Goal: Feedback & Contribution: Submit feedback/report problem

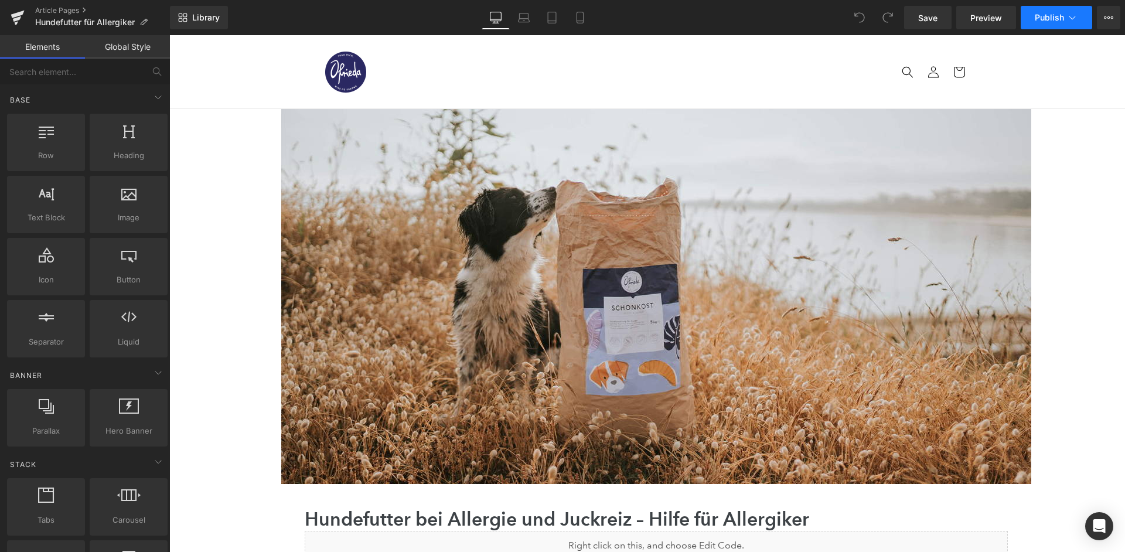
click at [1061, 18] on span "Publish" at bounding box center [1049, 17] width 29 height 9
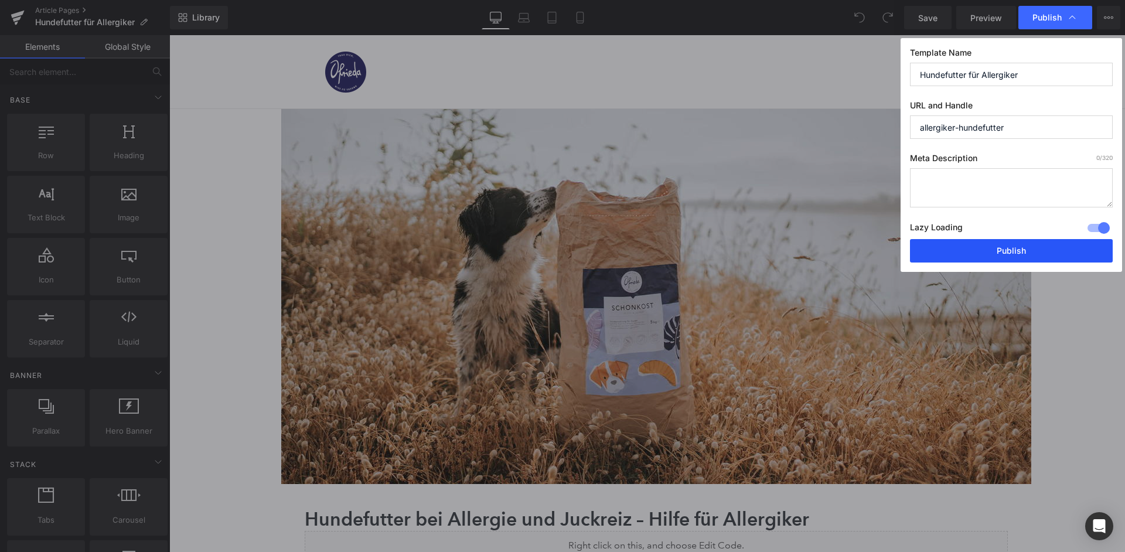
click at [1018, 239] on button "Publish" at bounding box center [1011, 250] width 203 height 23
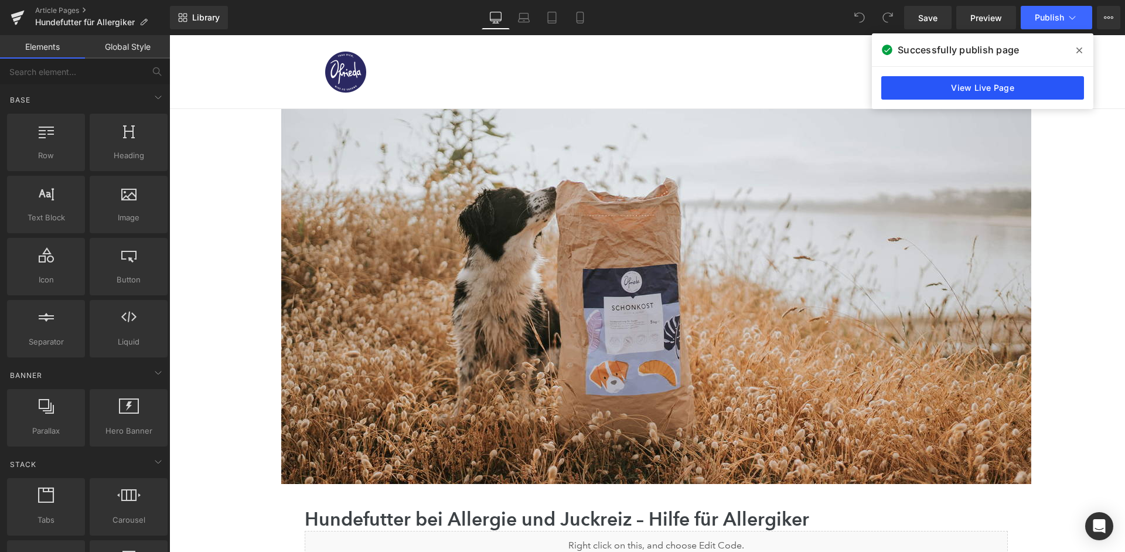
click at [978, 94] on link "View Live Page" at bounding box center [982, 87] width 203 height 23
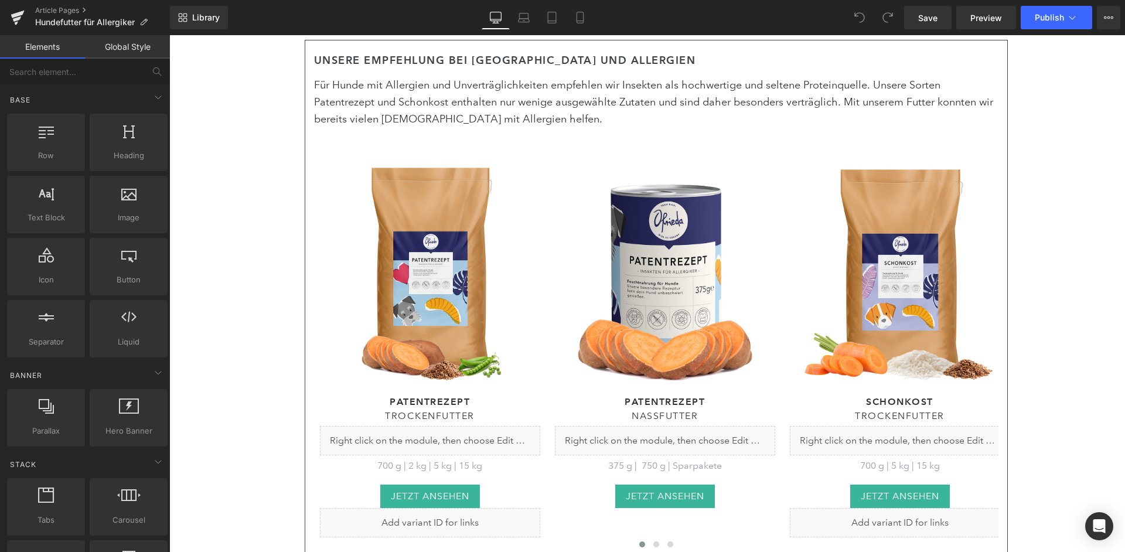
scroll to position [660, 0]
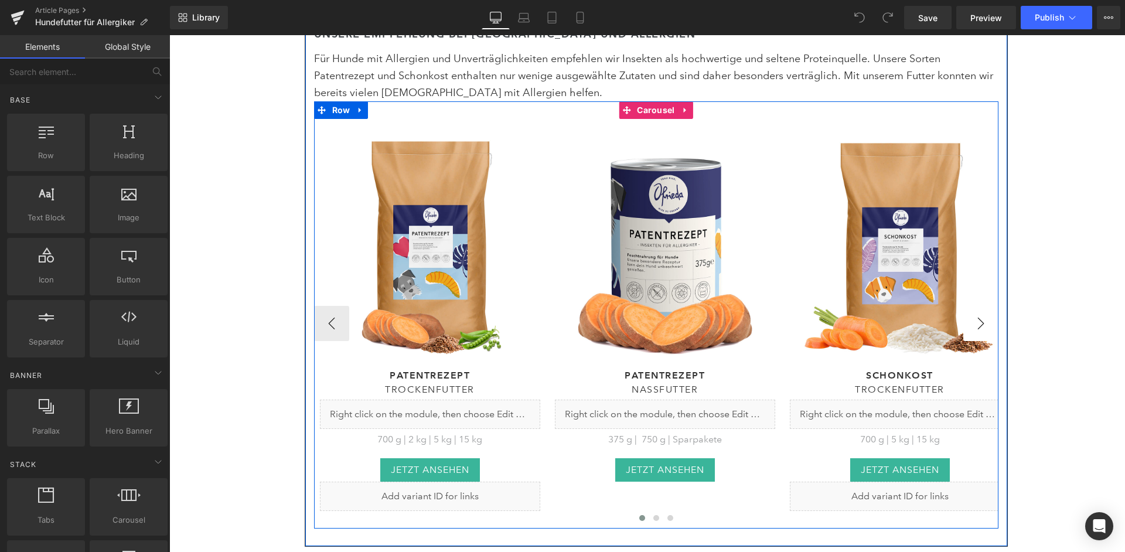
click at [994, 306] on button "›" at bounding box center [980, 323] width 35 height 35
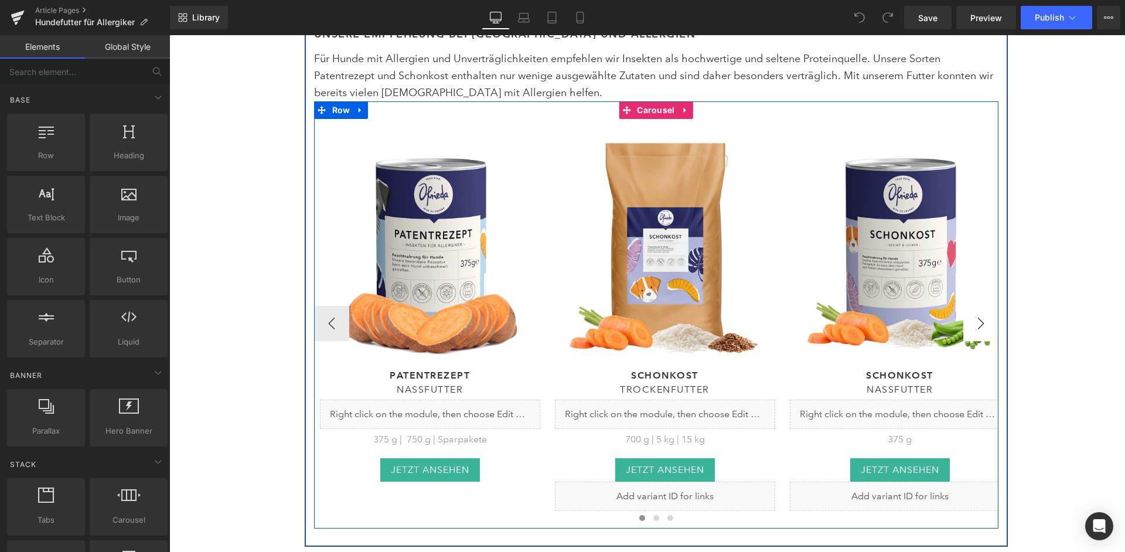
click at [994, 306] on button "›" at bounding box center [980, 323] width 35 height 35
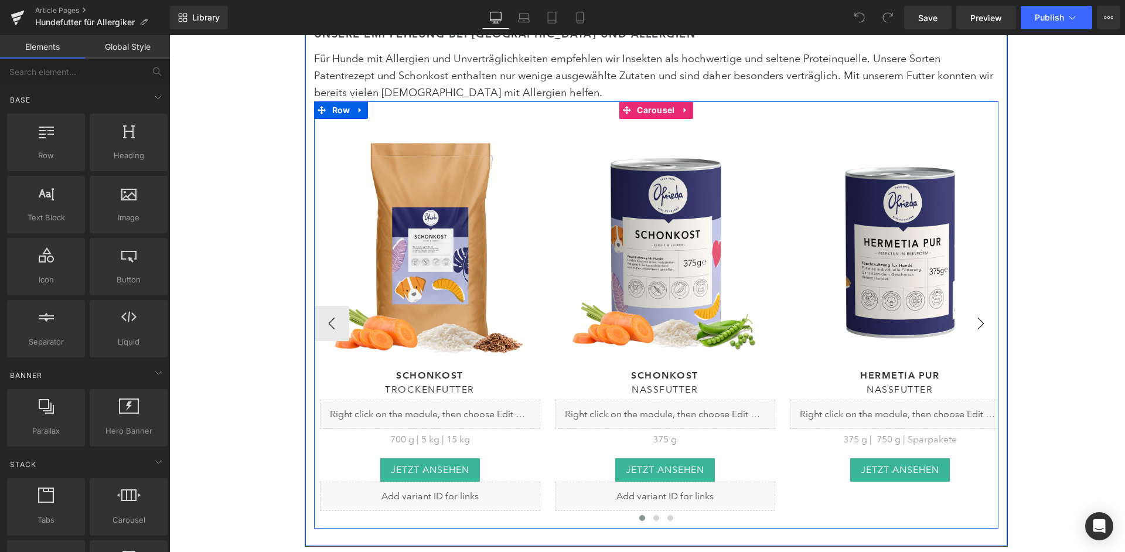
click at [994, 306] on button "›" at bounding box center [980, 323] width 35 height 35
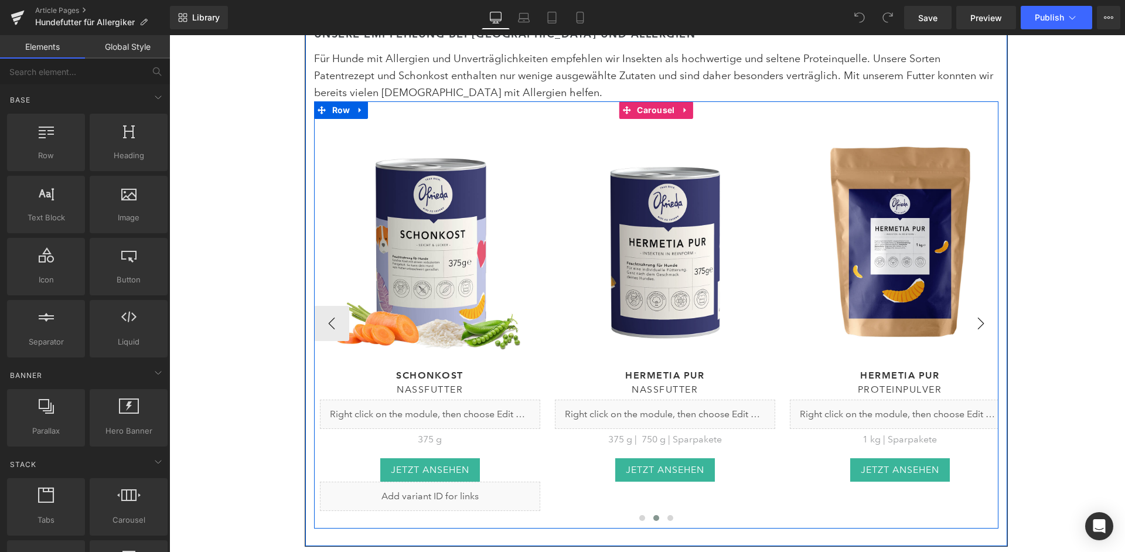
click at [994, 306] on button "›" at bounding box center [980, 323] width 35 height 35
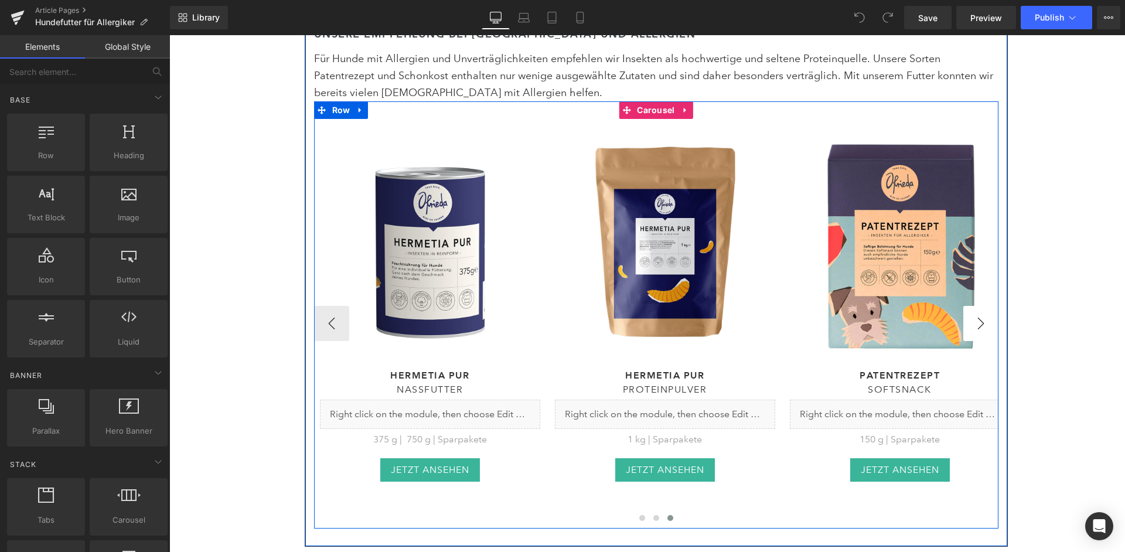
click at [994, 306] on button "›" at bounding box center [980, 323] width 35 height 35
click at [332, 306] on button "‹" at bounding box center [331, 323] width 35 height 35
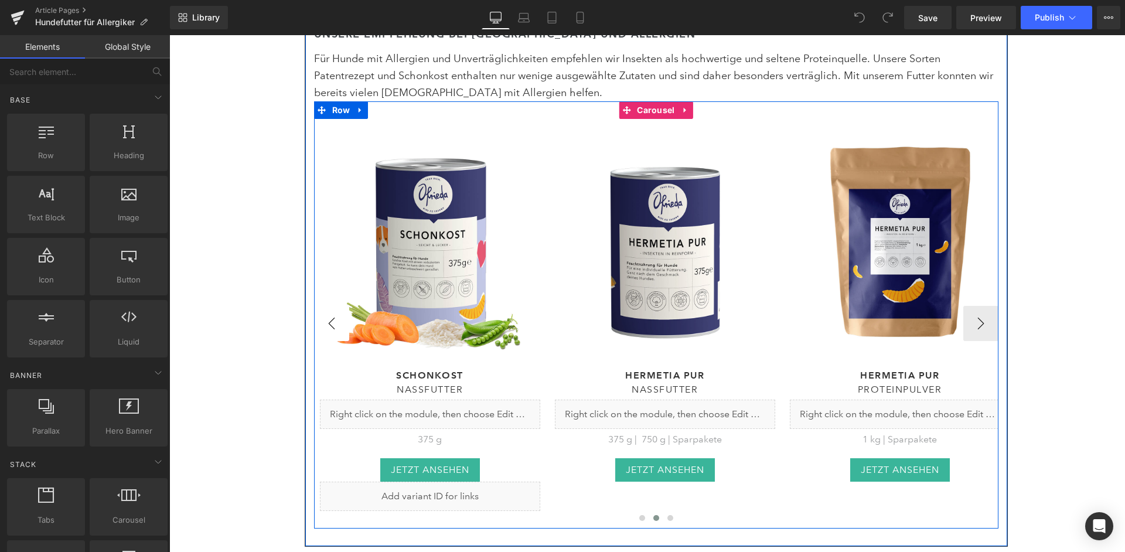
click at [332, 306] on button "‹" at bounding box center [331, 323] width 35 height 35
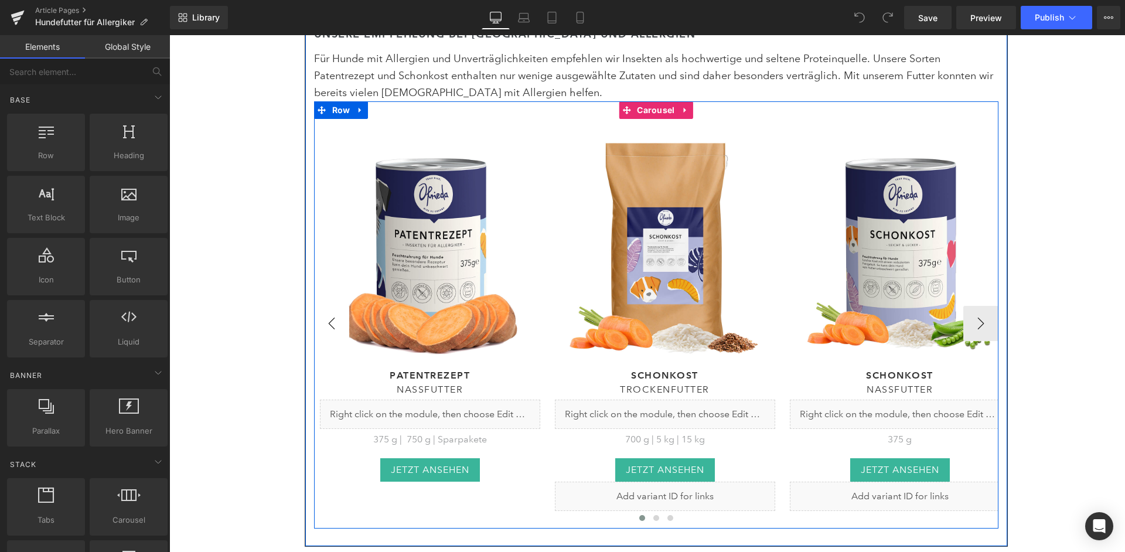
click at [332, 306] on button "‹" at bounding box center [331, 323] width 35 height 35
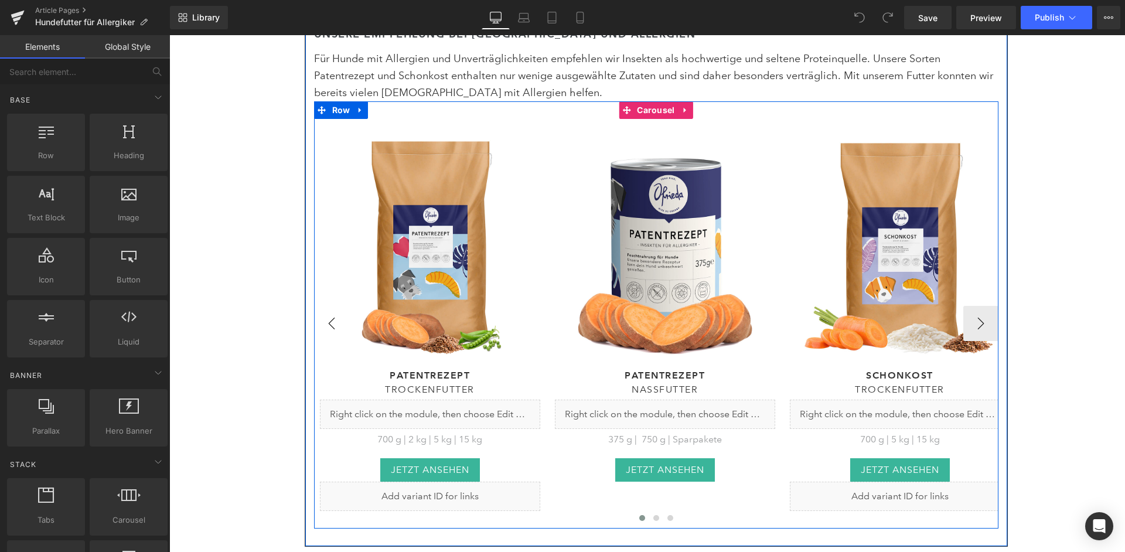
click at [332, 306] on button "‹" at bounding box center [331, 323] width 35 height 35
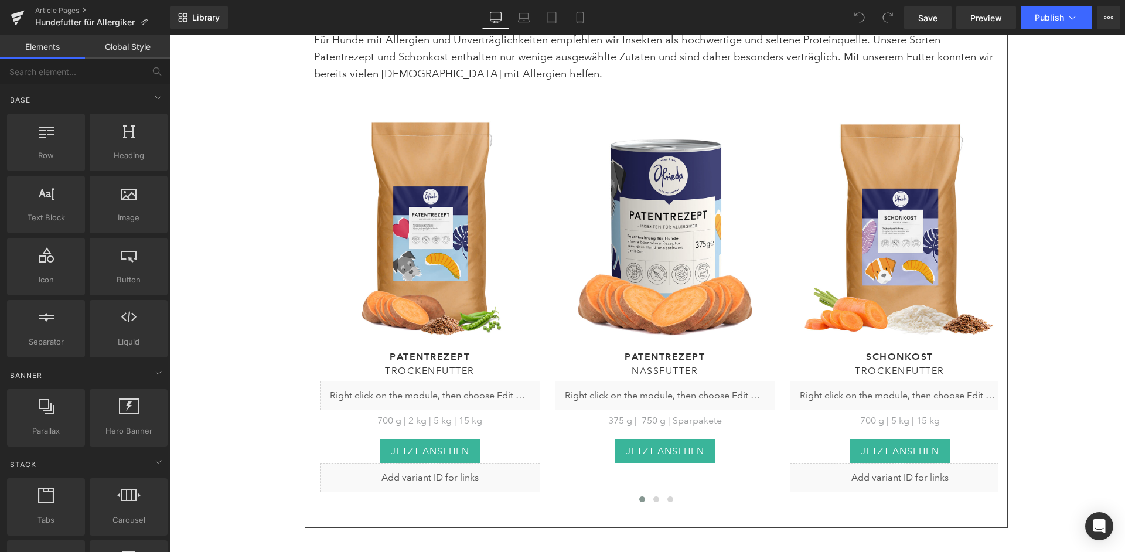
scroll to position [685, 0]
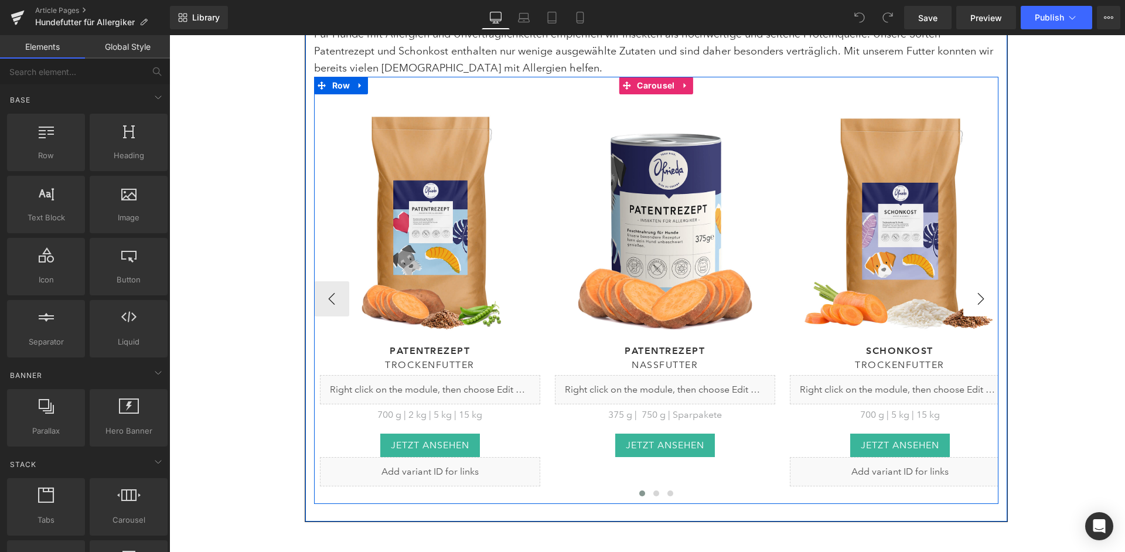
click at [982, 281] on button "›" at bounding box center [980, 298] width 35 height 35
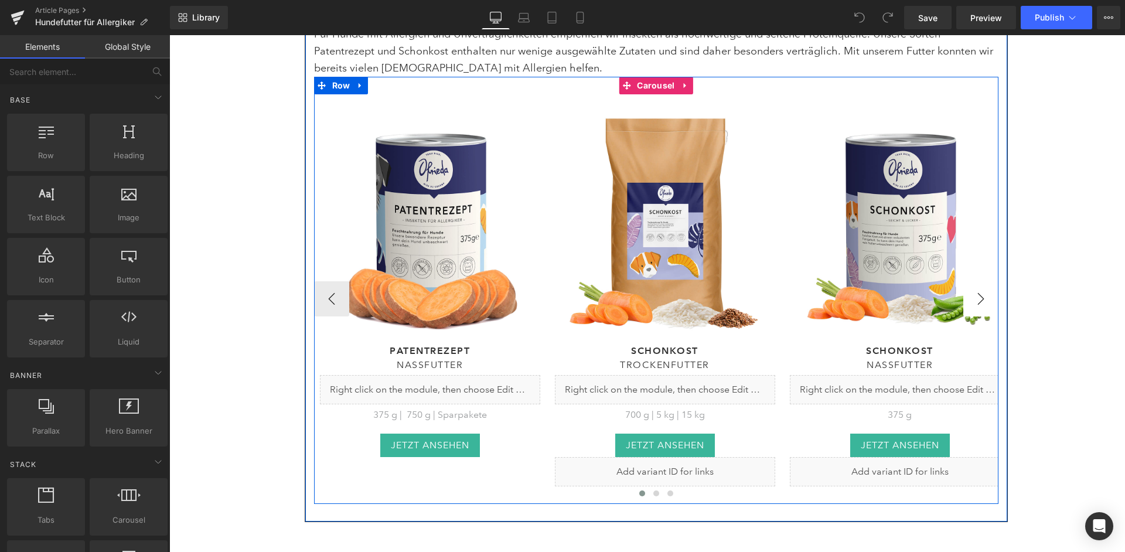
click at [982, 281] on button "›" at bounding box center [980, 298] width 35 height 35
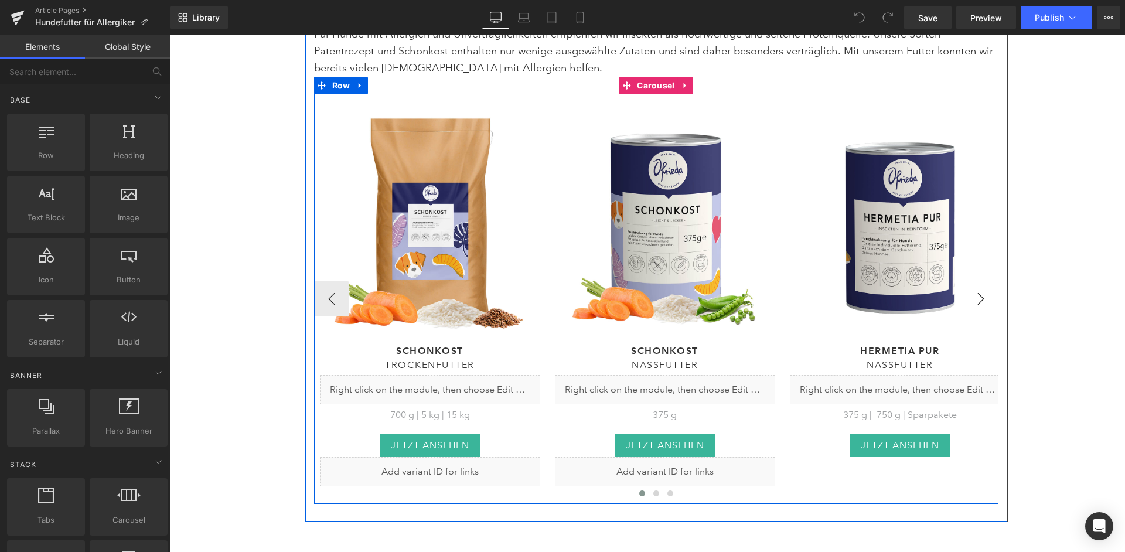
click at [982, 281] on button "›" at bounding box center [980, 298] width 35 height 35
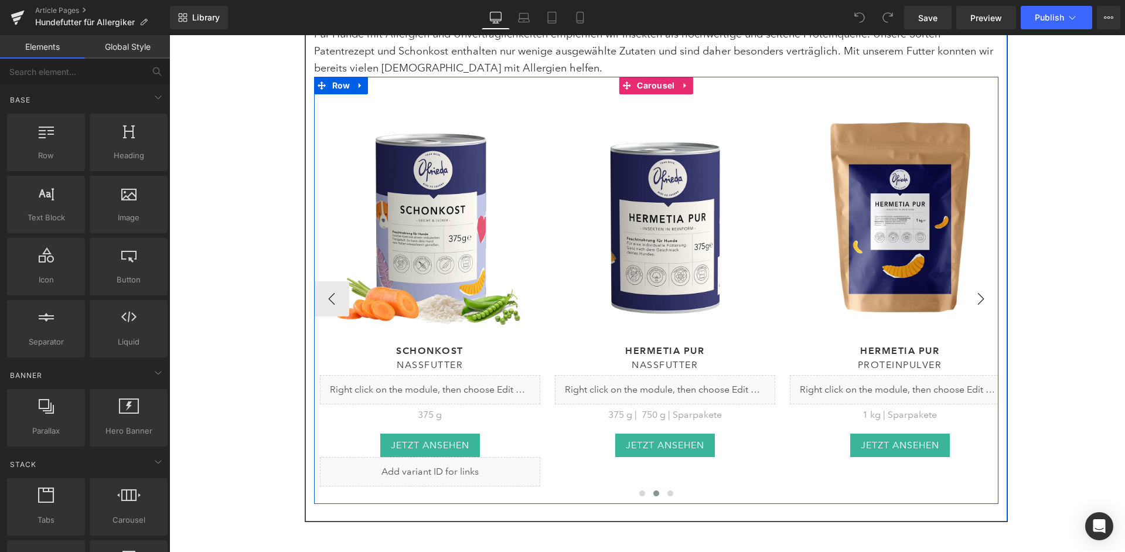
click at [982, 281] on button "›" at bounding box center [980, 298] width 35 height 35
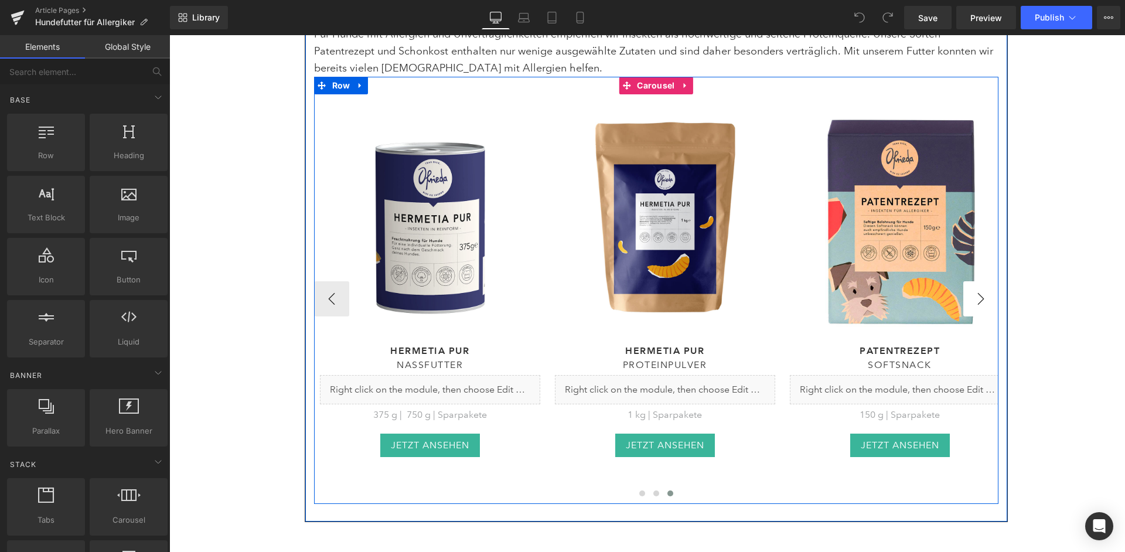
click at [982, 281] on button "›" at bounding box center [980, 298] width 35 height 35
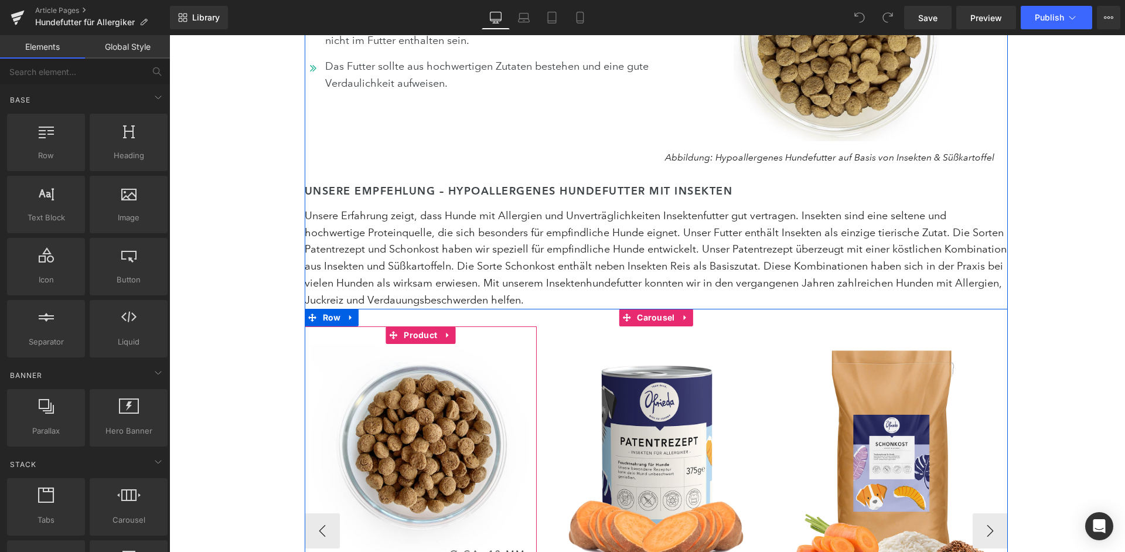
scroll to position [4981, 0]
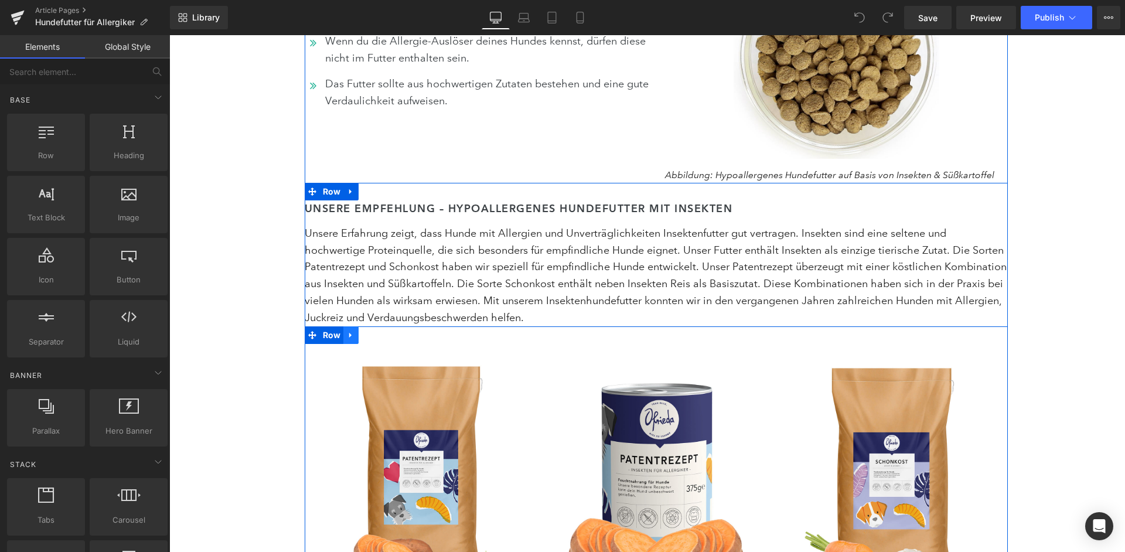
click at [349, 332] on icon at bounding box center [350, 334] width 2 height 5
click at [381, 330] on icon at bounding box center [381, 334] width 8 height 9
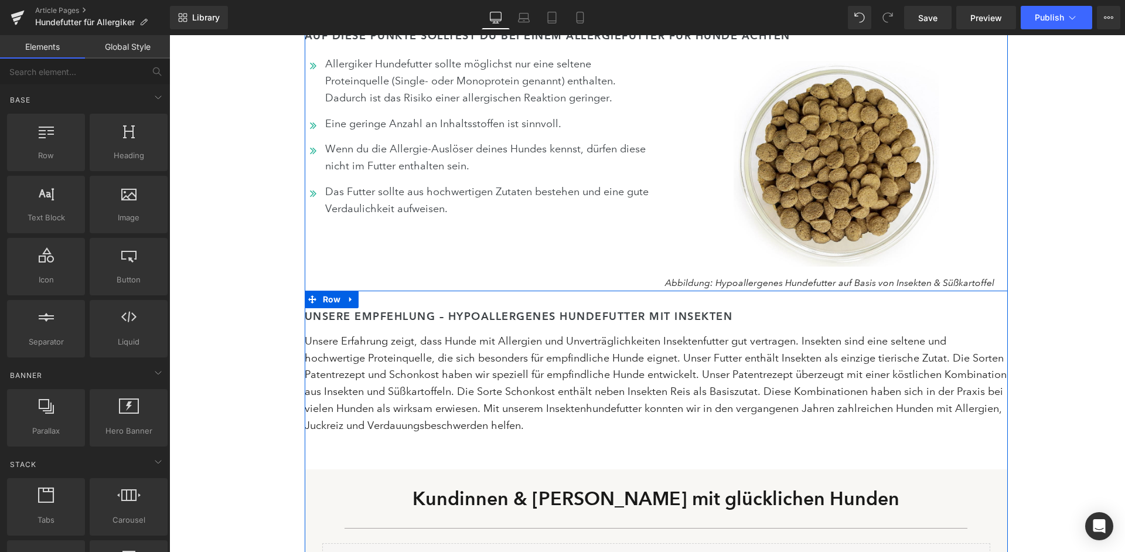
scroll to position [4849, 0]
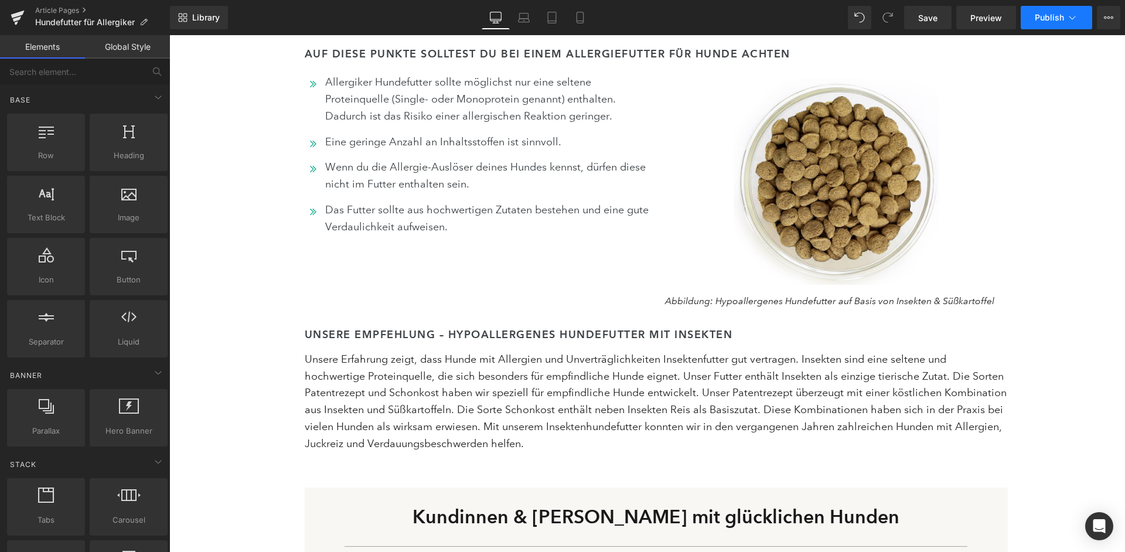
click at [1057, 16] on span "Publish" at bounding box center [1049, 17] width 29 height 9
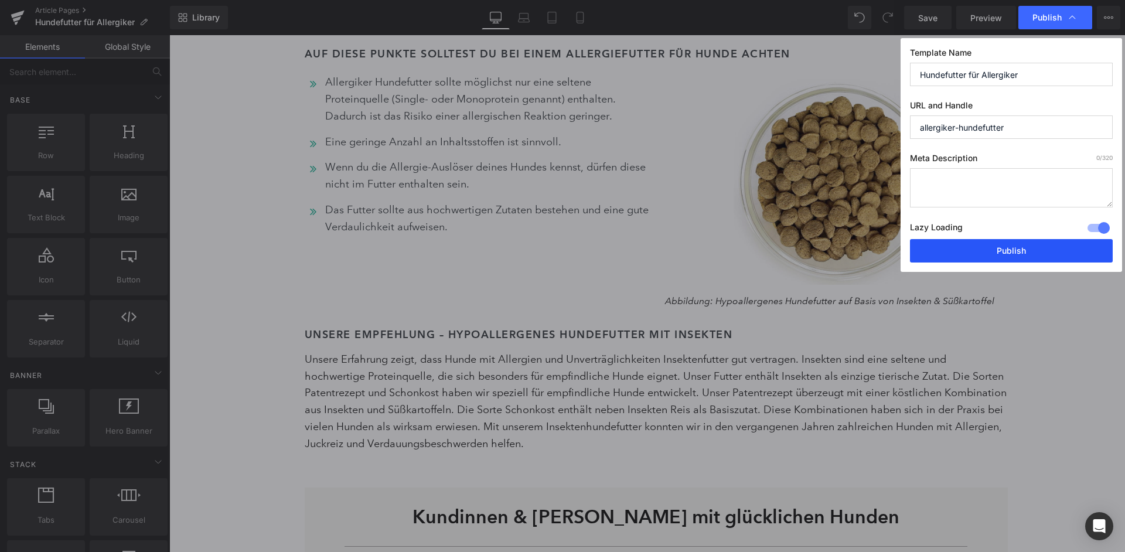
click at [1016, 241] on button "Publish" at bounding box center [1011, 250] width 203 height 23
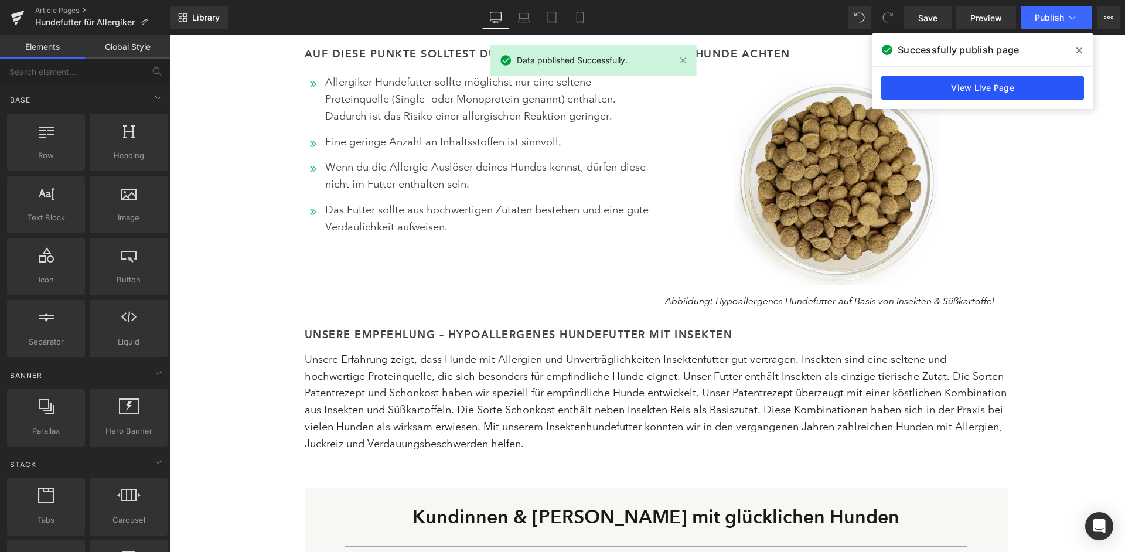
click at [1016, 84] on link "View Live Page" at bounding box center [982, 87] width 203 height 23
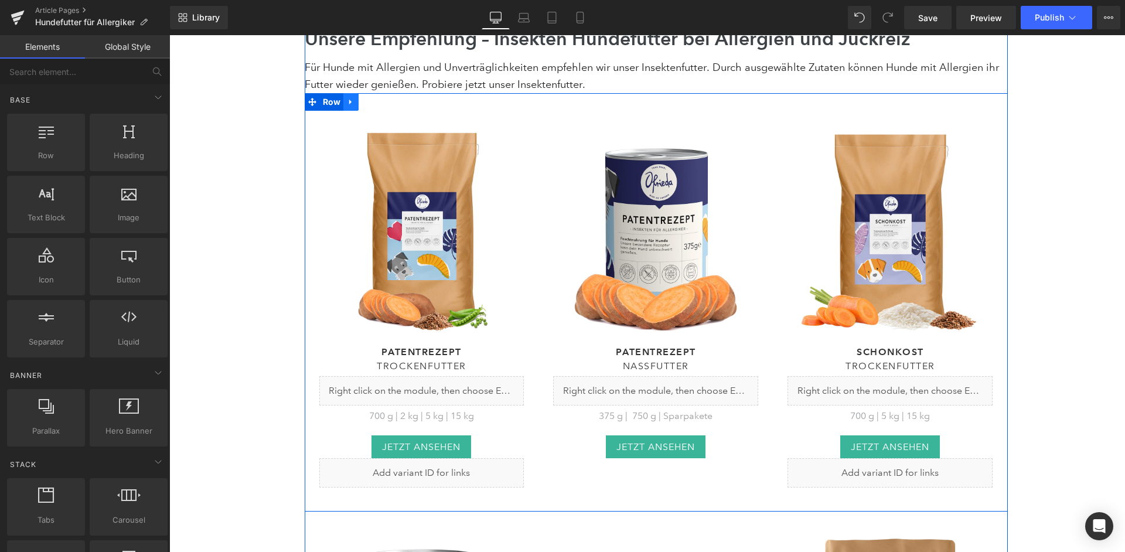
scroll to position [7517, 0]
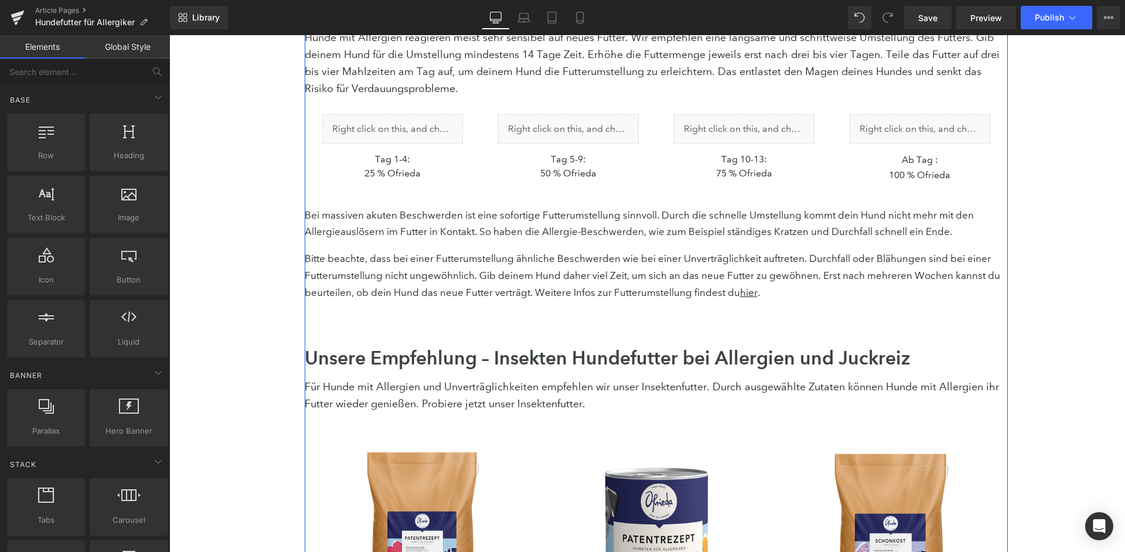
scroll to position [7182, 0]
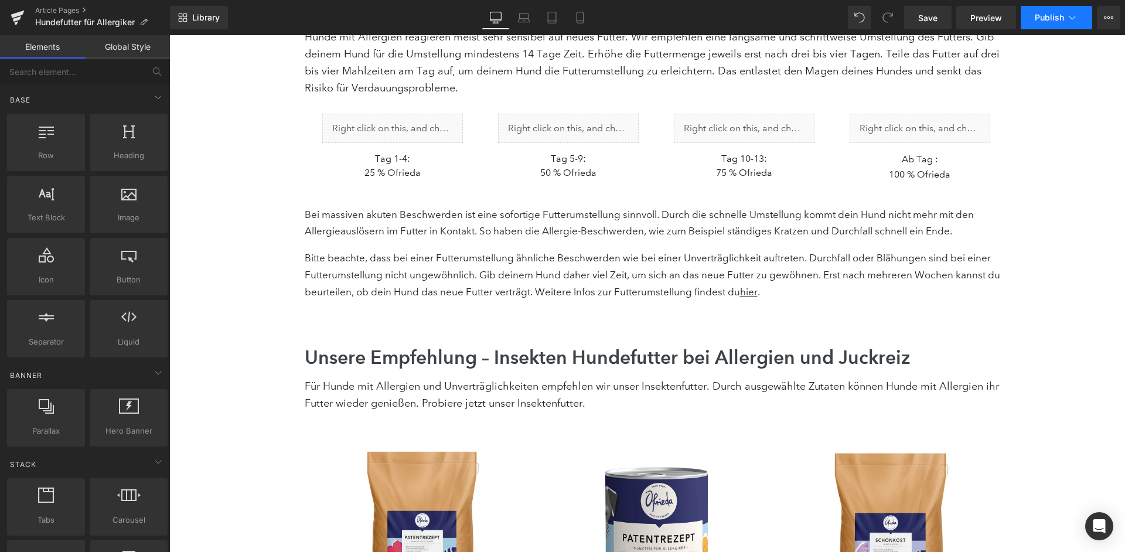
click at [1082, 14] on button "Publish" at bounding box center [1056, 17] width 71 height 23
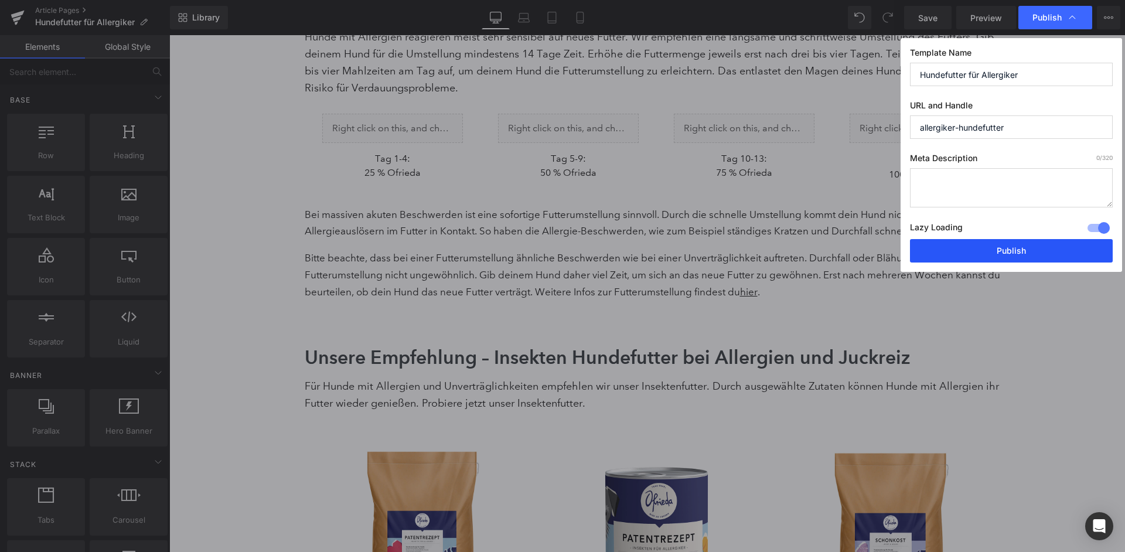
click at [985, 239] on button "Publish" at bounding box center [1011, 250] width 203 height 23
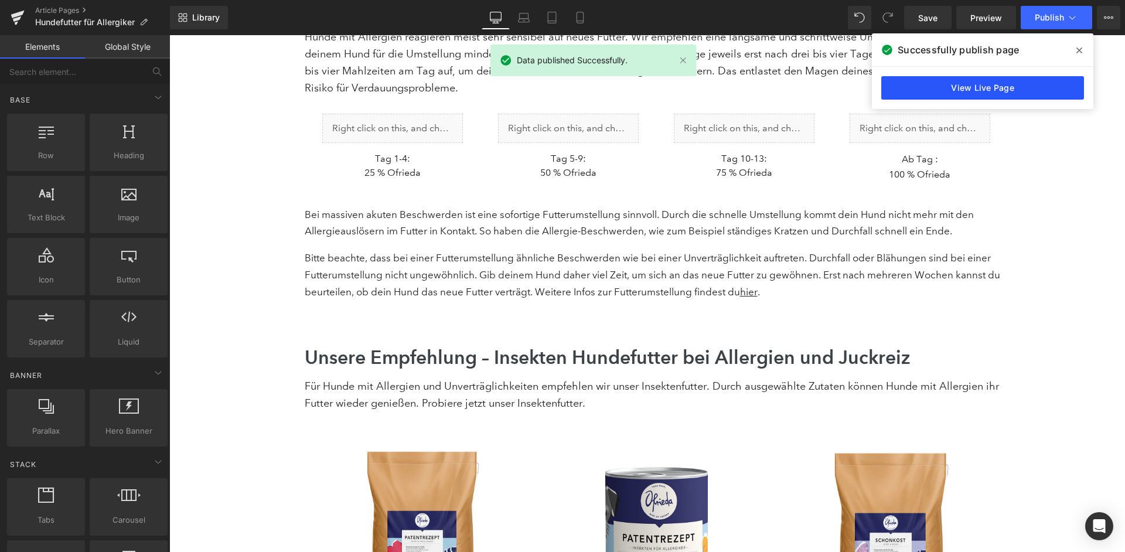
click at [967, 84] on link "View Live Page" at bounding box center [982, 87] width 203 height 23
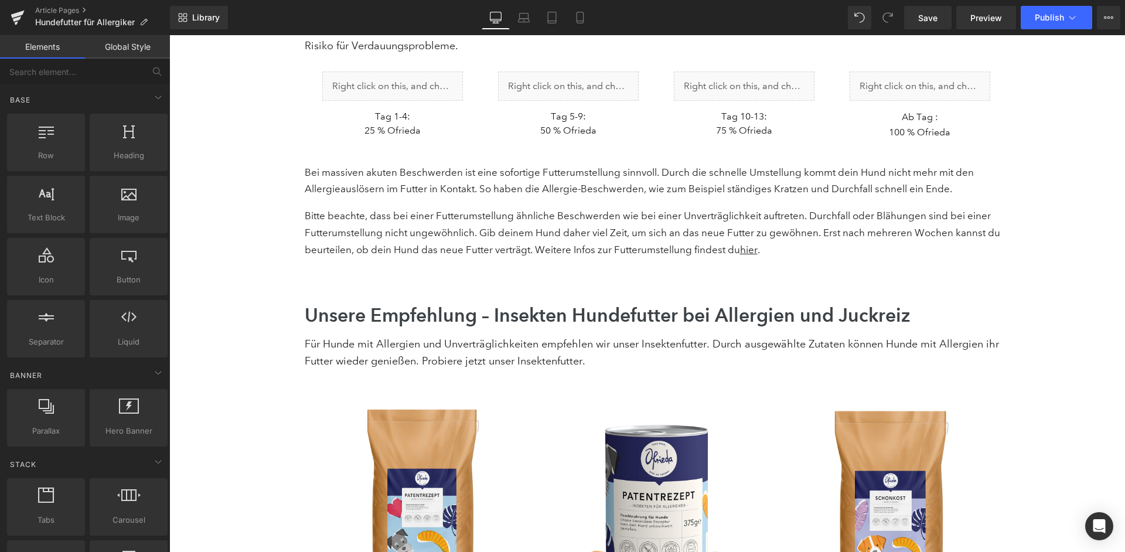
scroll to position [7219, 0]
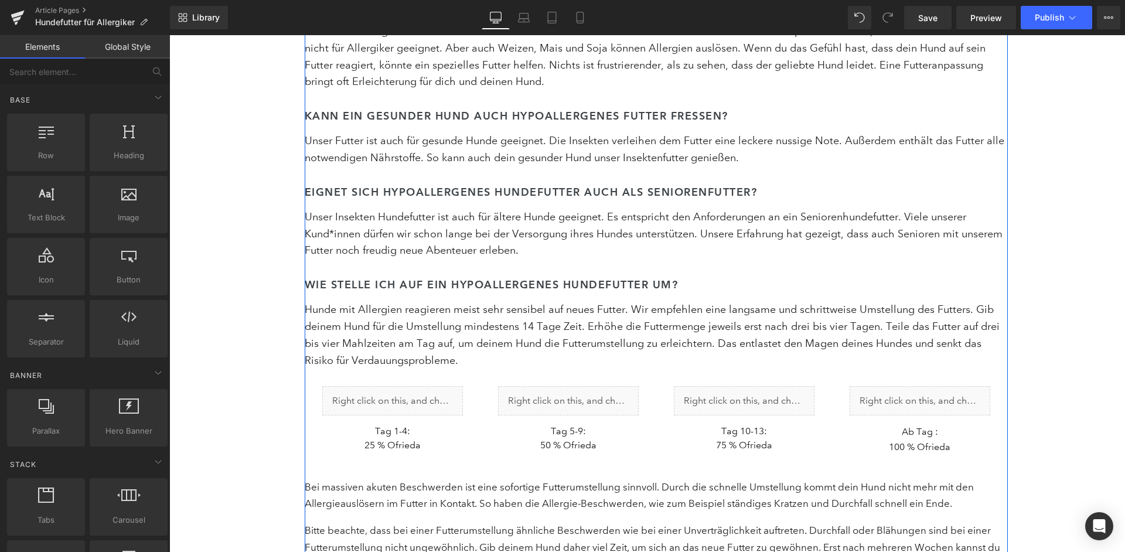
scroll to position [6899, 0]
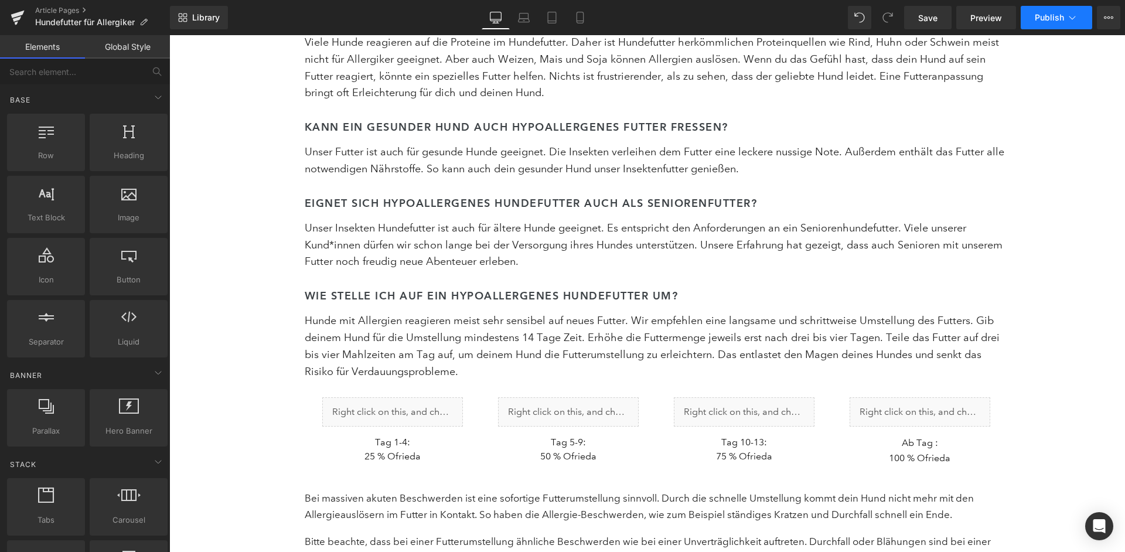
click at [1056, 22] on span "Publish" at bounding box center [1049, 17] width 29 height 9
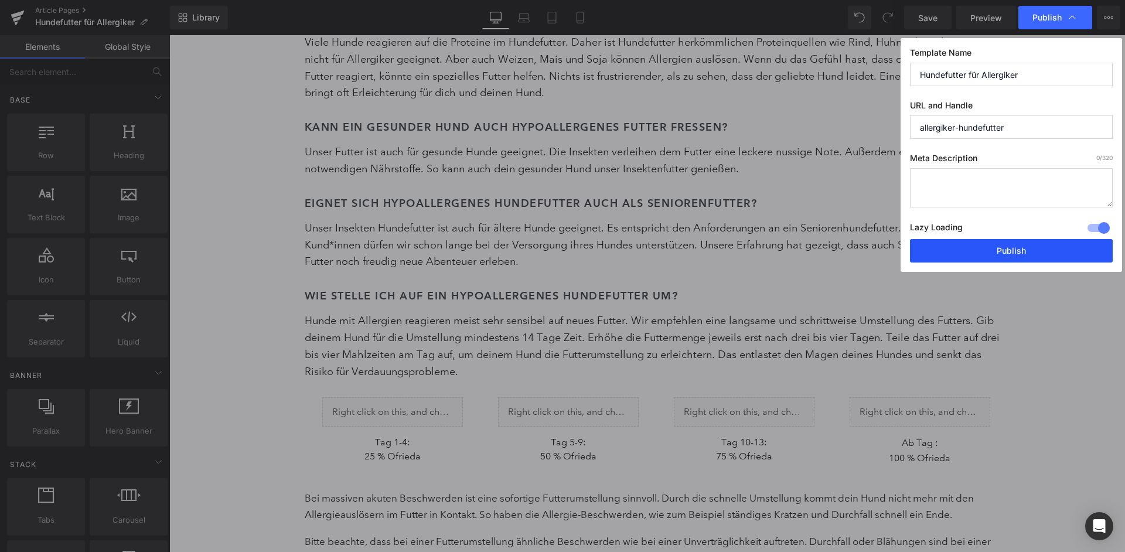
click at [1047, 248] on button "Publish" at bounding box center [1011, 250] width 203 height 23
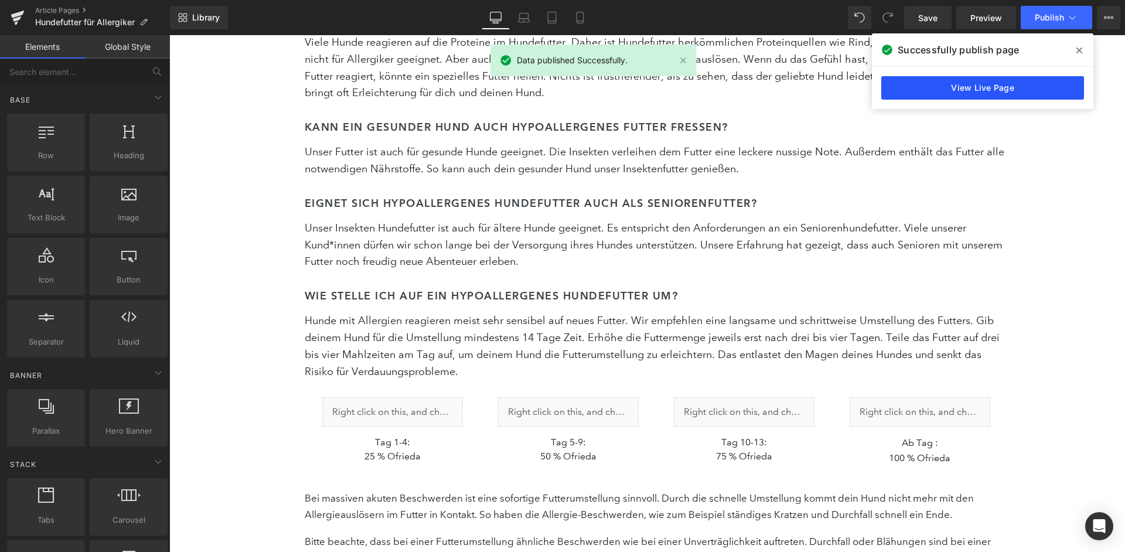
click at [1012, 97] on link "View Live Page" at bounding box center [982, 87] width 203 height 23
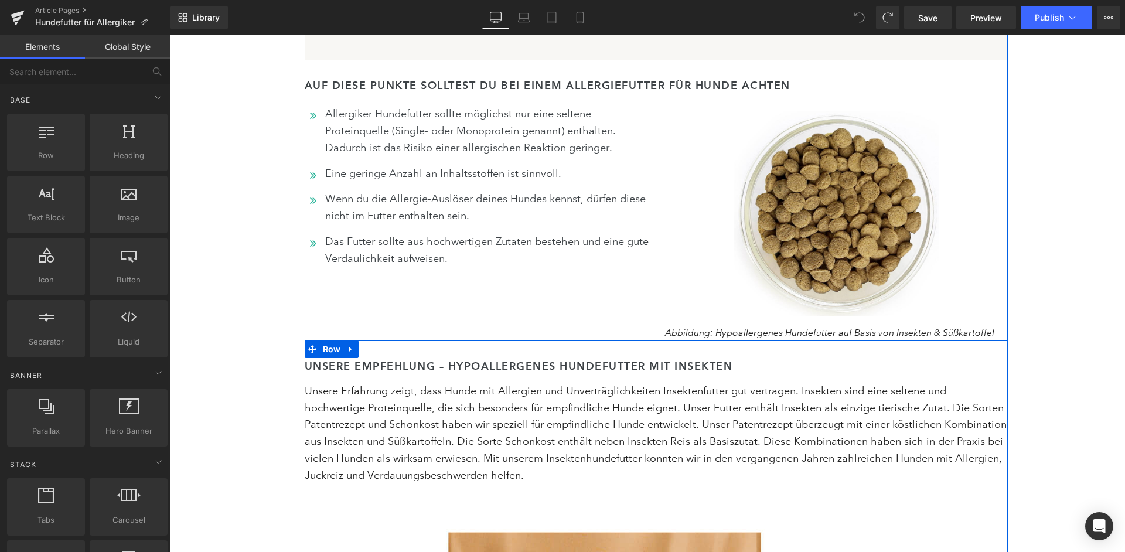
scroll to position [4779, 0]
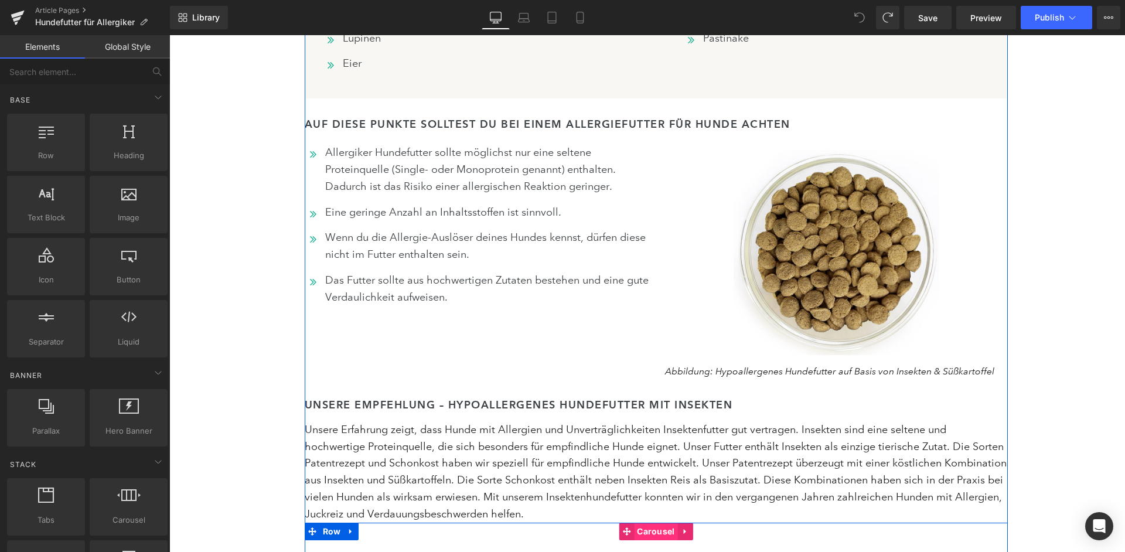
click at [650, 523] on span "Carousel" at bounding box center [655, 532] width 43 height 18
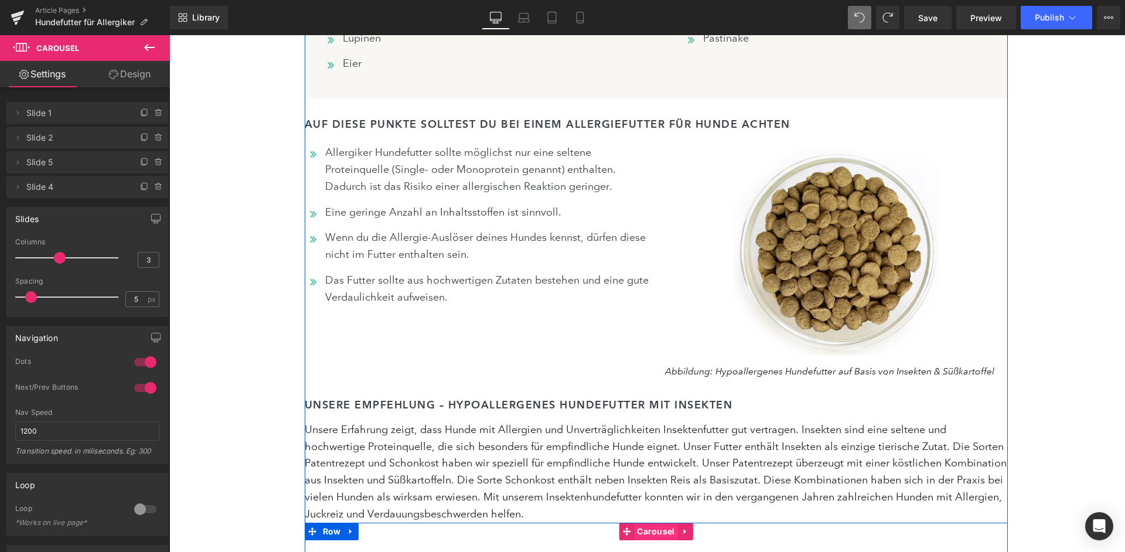
click at [645, 523] on span "Carousel" at bounding box center [655, 532] width 43 height 18
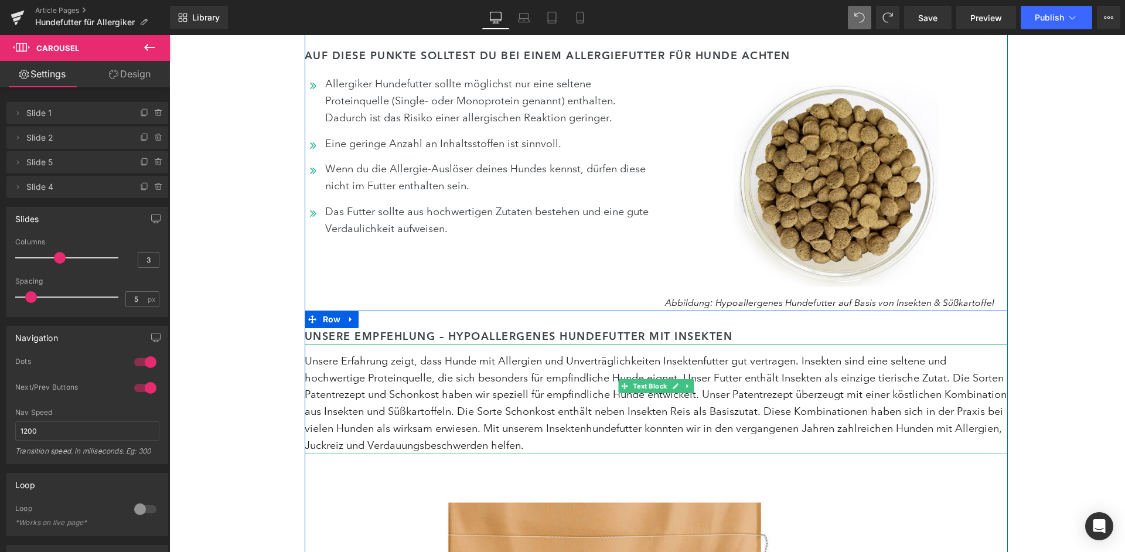
scroll to position [4929, 0]
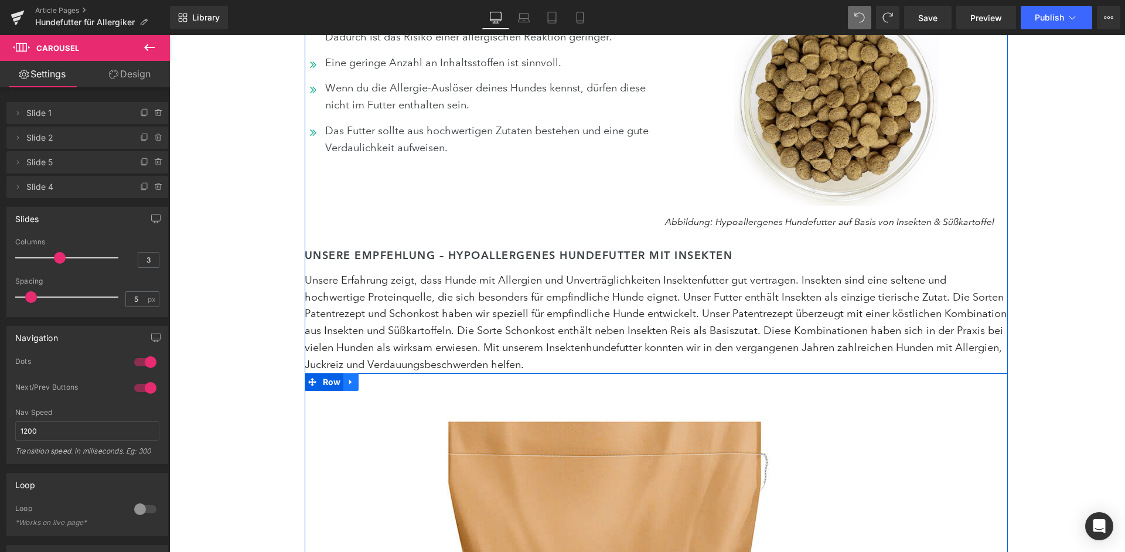
click at [353, 377] on icon at bounding box center [351, 381] width 8 height 9
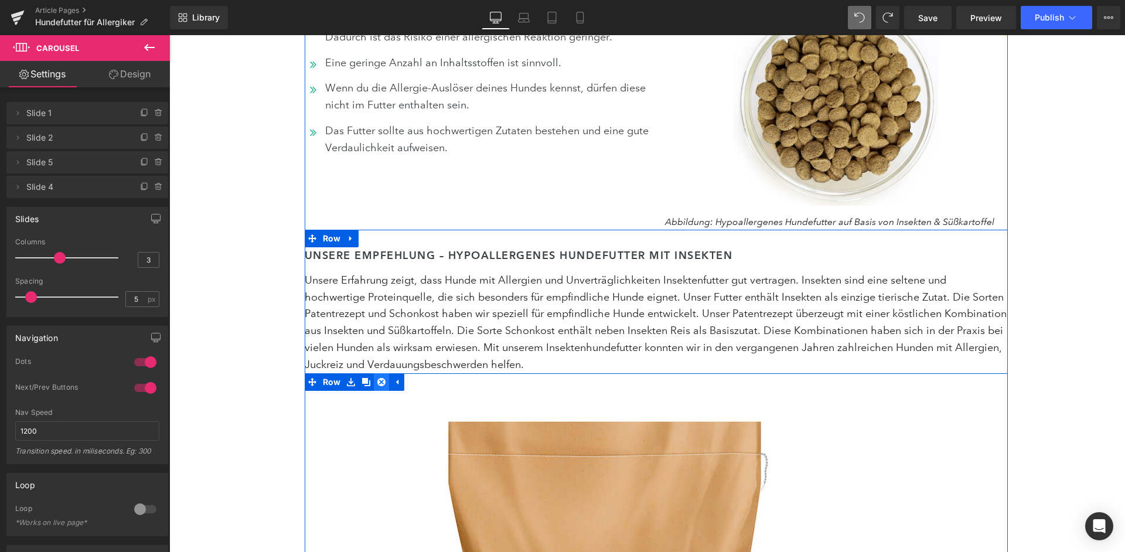
click at [380, 378] on icon at bounding box center [381, 382] width 8 height 8
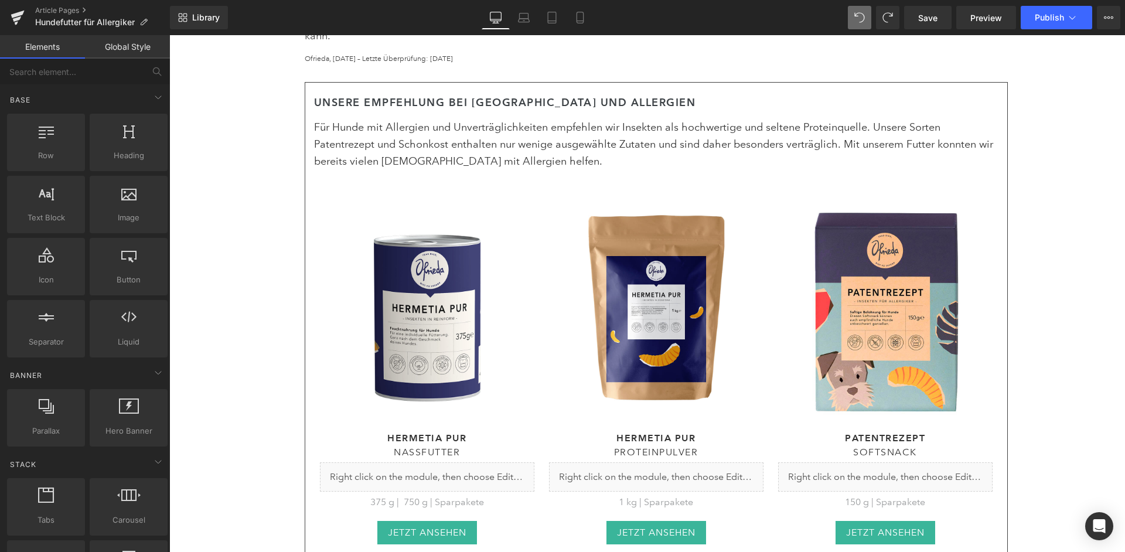
scroll to position [581, 0]
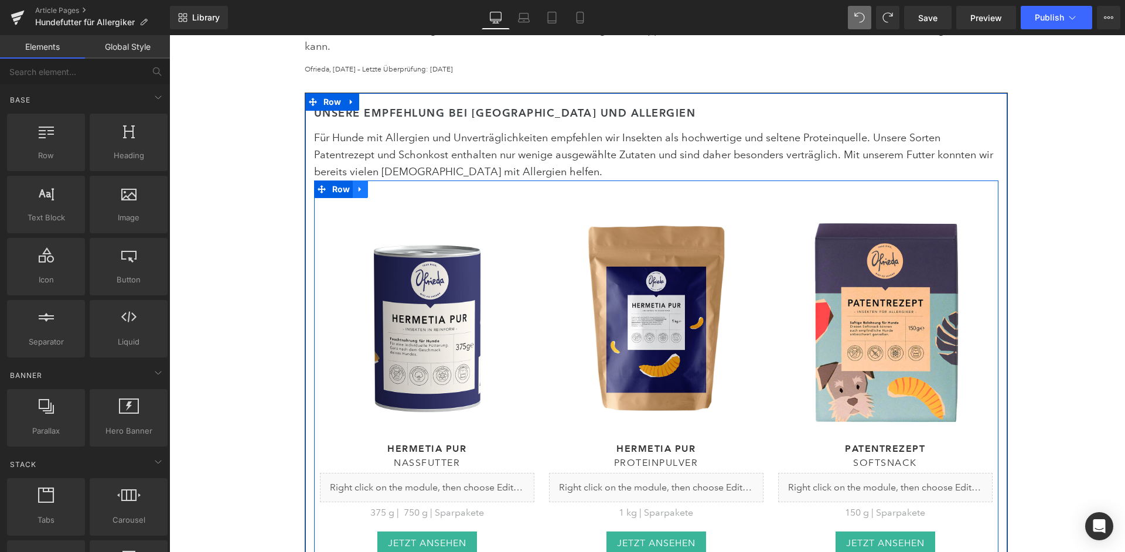
click at [361, 185] on icon at bounding box center [360, 189] width 8 height 9
click at [374, 185] on icon at bounding box center [375, 189] width 8 height 8
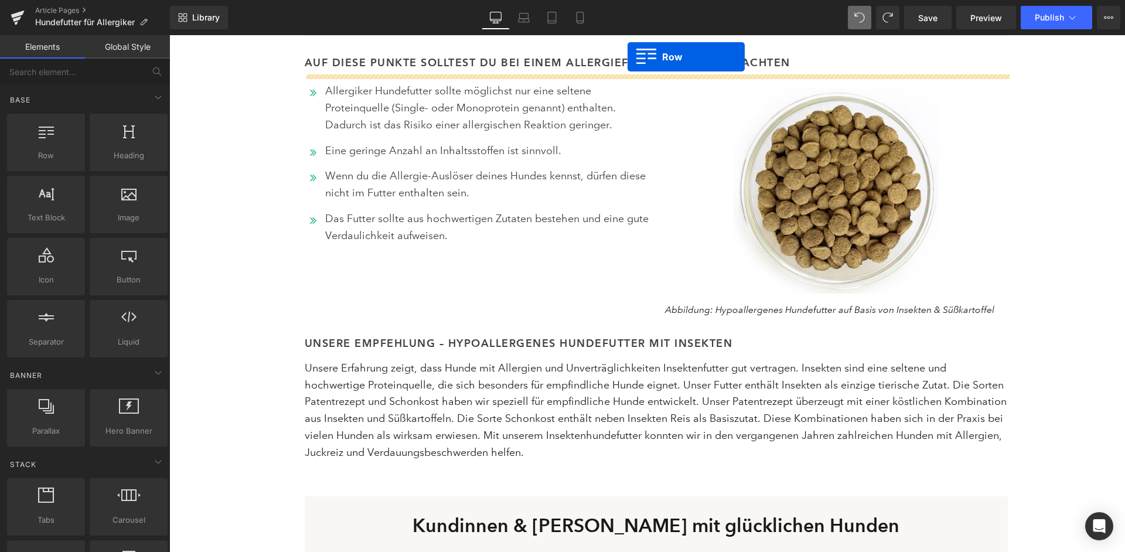
scroll to position [4800, 0]
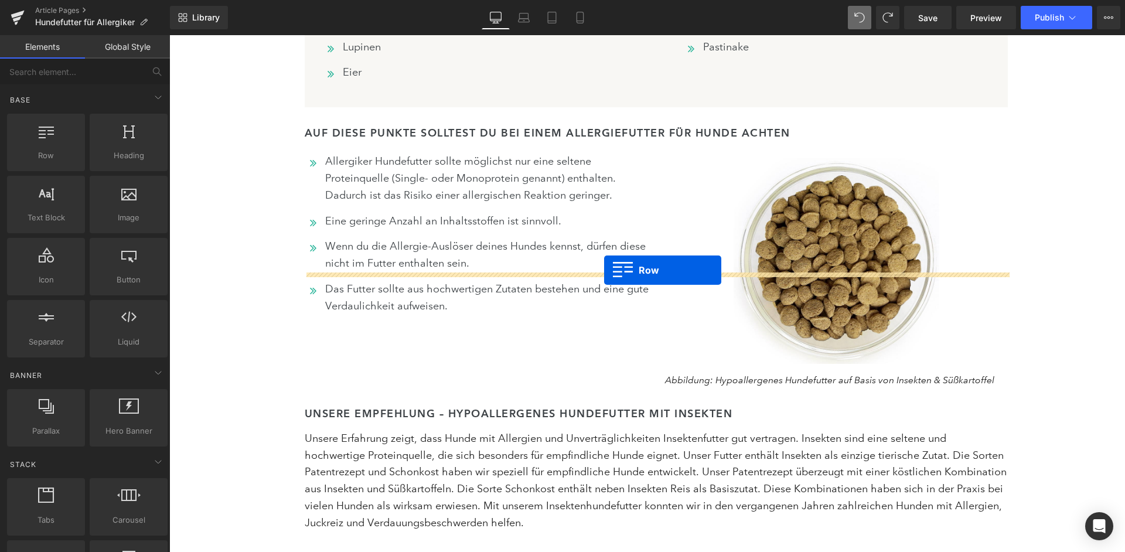
drag, startPoint x: 322, startPoint y: 91, endPoint x: 604, endPoint y: 270, distance: 333.7
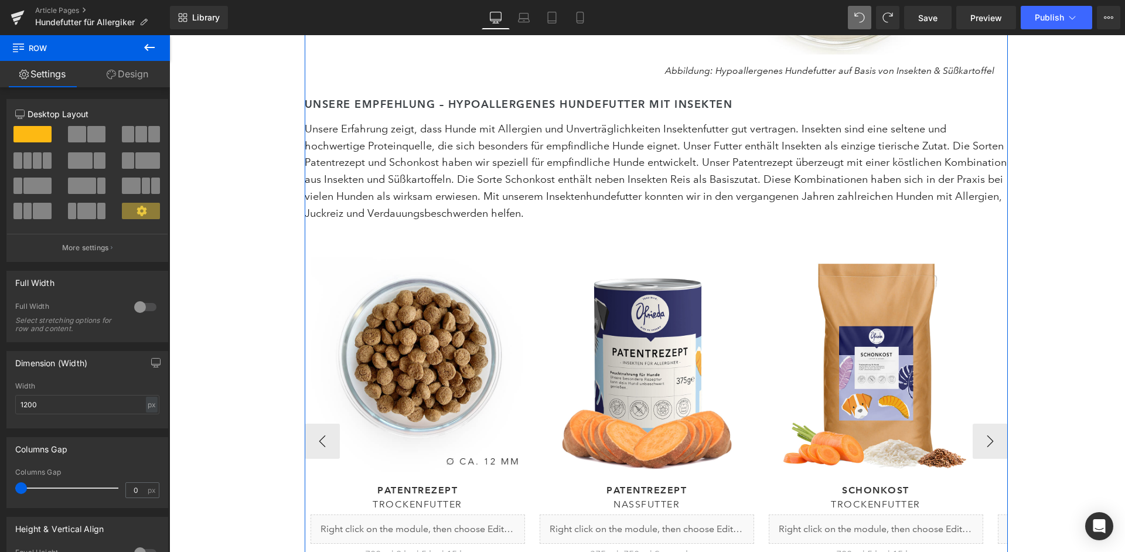
scroll to position [5033, 0]
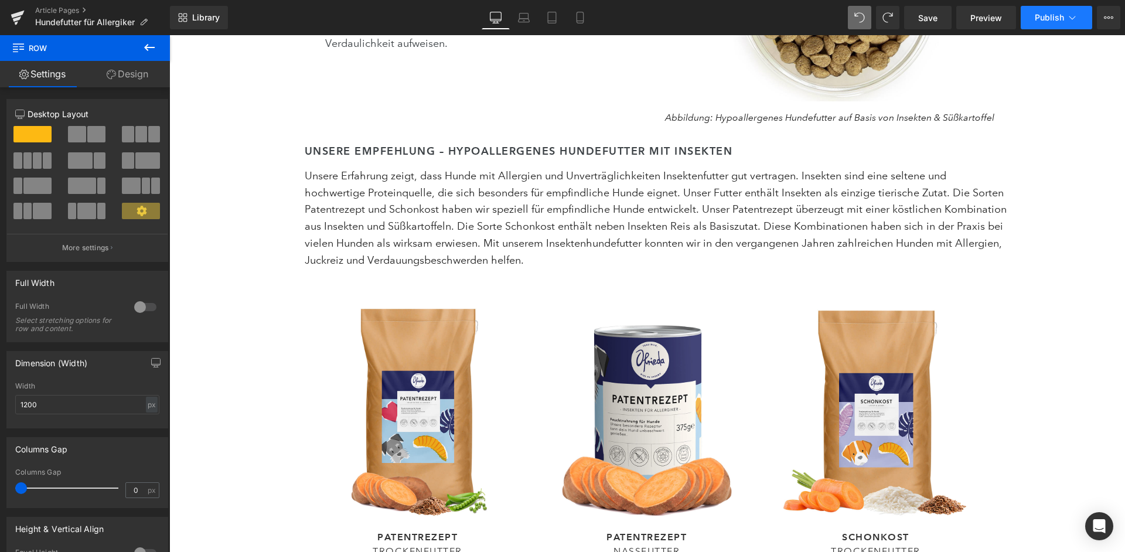
click at [1050, 16] on span "Publish" at bounding box center [1049, 17] width 29 height 9
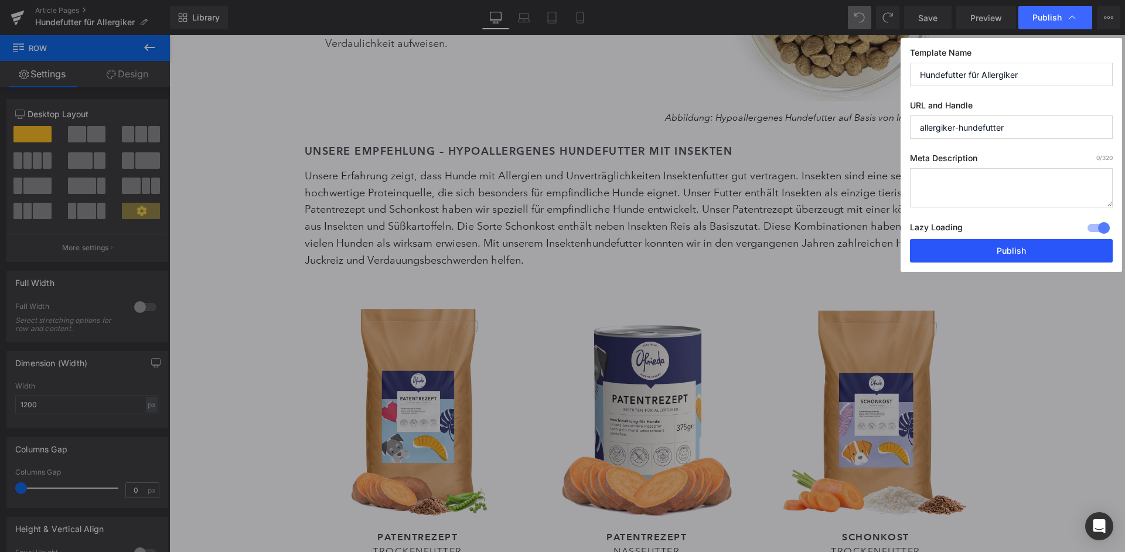
click at [1012, 239] on button "Publish" at bounding box center [1011, 250] width 203 height 23
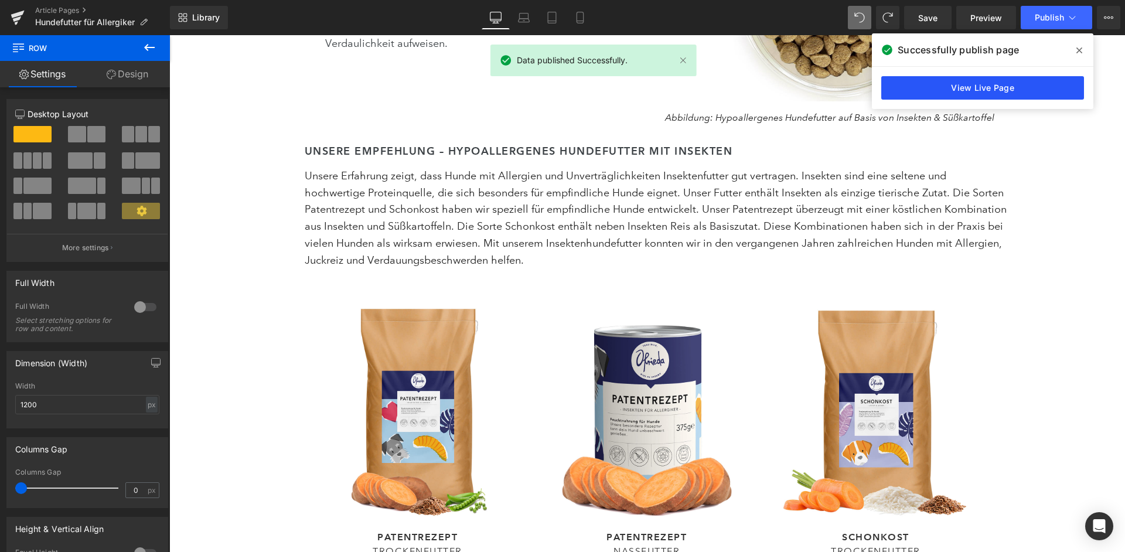
click at [1028, 83] on link "View Live Page" at bounding box center [982, 87] width 203 height 23
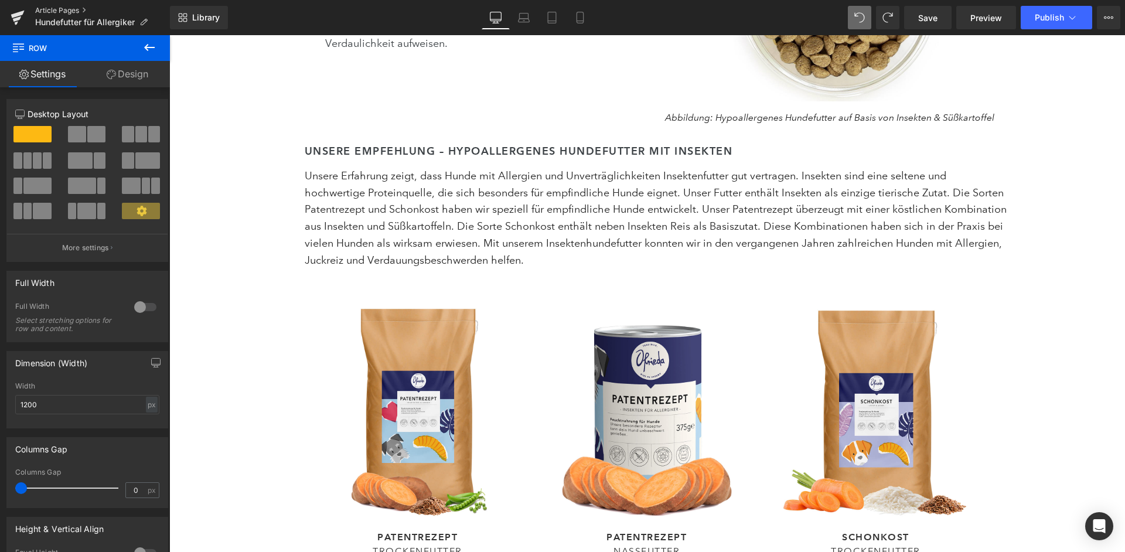
click at [44, 9] on link "Article Pages" at bounding box center [102, 10] width 135 height 9
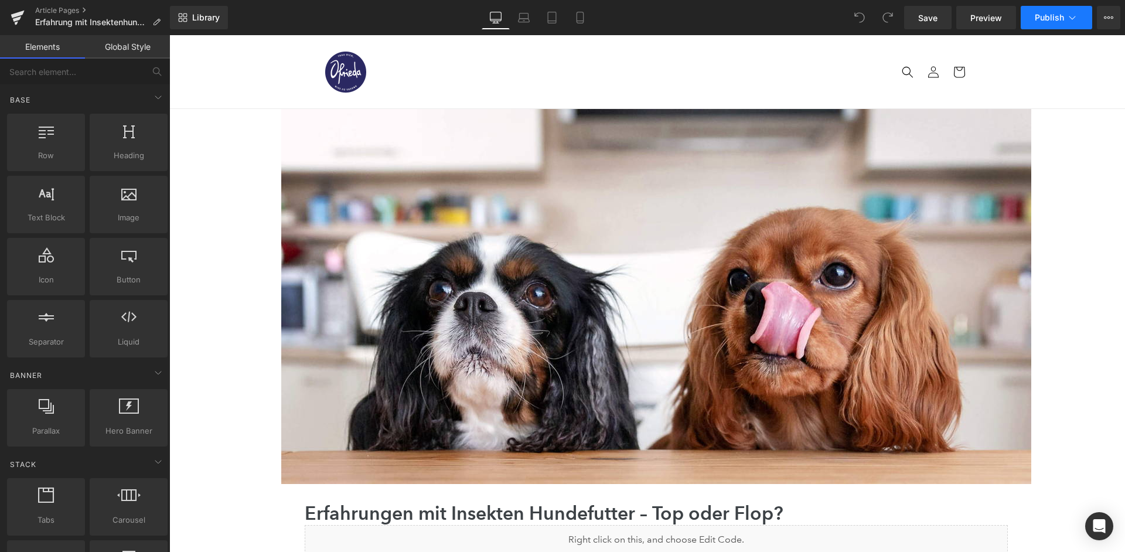
click at [1069, 13] on icon at bounding box center [1072, 18] width 12 height 12
click at [1092, 530] on icon "Open Intercom Messenger" at bounding box center [1098, 525] width 15 height 15
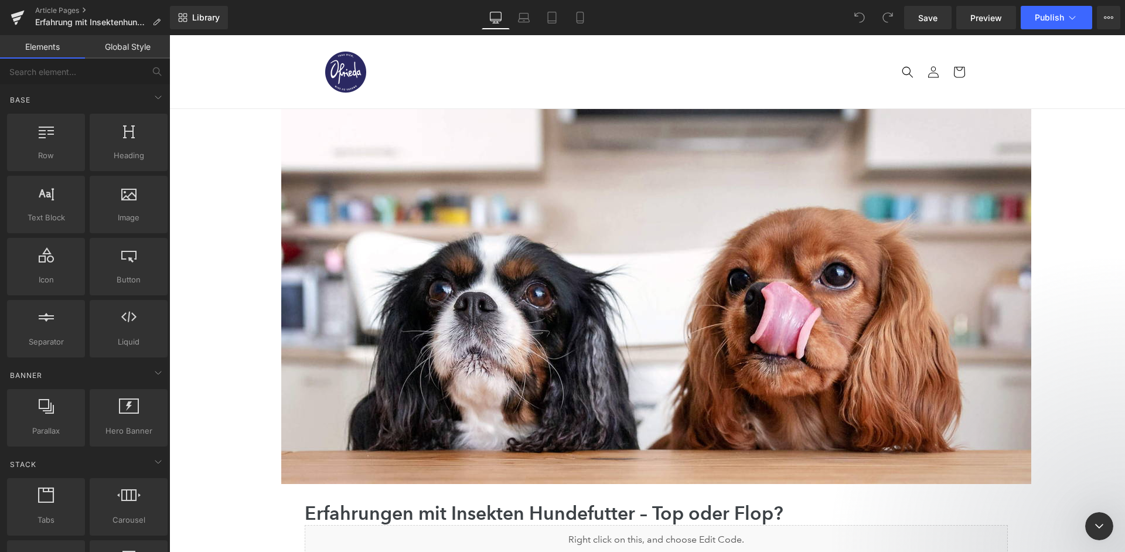
click at [130, 210] on div "Wir antworten in der Regel in weniger als 30 Minuten" at bounding box center [80, 222] width 113 height 25
click at [37, 72] on textarea "Nachricht senden..." at bounding box center [88, 62] width 156 height 20
click at [46, 98] on textarea "Hi :) Do you know why this blog post is not loading? Our website is working fine" at bounding box center [88, 70] width 156 height 55
click at [161, 98] on textarea "Hi :) Do you know why this blog post is not loading? Our website and other post…" at bounding box center [88, 70] width 156 height 55
paste textarea "https://ofrieda.de/blogs/hund/insektenfutter-erfahrungen"
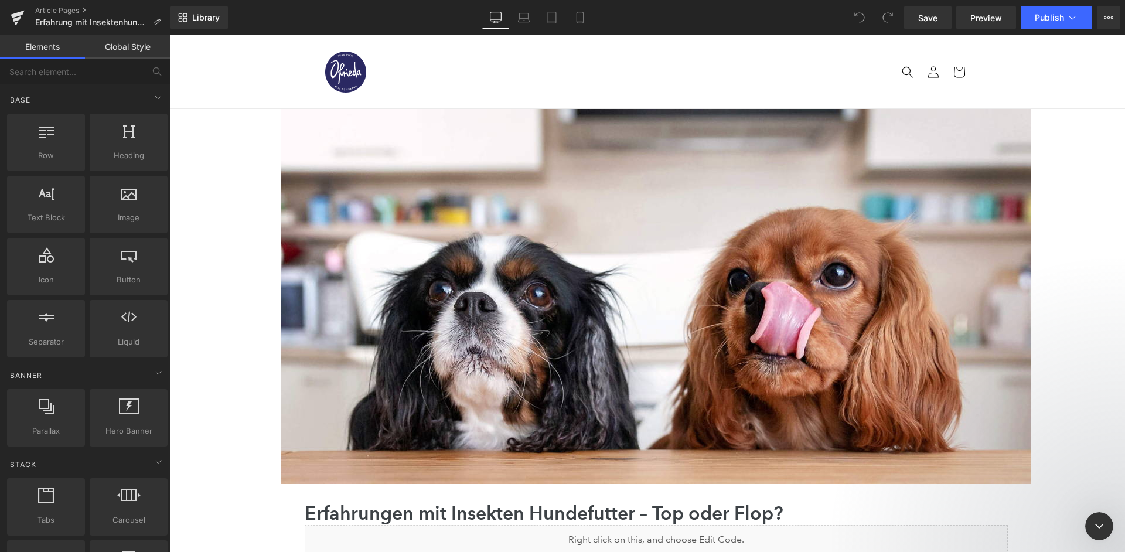
scroll to position [9, 0]
click at [94, 155] on div "Intercom Messenger" at bounding box center [88, 145] width 156 height 19
click at [120, 136] on textarea "Hi :) Do you know why this blog post is not loading? Our website and other post…" at bounding box center [88, 89] width 156 height 93
paste textarea "https://app.gempages.net/editor?id=556839338037&type=template-article&page=inse…"
type textarea "Hi :) Do you know why this blog post is not loading? Our website and other post…"
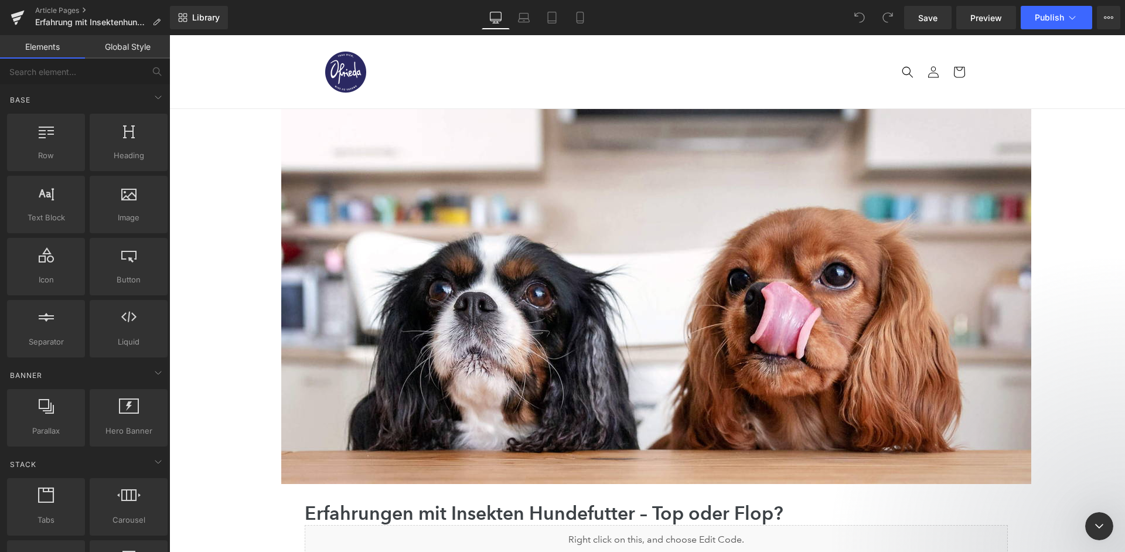
scroll to position [28, 0]
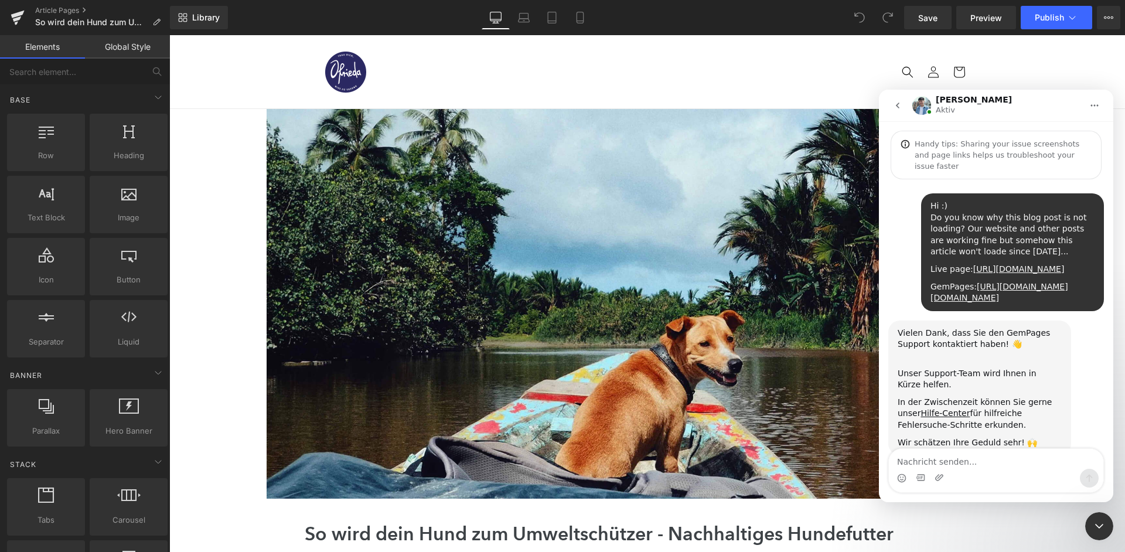
scroll to position [167, 0]
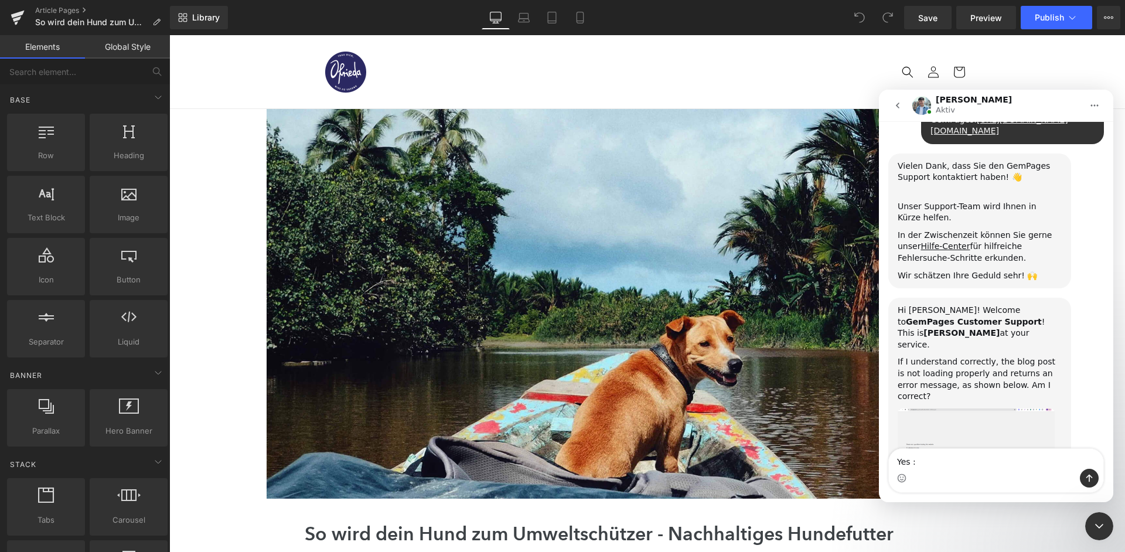
type textarea "Yes :)"
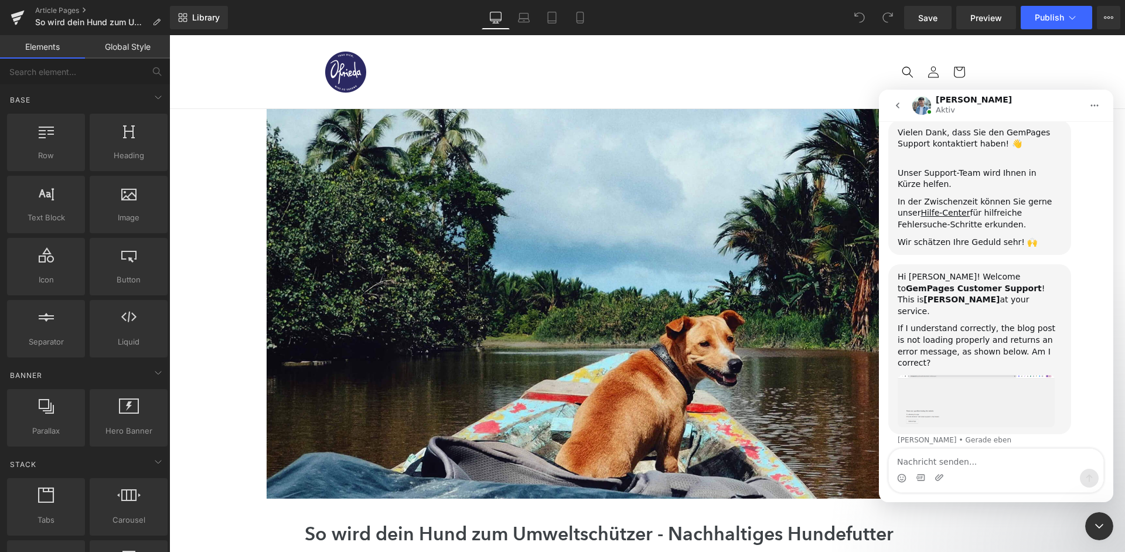
scroll to position [201, 0]
click at [213, 414] on div at bounding box center [562, 258] width 1125 height 517
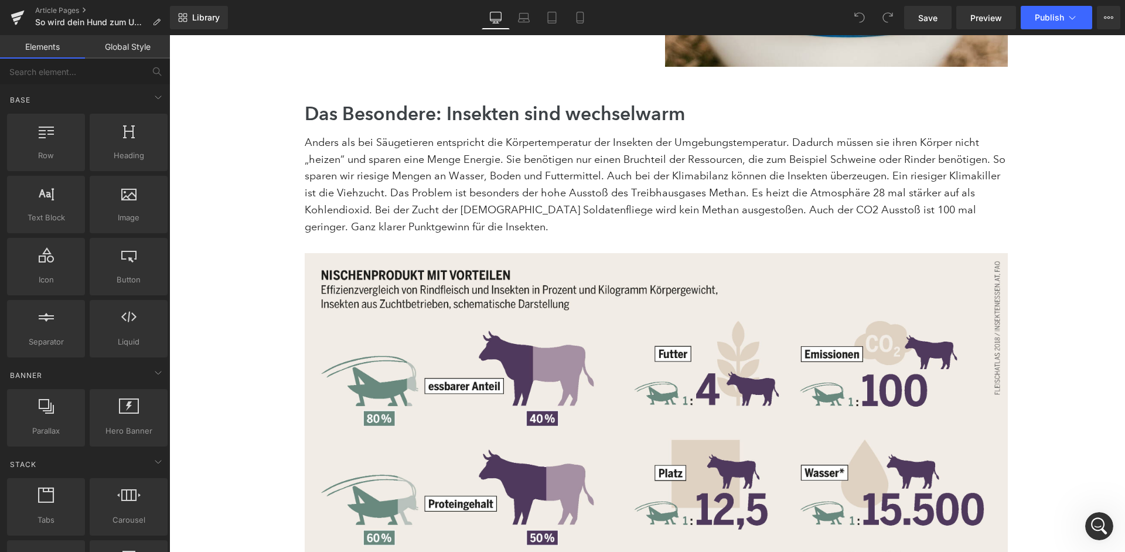
scroll to position [1438, 0]
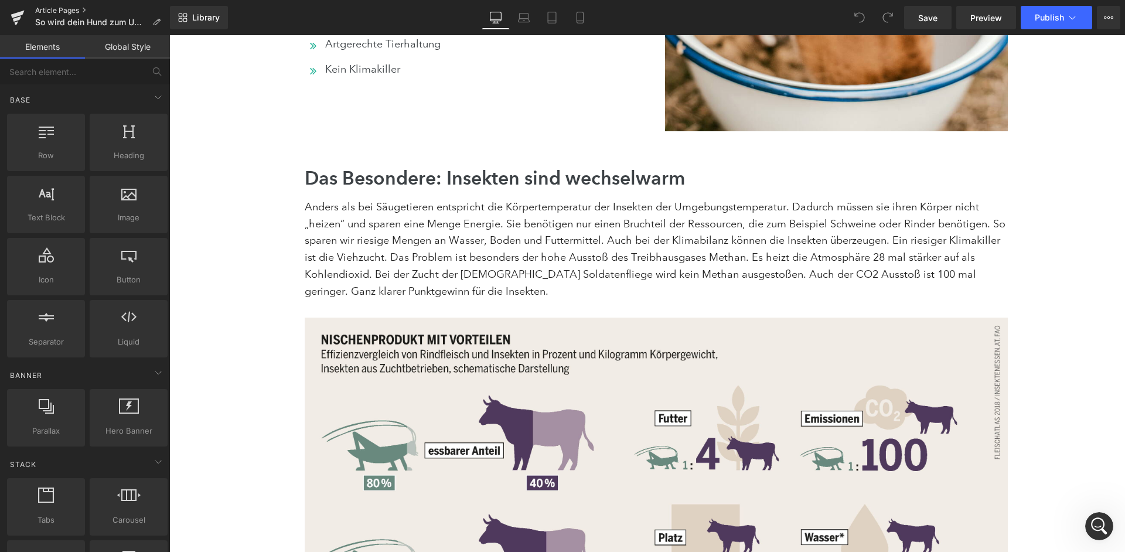
click at [60, 12] on link "Article Pages" at bounding box center [102, 10] width 135 height 9
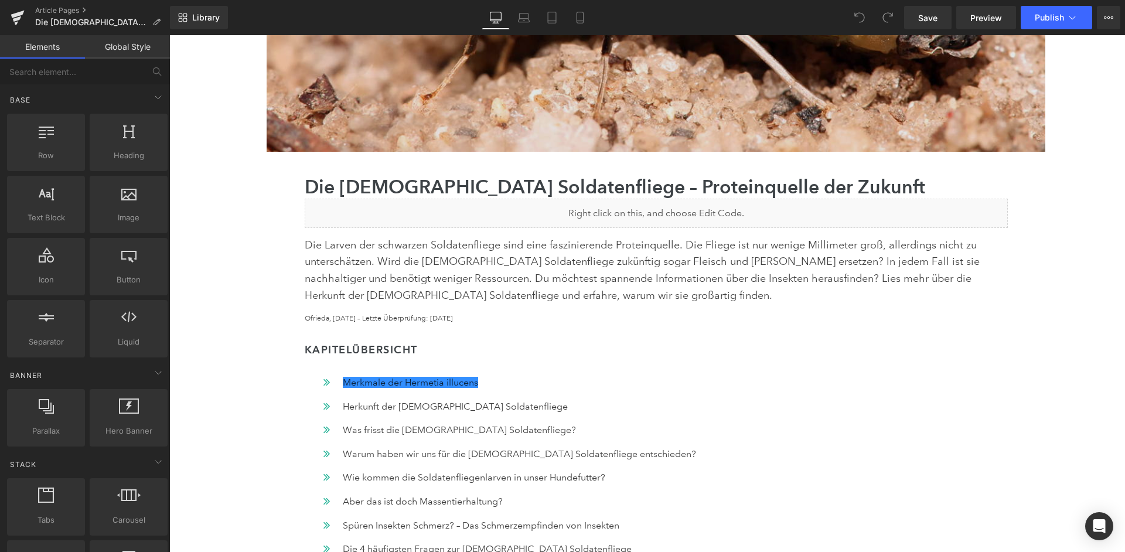
scroll to position [354, 0]
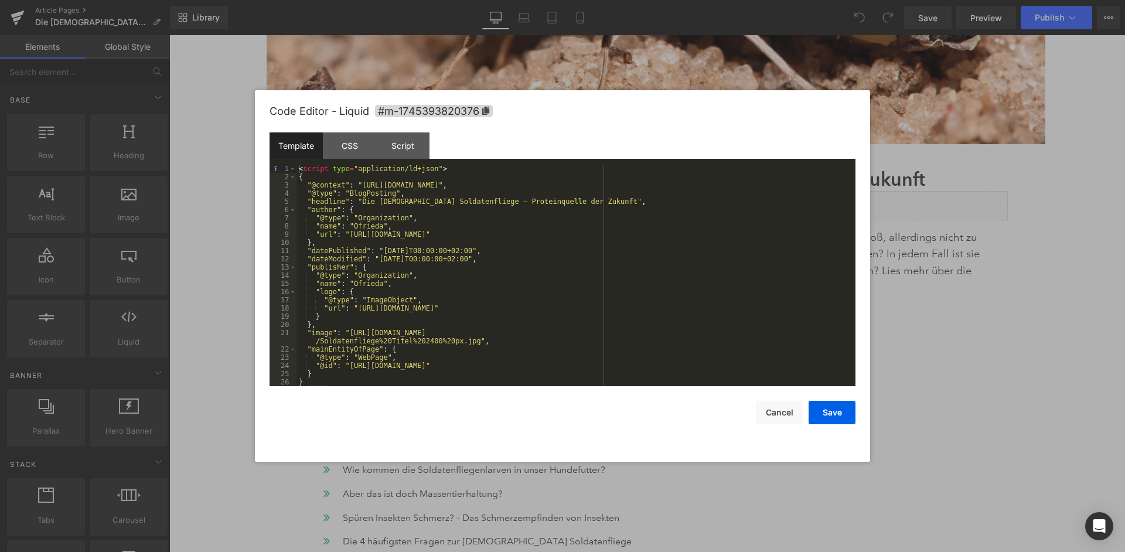
click at [586, 287] on div "< script type = "application/ld+json" > { "@context" : "https://schema.org" , "…" at bounding box center [575, 284] width 559 height 238
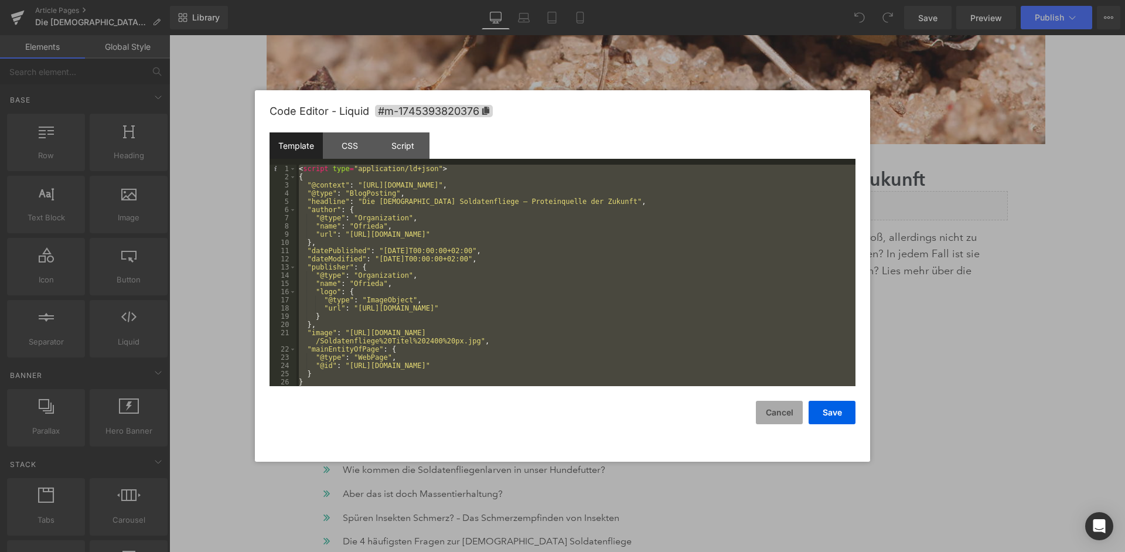
click at [789, 405] on button "Cancel" at bounding box center [779, 412] width 47 height 23
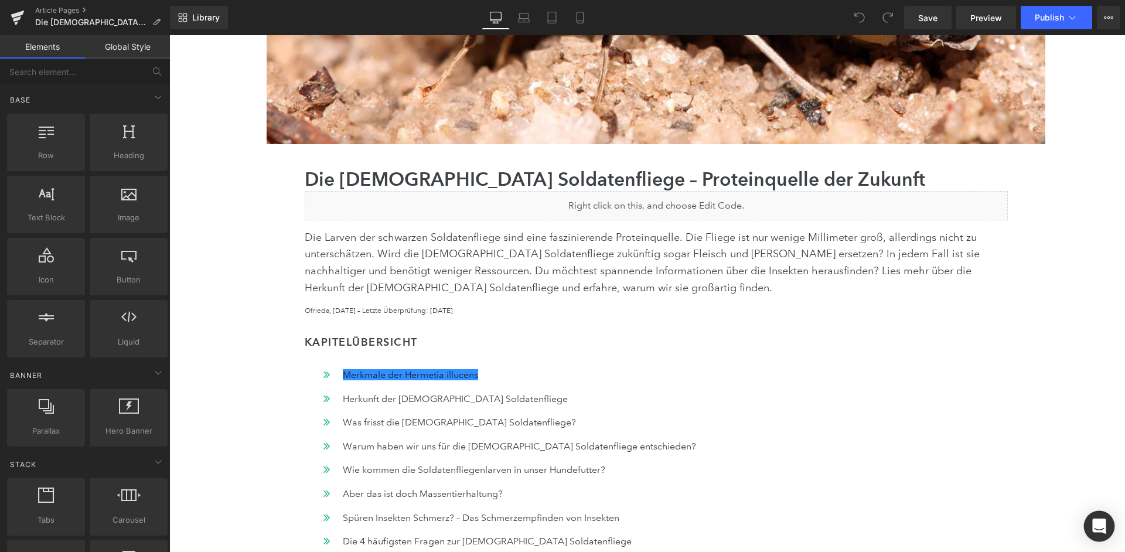
click at [1107, 526] on div "Open Intercom Messenger" at bounding box center [1099, 526] width 31 height 31
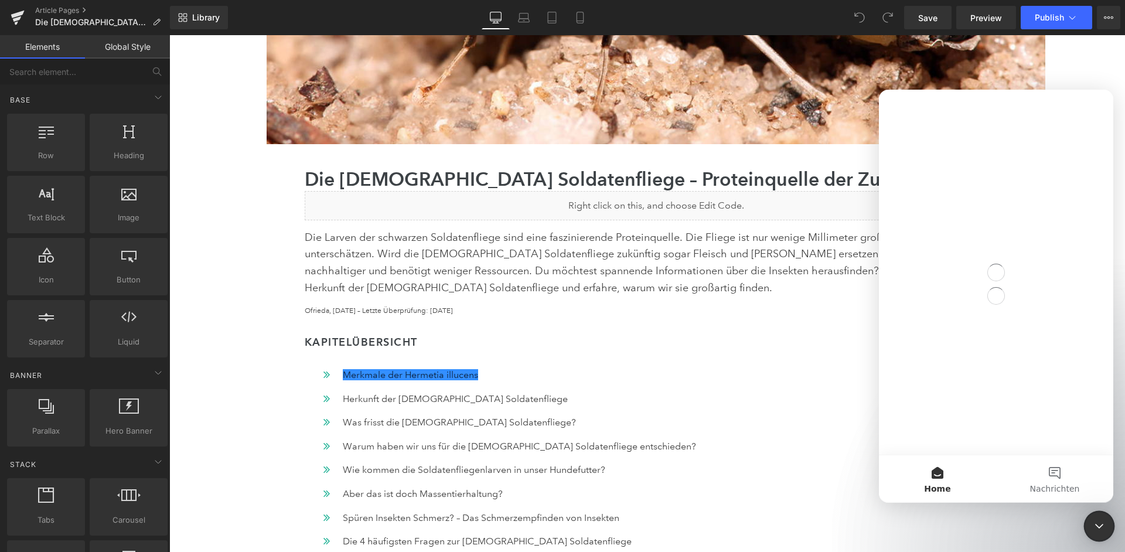
scroll to position [0, 0]
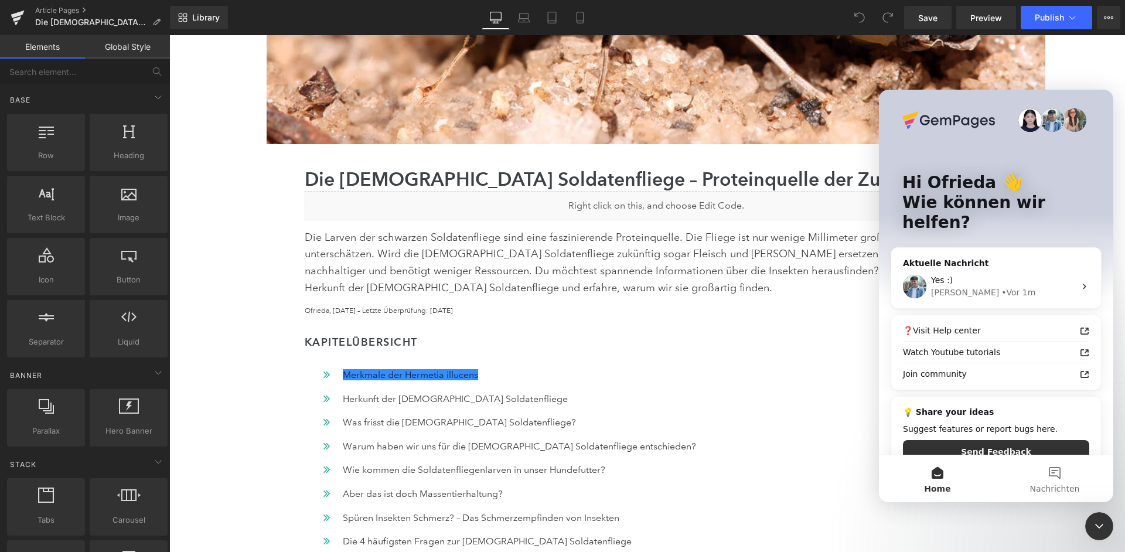
click at [1107, 526] on div "Intercom-Nachrichtendienst schließen" at bounding box center [1099, 526] width 28 height 28
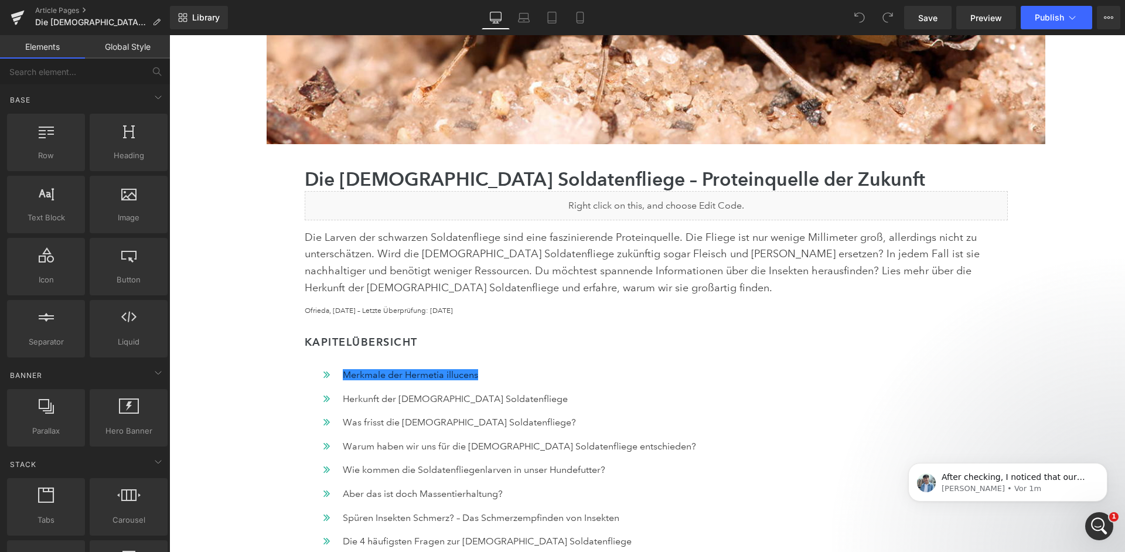
click at [1097, 521] on icon "Intercom-Nachrichtendienst öffnen" at bounding box center [1099, 526] width 19 height 19
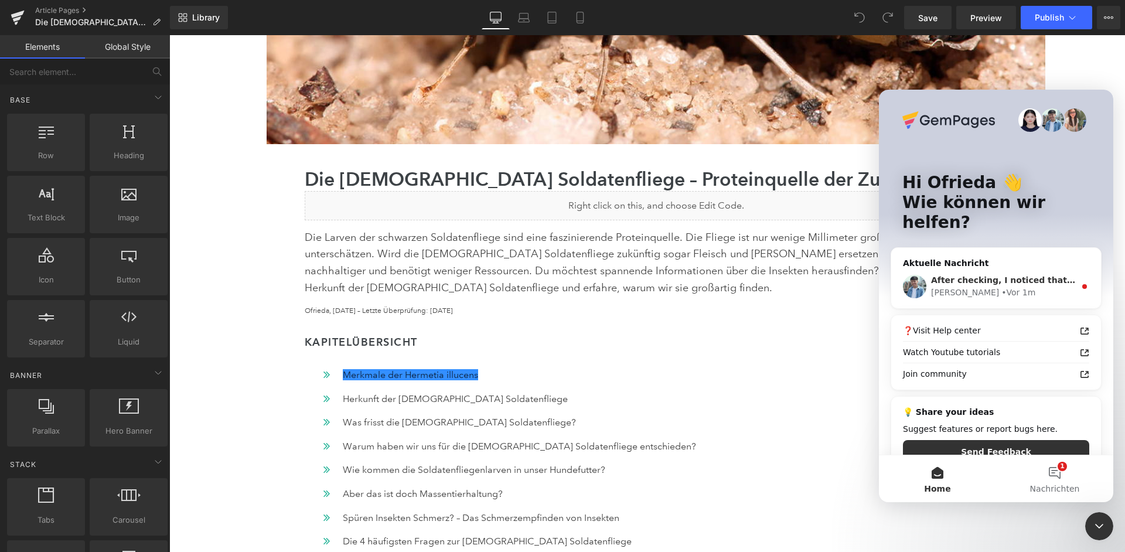
click at [1018, 274] on div "After checking, I noticed that our collaborator access is still active with you…" at bounding box center [1003, 280] width 144 height 12
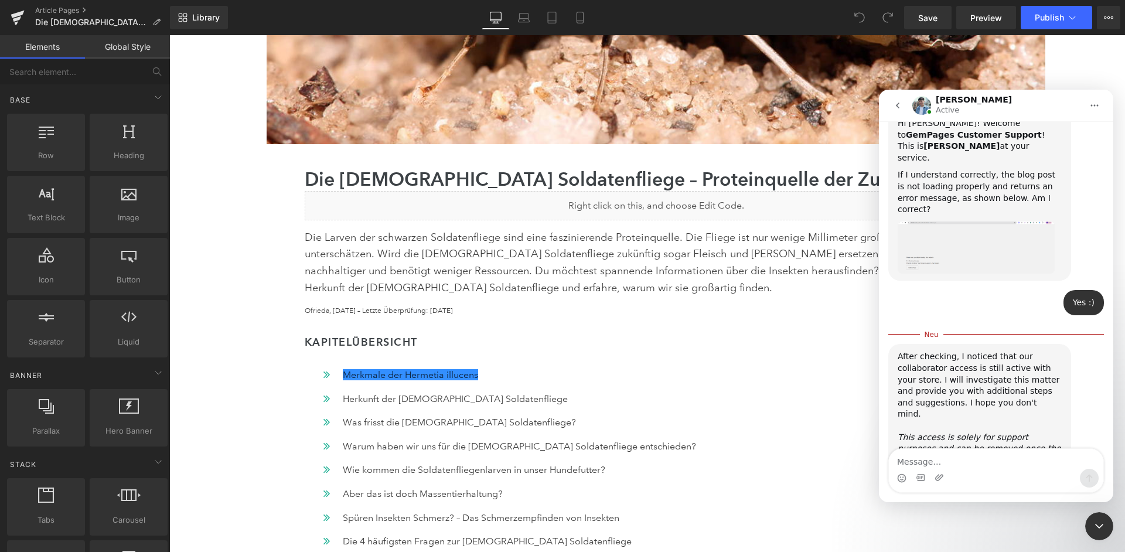
scroll to position [400, 0]
click at [948, 458] on textarea "Message…" at bounding box center [996, 459] width 214 height 20
type textarea "Great. Thank you Liam"
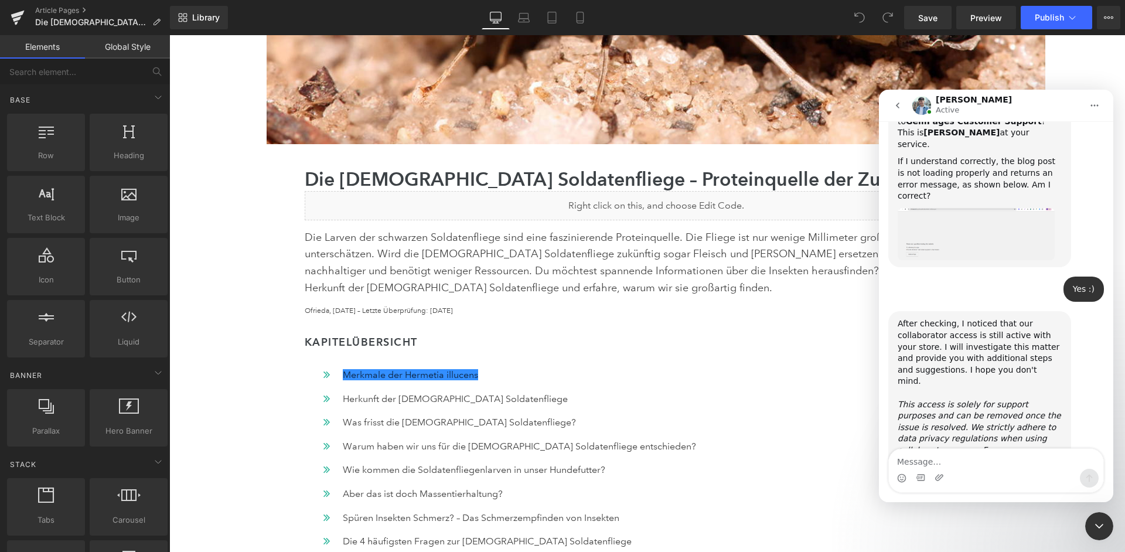
scroll to position [414, 0]
click at [1094, 520] on icon "Intercom-Nachrichtendienst schließen" at bounding box center [1099, 526] width 14 height 14
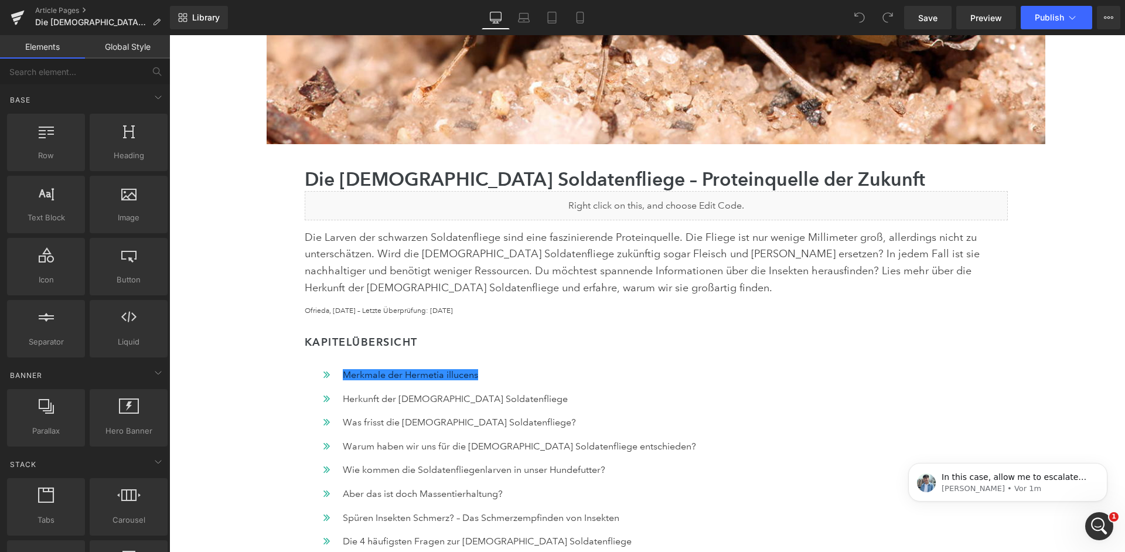
scroll to position [0, 0]
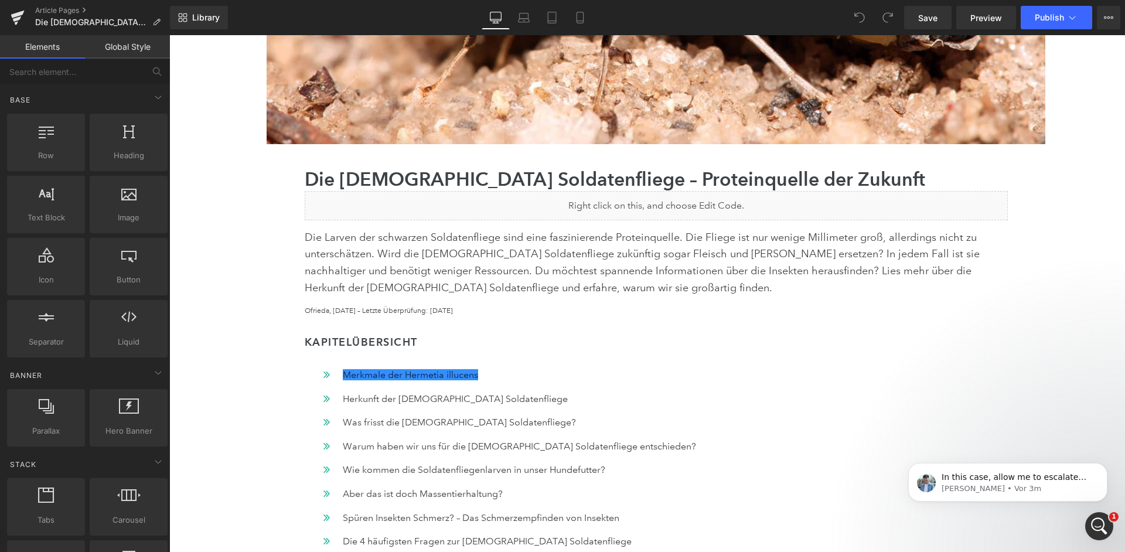
click at [1107, 528] on div "Intercom-Nachrichtendienst öffnen" at bounding box center [1099, 526] width 39 height 39
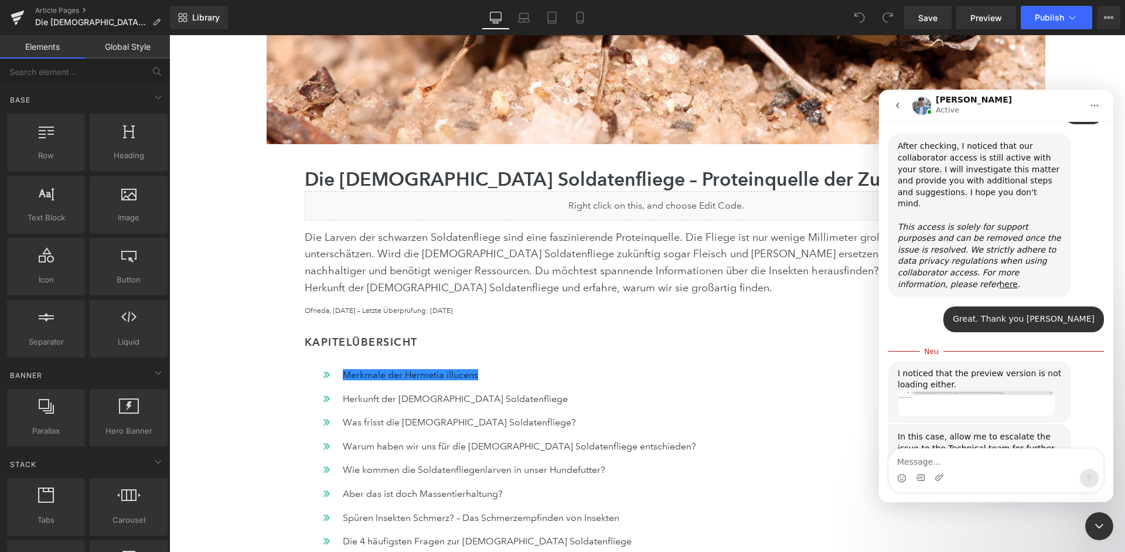
scroll to position [591, 0]
type textarea "Sure. Thank you!"
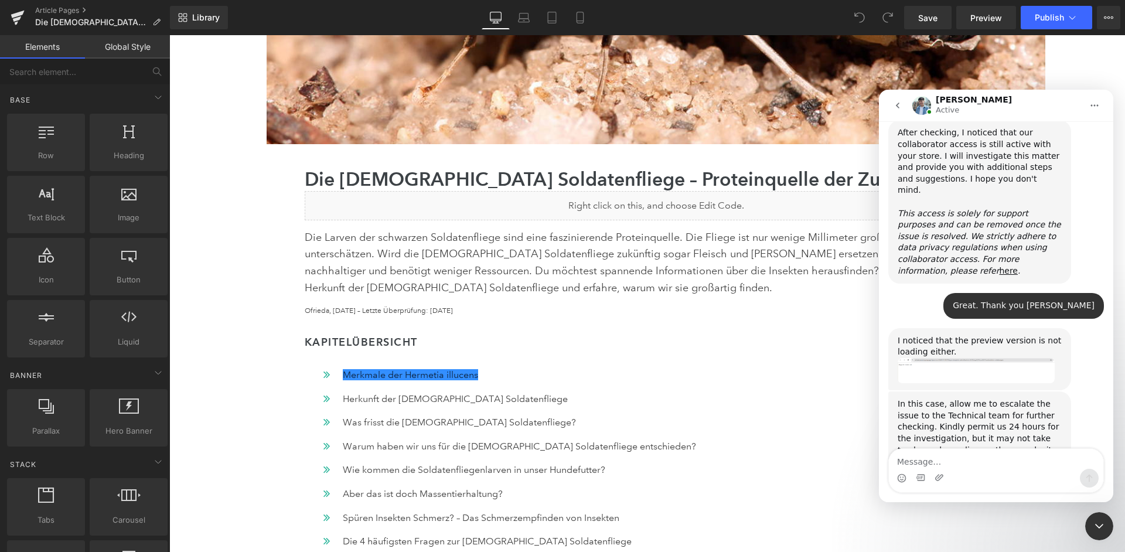
scroll to position [605, 0]
click at [1097, 527] on icon "Intercom-Nachrichtendienst schließen" at bounding box center [1099, 526] width 14 height 14
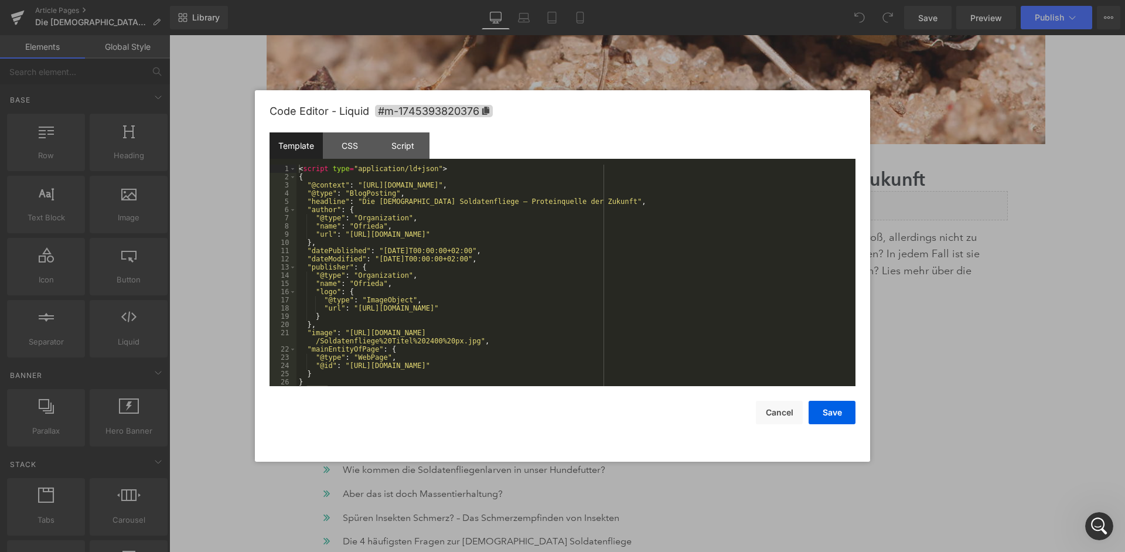
click at [602, 239] on div "< script type = "application/ld+json" > { "@context" : "https://schema.org" , "…" at bounding box center [575, 284] width 559 height 238
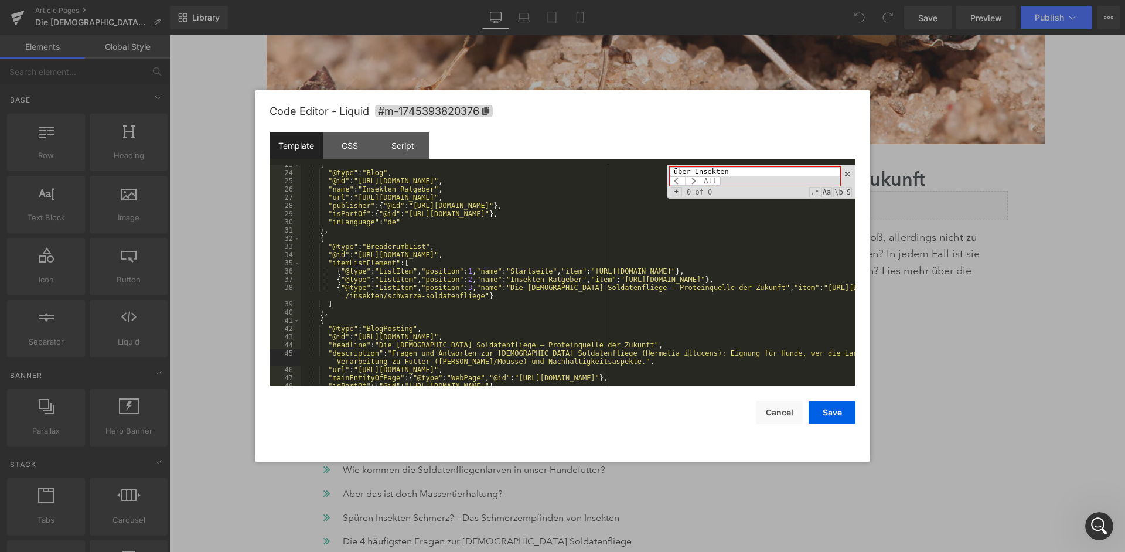
scroll to position [183, 0]
click at [750, 169] on input "über Insekten" at bounding box center [755, 171] width 170 height 9
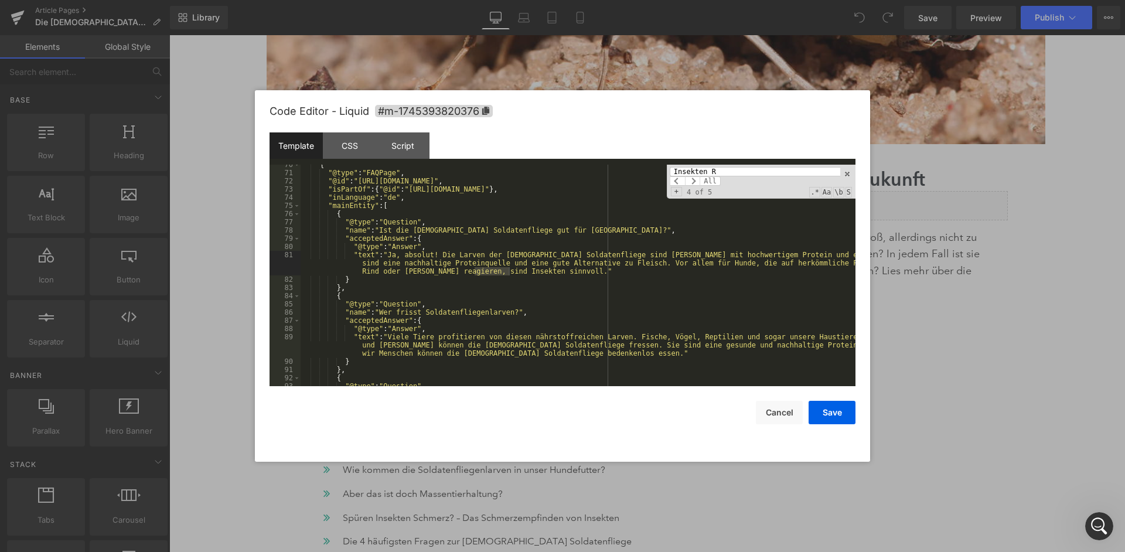
scroll to position [29, 0]
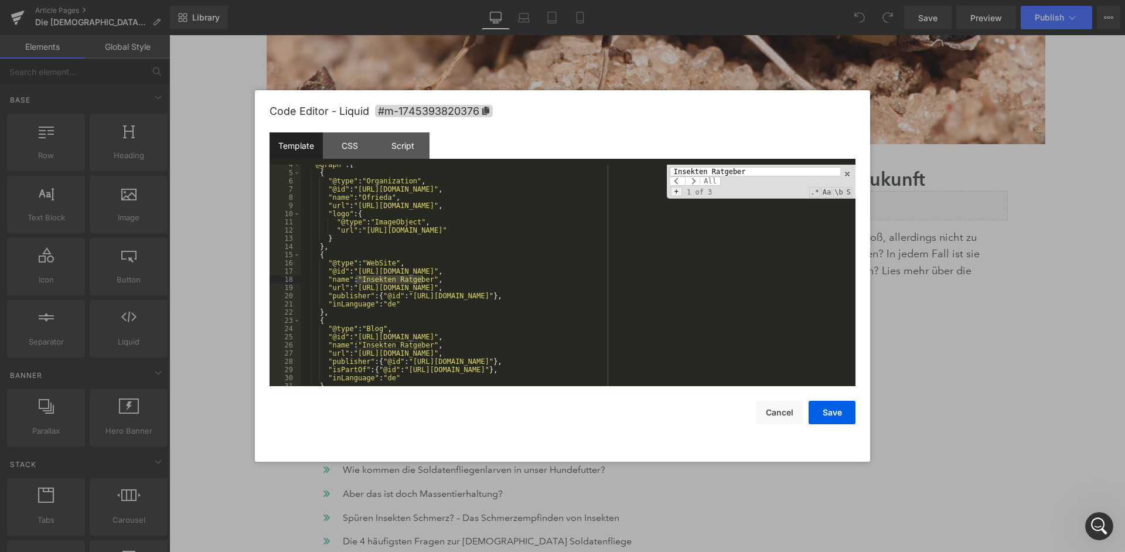
type input "Insekten Ratgeber"
click at [682, 188] on span "+" at bounding box center [676, 191] width 11 height 9
click at [719, 190] on input at bounding box center [761, 192] width 182 height 9
type input "Über Insekten"
click at [728, 200] on span "All" at bounding box center [717, 201] width 21 height 9
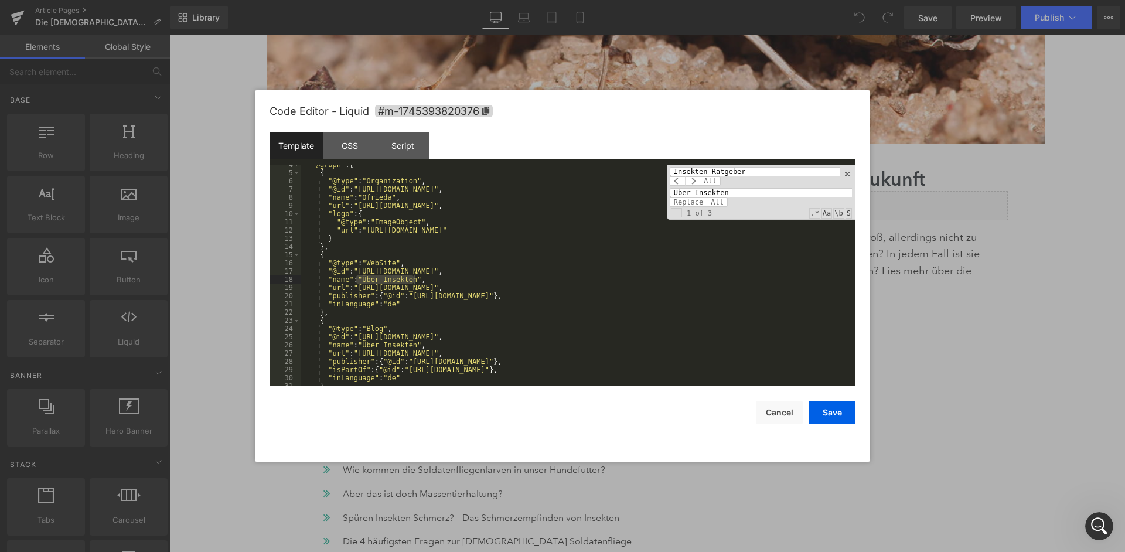
click at [803, 320] on div ""@graph" : [ { "@type" : "Organization" , "@id" : "https://ofrieda.de#org" , "n…" at bounding box center [578, 280] width 555 height 238
click at [848, 171] on span at bounding box center [847, 174] width 8 height 8
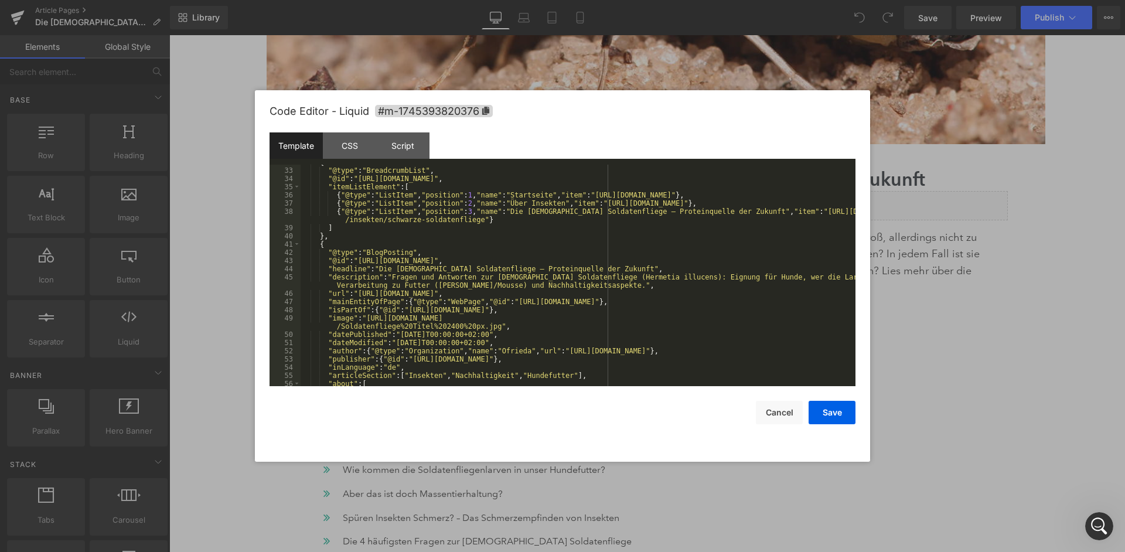
scroll to position [268, 0]
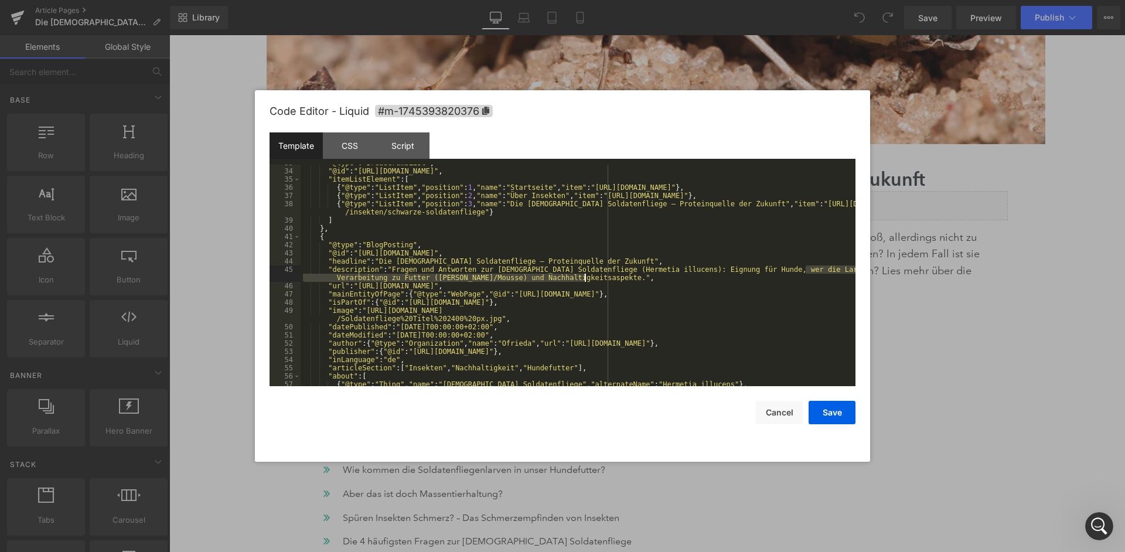
drag, startPoint x: 806, startPoint y: 268, endPoint x: 764, endPoint y: 276, distance: 42.9
click at [764, 276] on div ""@type" : "BreadcrumbList" , "@id" : "https://ofrieda.de/blogs/insekten/schwarz…" at bounding box center [578, 278] width 555 height 238
click at [610, 275] on div ""@type" : "BreadcrumbList" , "@id" : "https://ofrieda.de/blogs/insekten/schwarz…" at bounding box center [578, 278] width 555 height 238
drag, startPoint x: 580, startPoint y: 275, endPoint x: 646, endPoint y: 269, distance: 66.5
click at [646, 269] on div ""@type" : "BreadcrumbList" , "@id" : "https://ofrieda.de/blogs/insekten/schwarz…" at bounding box center [578, 278] width 555 height 238
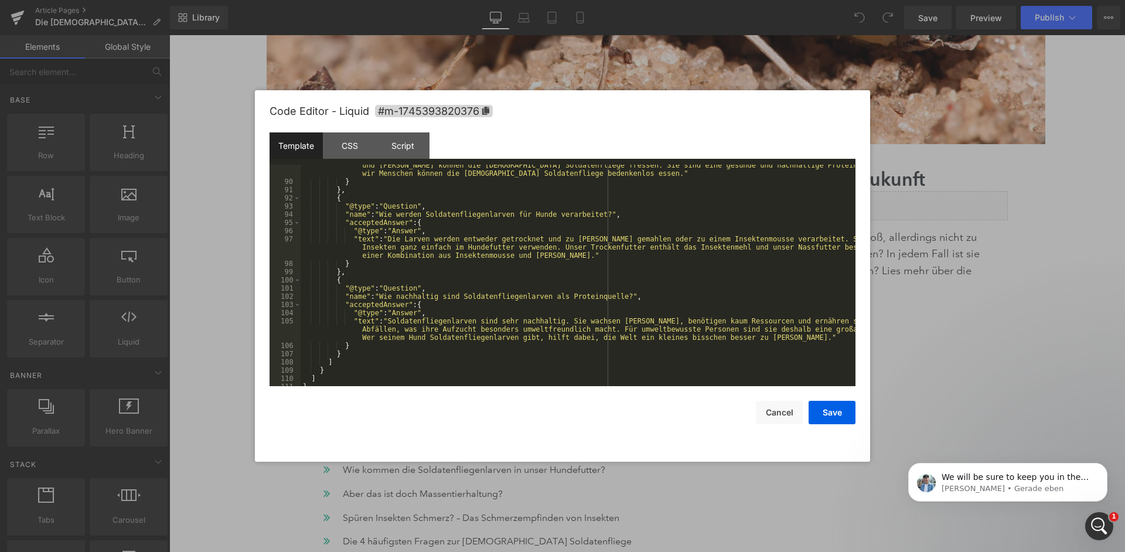
scroll to position [787, 0]
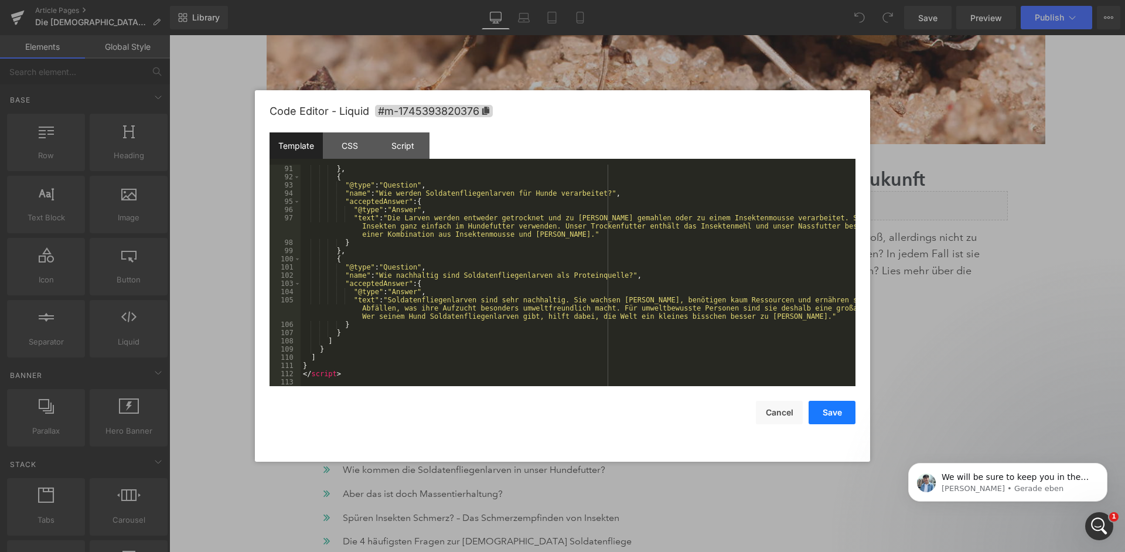
click at [831, 407] on button "Save" at bounding box center [831, 412] width 47 height 23
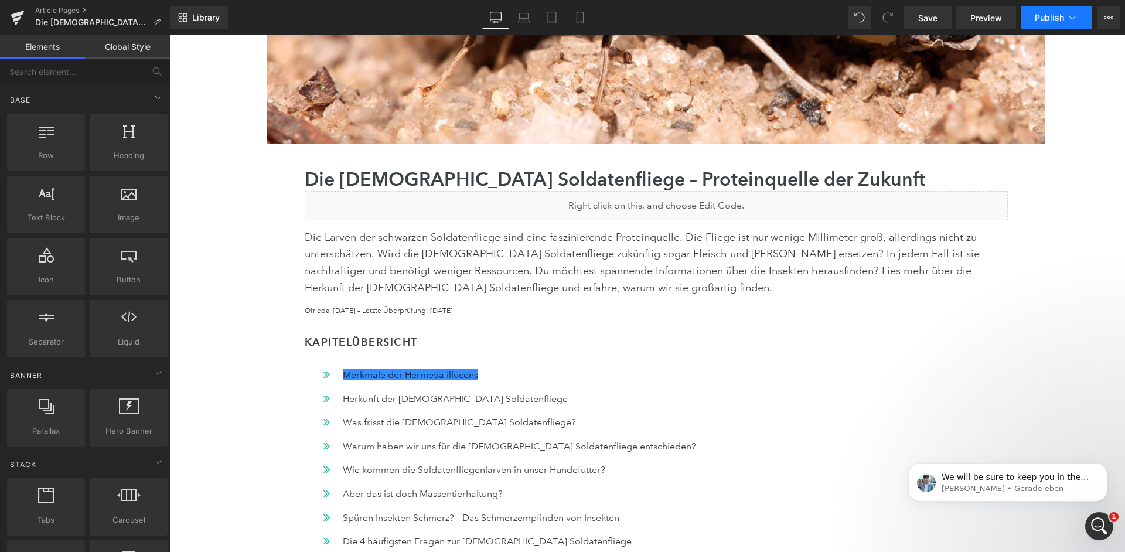
click at [1070, 15] on icon at bounding box center [1072, 18] width 12 height 12
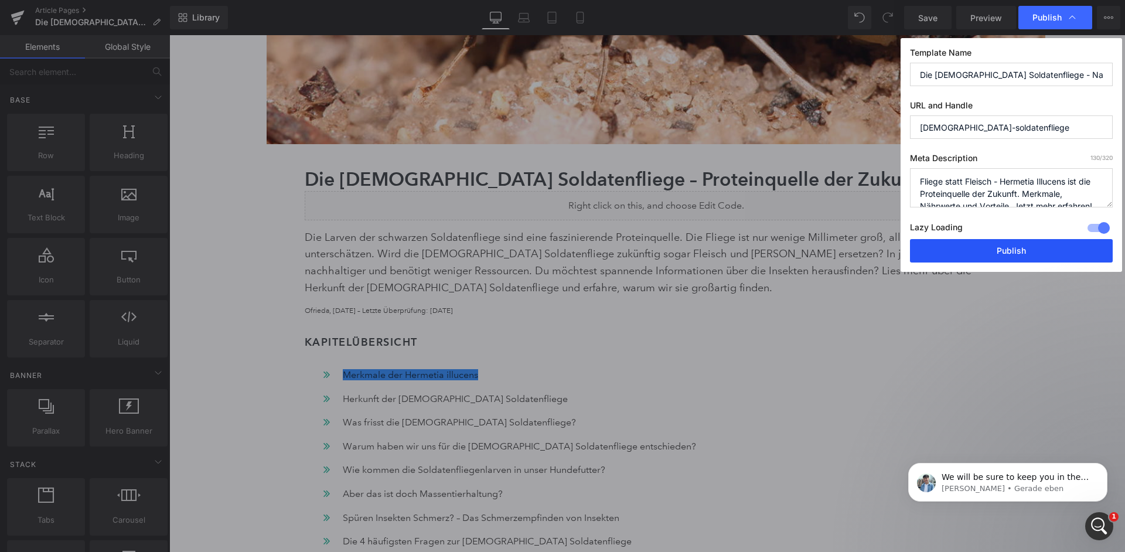
click at [1013, 246] on button "Publish" at bounding box center [1011, 250] width 203 height 23
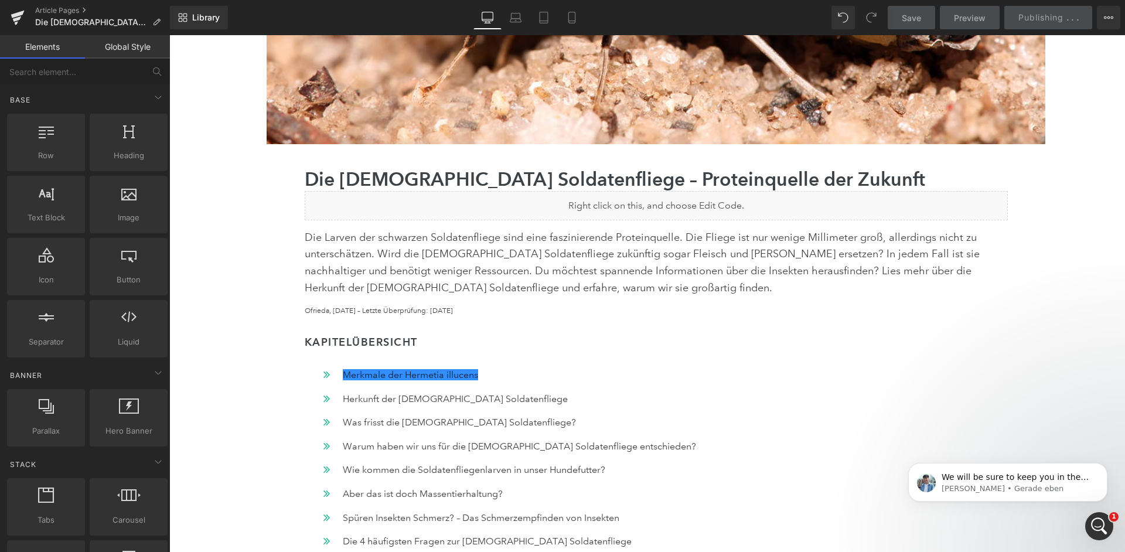
click at [1101, 529] on icon "Intercom-Nachrichtendienst öffnen" at bounding box center [1099, 526] width 19 height 19
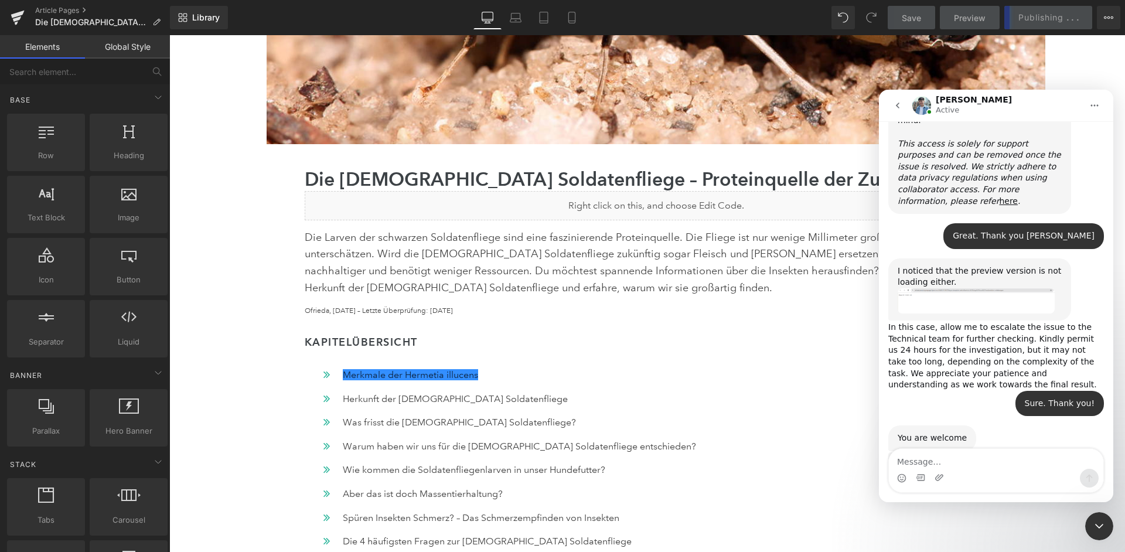
scroll to position [675, 0]
click at [937, 460] on textarea "Message…" at bounding box center [996, 459] width 214 height 20
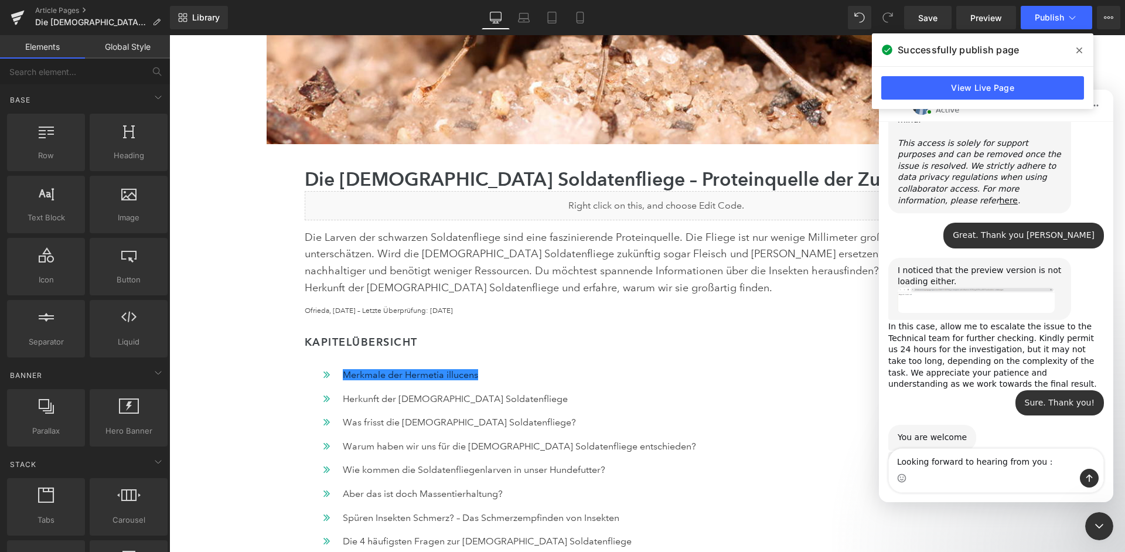
type textarea "Looking forward to hearing from you :)"
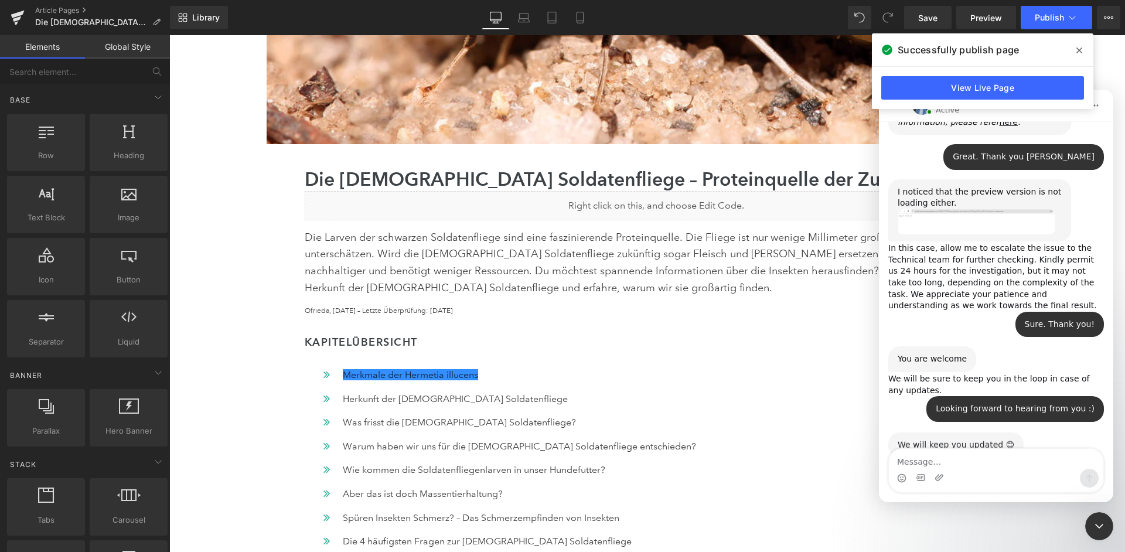
scroll to position [742, 0]
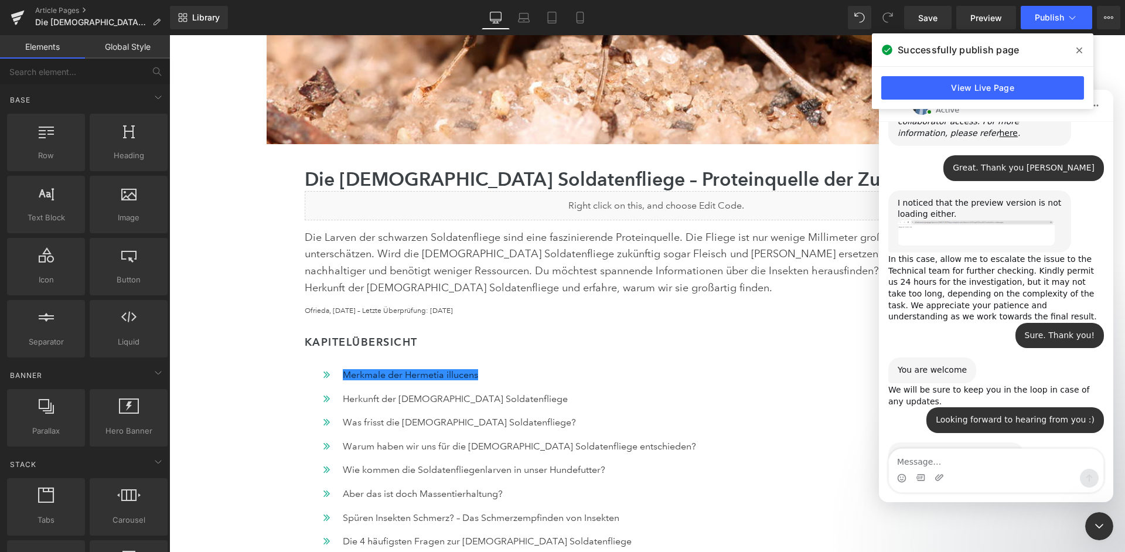
click at [1099, 518] on div "Intercom-Nachrichtendienst schließen" at bounding box center [1099, 526] width 28 height 28
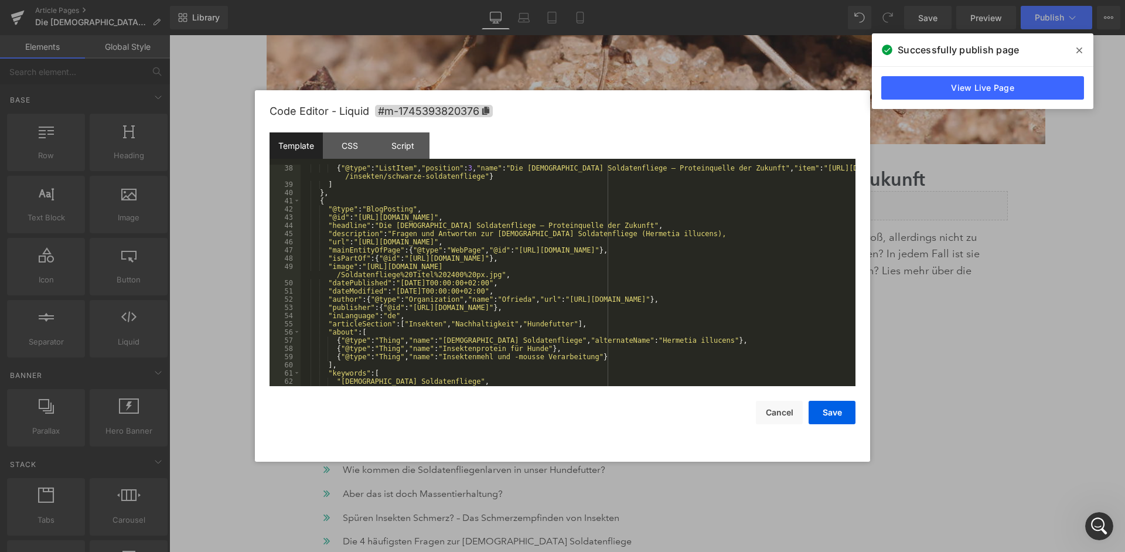
scroll to position [320, 0]
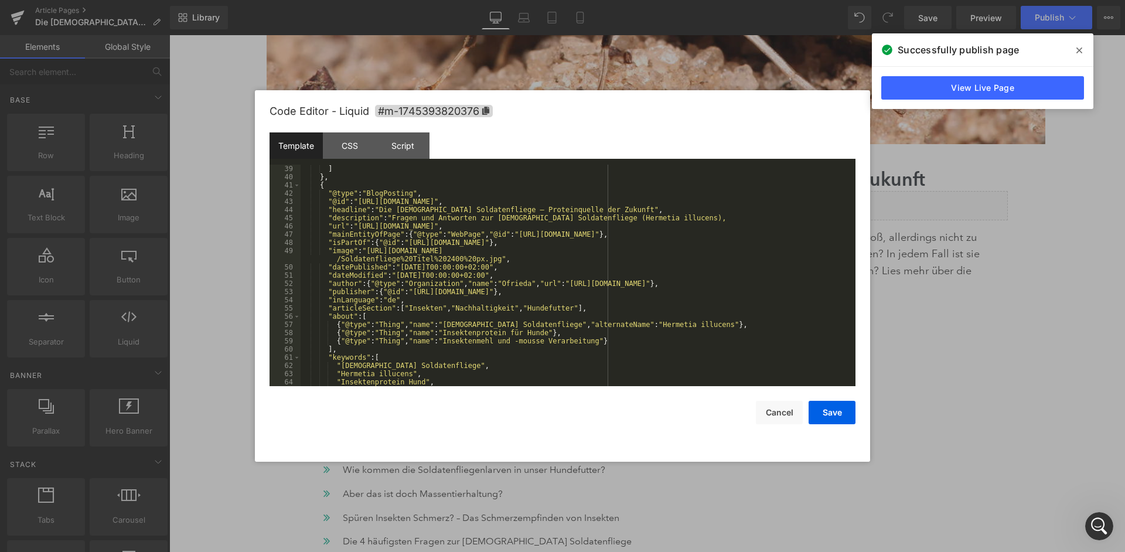
click at [656, 219] on div "{ "@type" : "ListItem" , "position" : 3 , "name" : "Die schwarze Soldatenfliege…" at bounding box center [578, 271] width 555 height 246
click at [818, 417] on button "Save" at bounding box center [831, 412] width 47 height 23
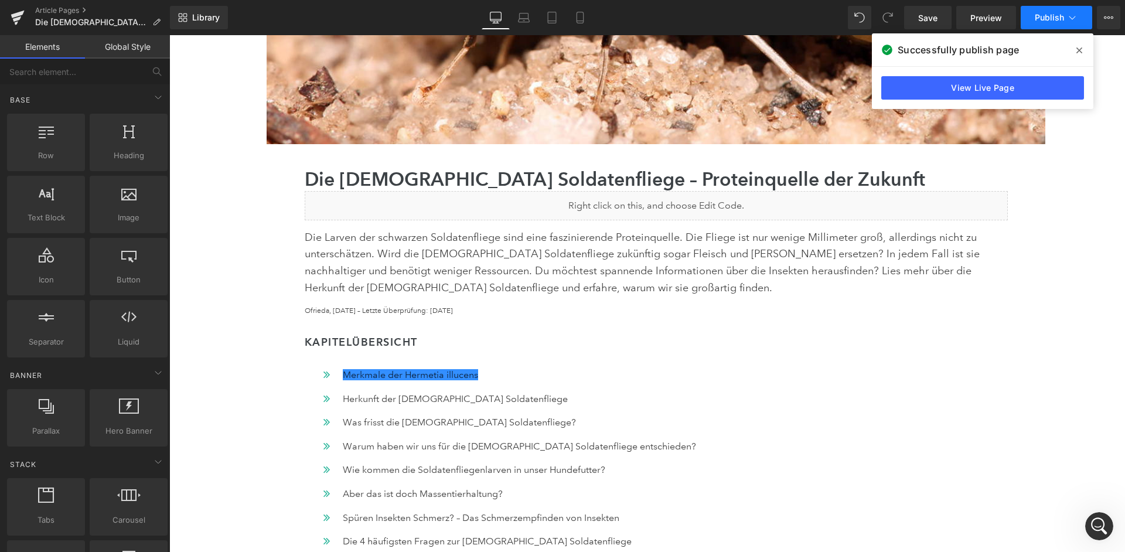
click at [1052, 29] on button "Publish" at bounding box center [1056, 17] width 71 height 23
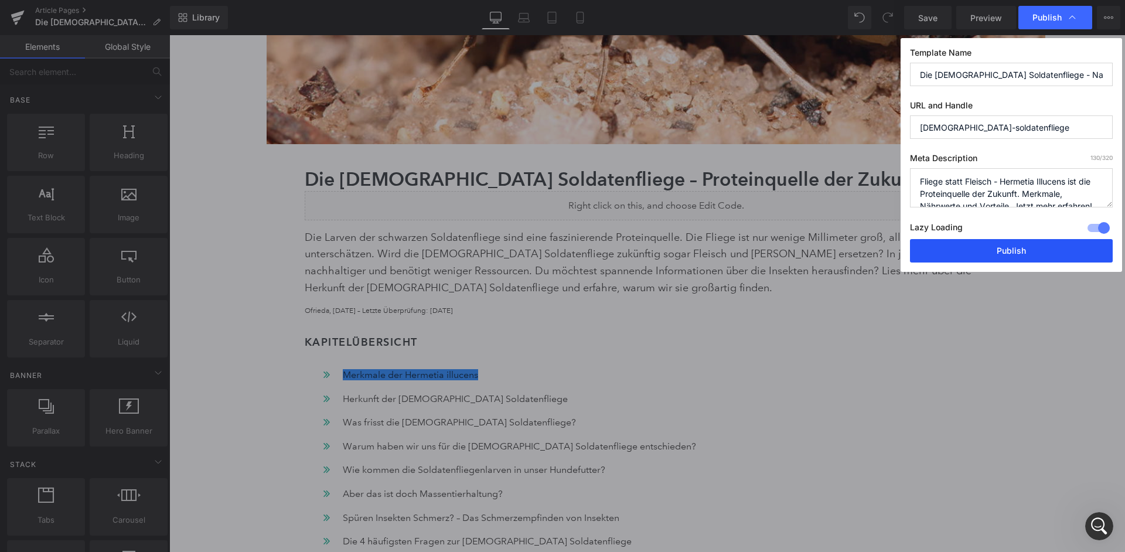
click at [1028, 239] on button "Publish" at bounding box center [1011, 250] width 203 height 23
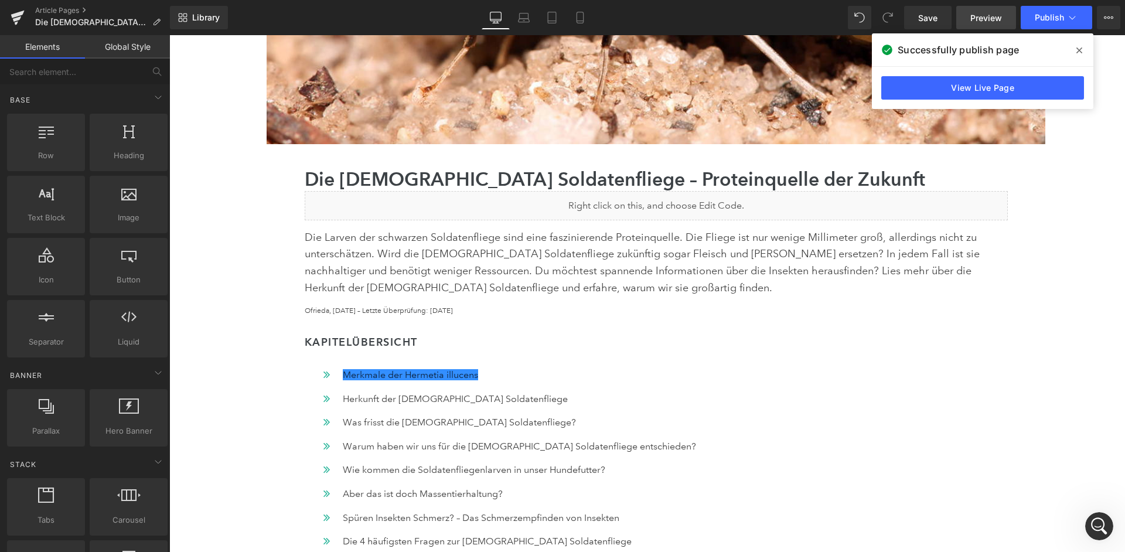
scroll to position [699, 0]
click at [65, 12] on link "Article Pages" at bounding box center [102, 10] width 135 height 9
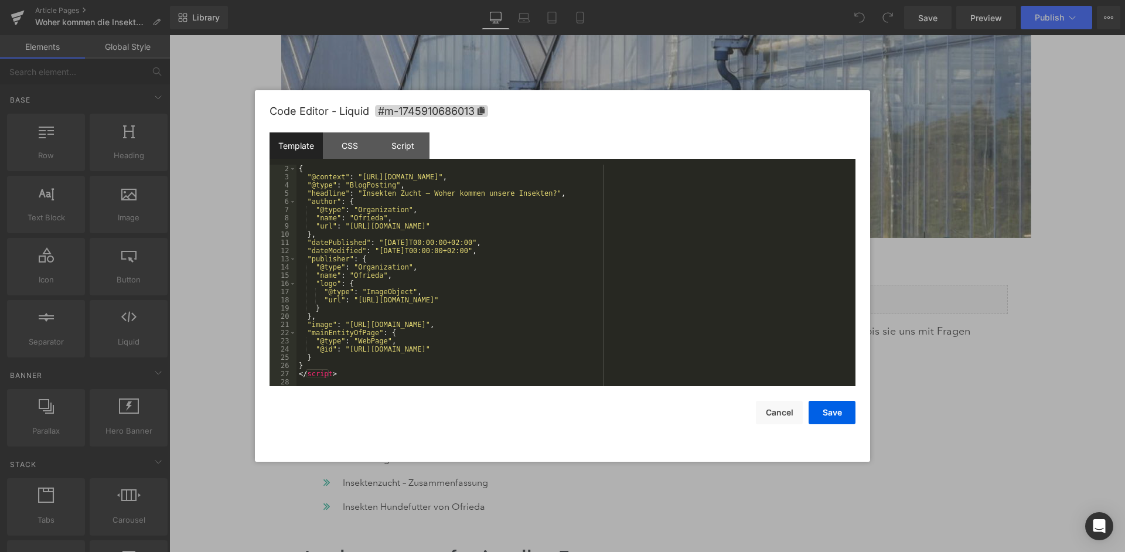
scroll to position [8, 0]
click at [773, 408] on button "Cancel" at bounding box center [779, 412] width 47 height 23
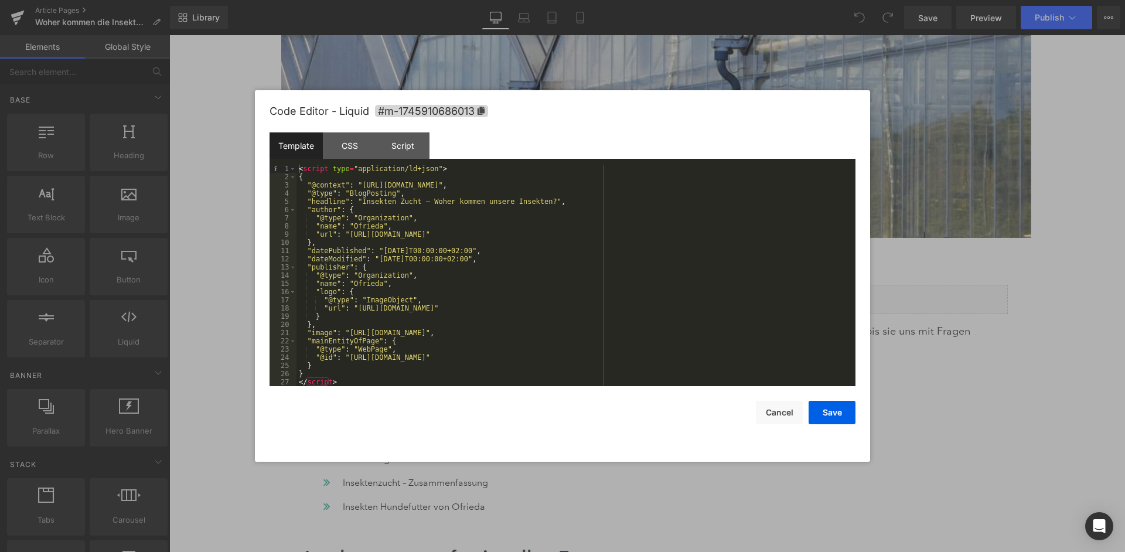
click at [674, 275] on div "< script type = "application/ld+json" > { "@context" : "[URL][DOMAIN_NAME]" , "…" at bounding box center [575, 284] width 559 height 238
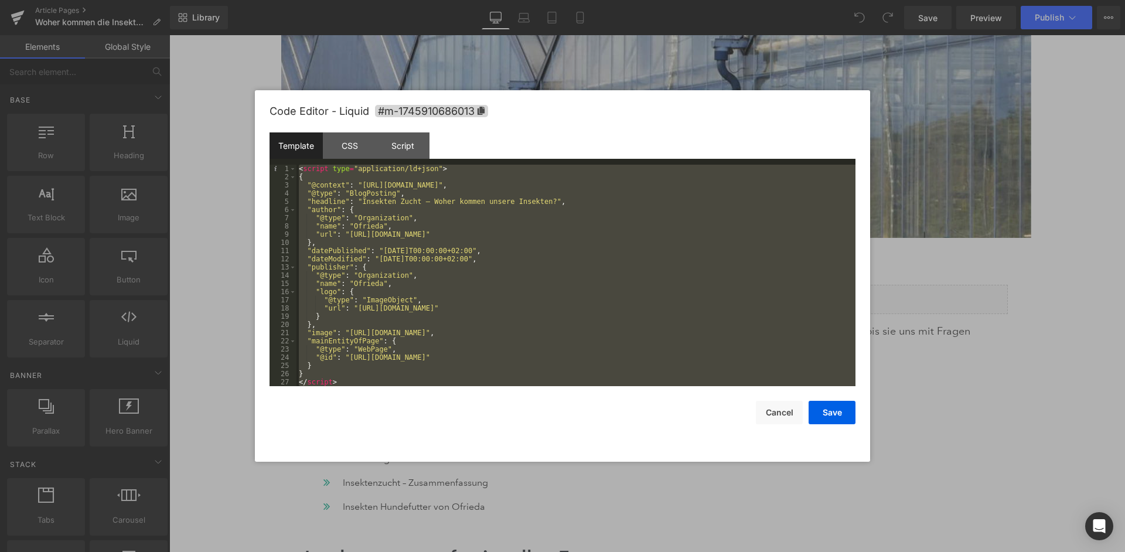
click at [551, 235] on div "< script type = "application/ld+json" > { "@context" : "[URL][DOMAIN_NAME]" , "…" at bounding box center [575, 284] width 559 height 238
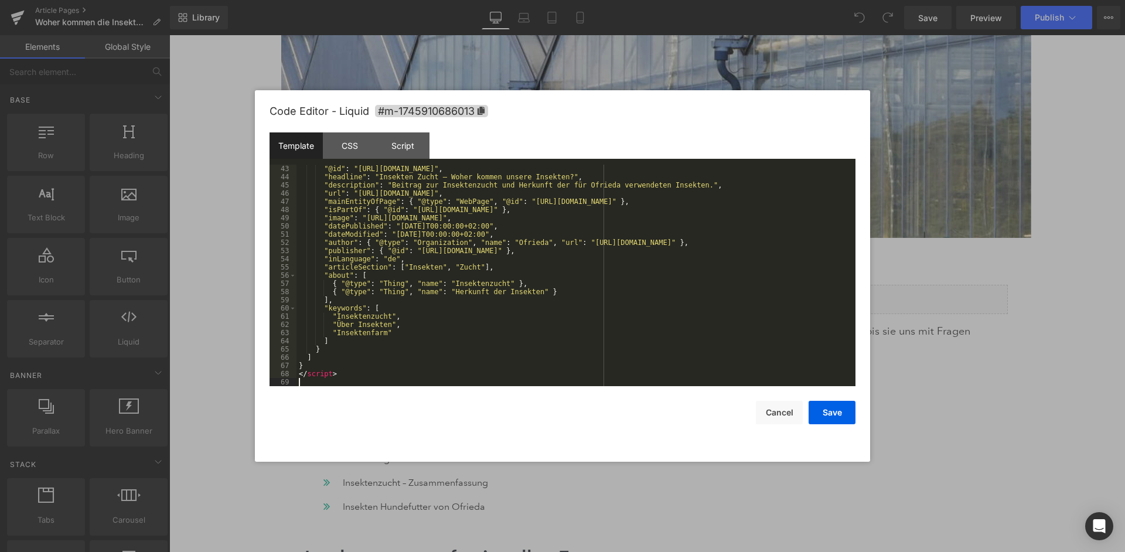
scroll to position [353, 0]
click at [832, 409] on button "Save" at bounding box center [831, 412] width 47 height 23
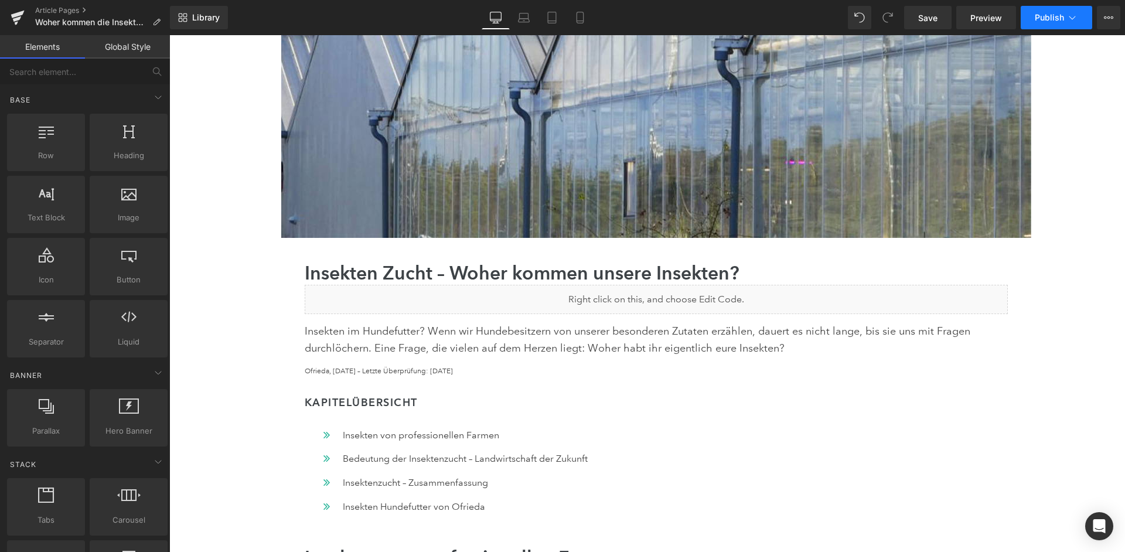
click at [1068, 23] on icon at bounding box center [1072, 18] width 12 height 12
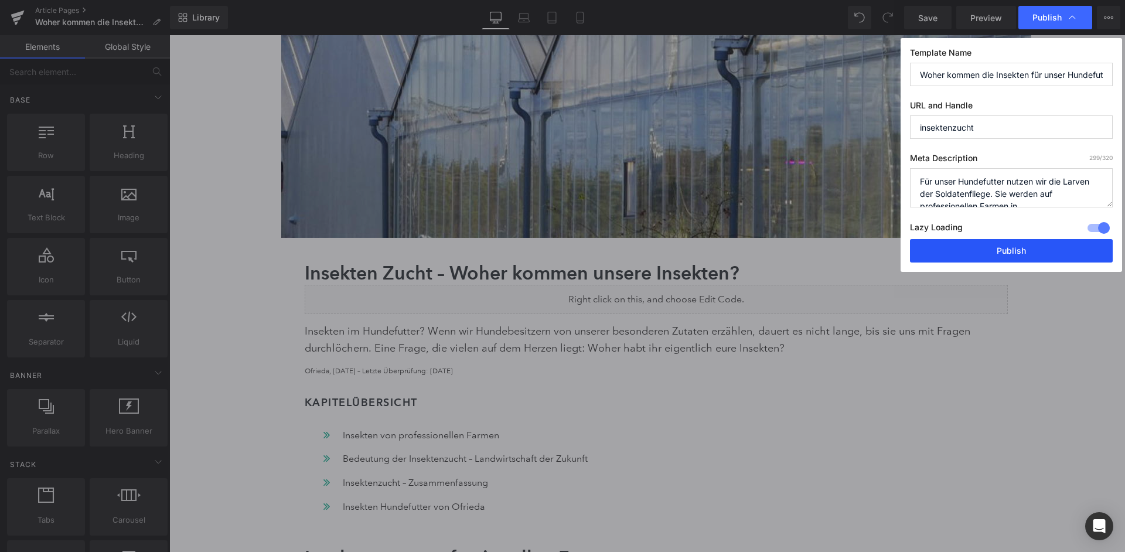
click at [1011, 241] on button "Publish" at bounding box center [1011, 250] width 203 height 23
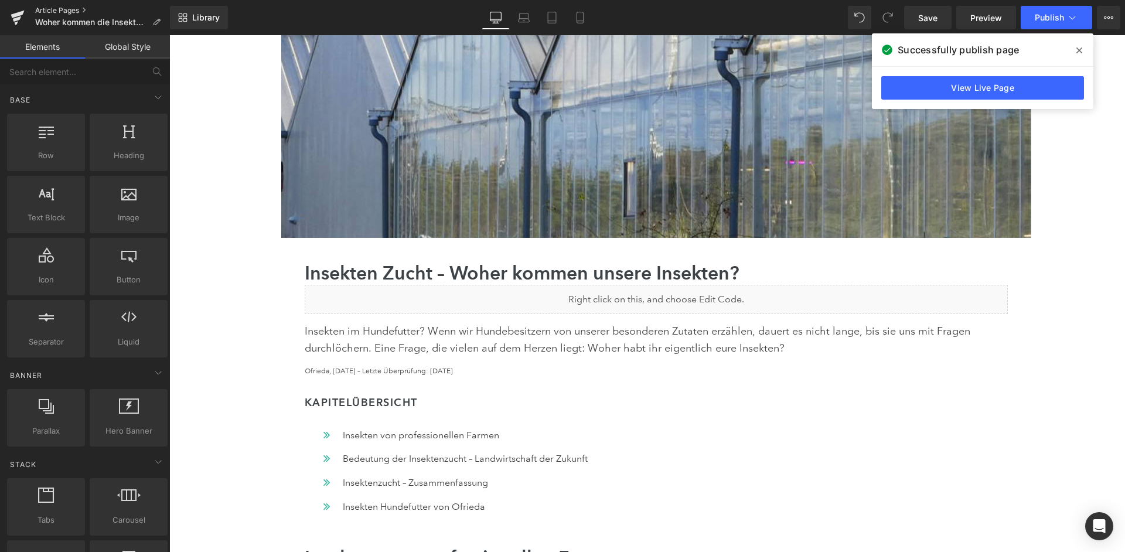
click at [56, 8] on link "Article Pages" at bounding box center [102, 10] width 135 height 9
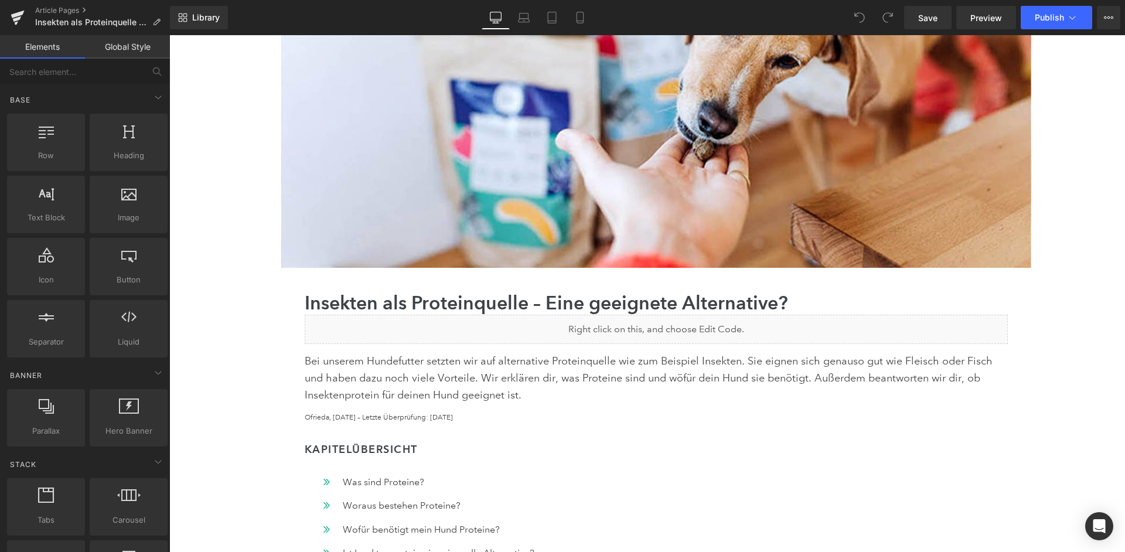
scroll to position [237, 0]
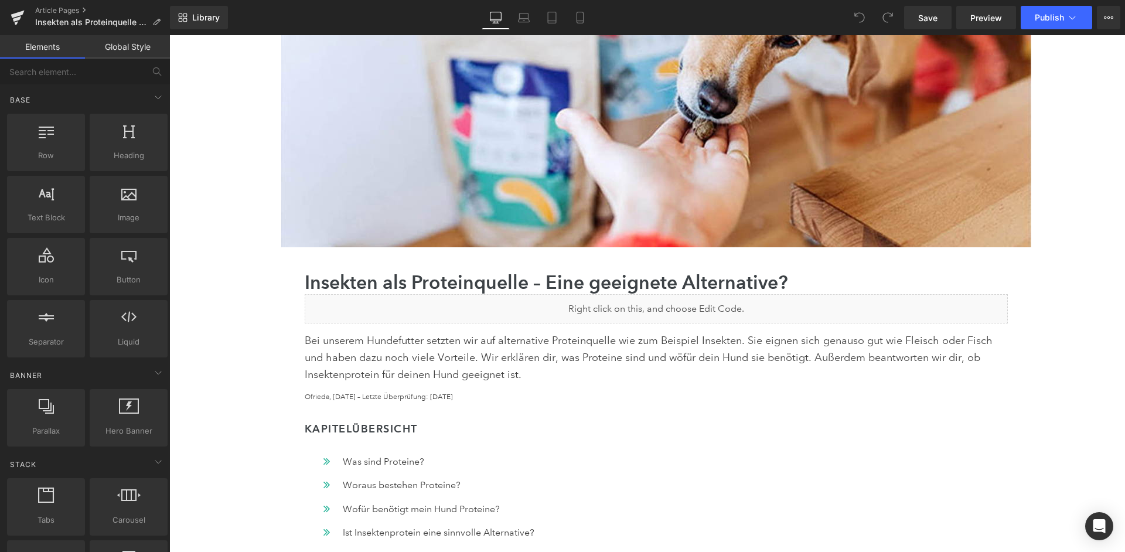
click at [729, 303] on div "Liquid" at bounding box center [656, 308] width 703 height 29
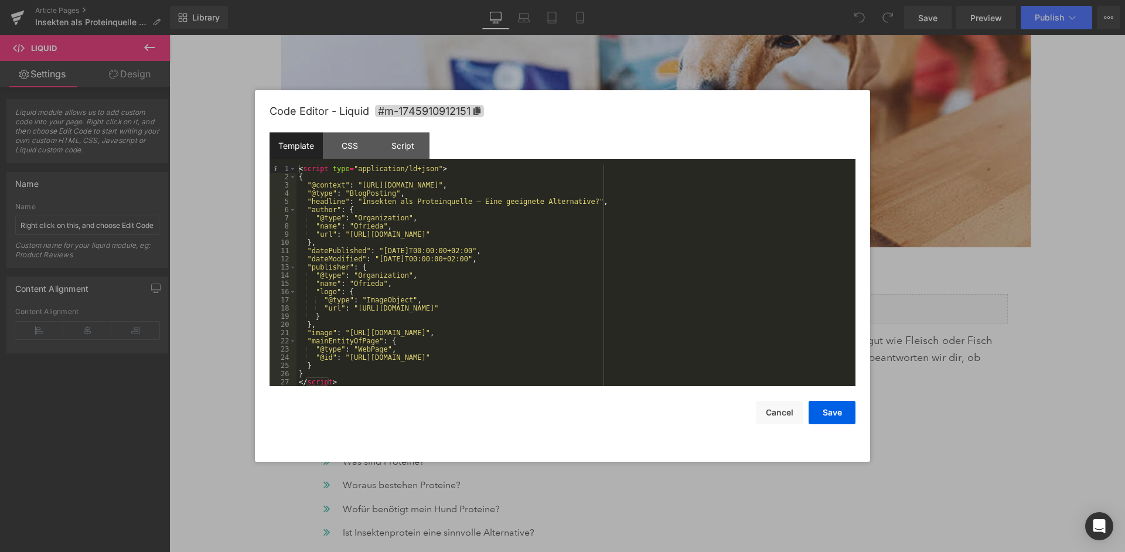
click at [680, 265] on div "< script type = "application/ld+json" > { "@context" : "[URL][DOMAIN_NAME]" , "…" at bounding box center [575, 284] width 559 height 238
click at [530, 241] on div "< script type = "application/ld+json" > { "@context" : "[URL][DOMAIN_NAME]" , "…" at bounding box center [575, 284] width 559 height 238
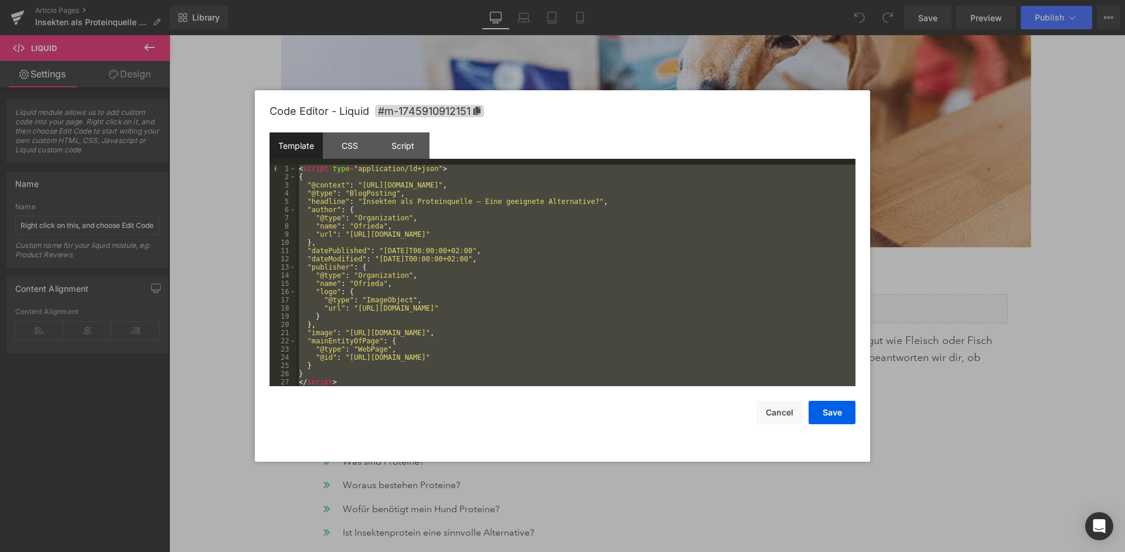
click at [656, 251] on div "< script type = "application/ld+json" > { "@context" : "[URL][DOMAIN_NAME]" , "…" at bounding box center [575, 284] width 559 height 238
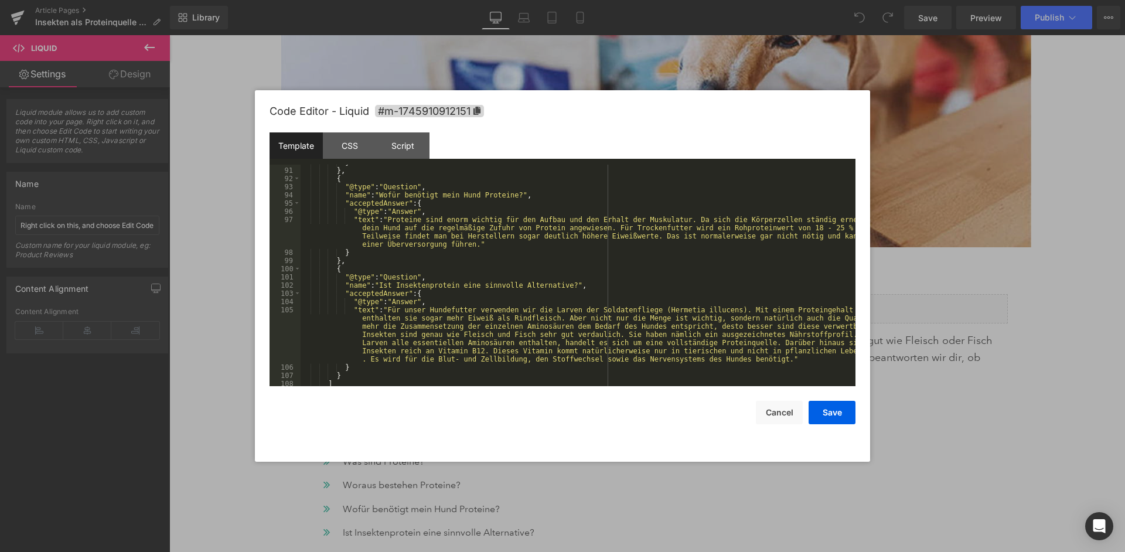
scroll to position [845, 0]
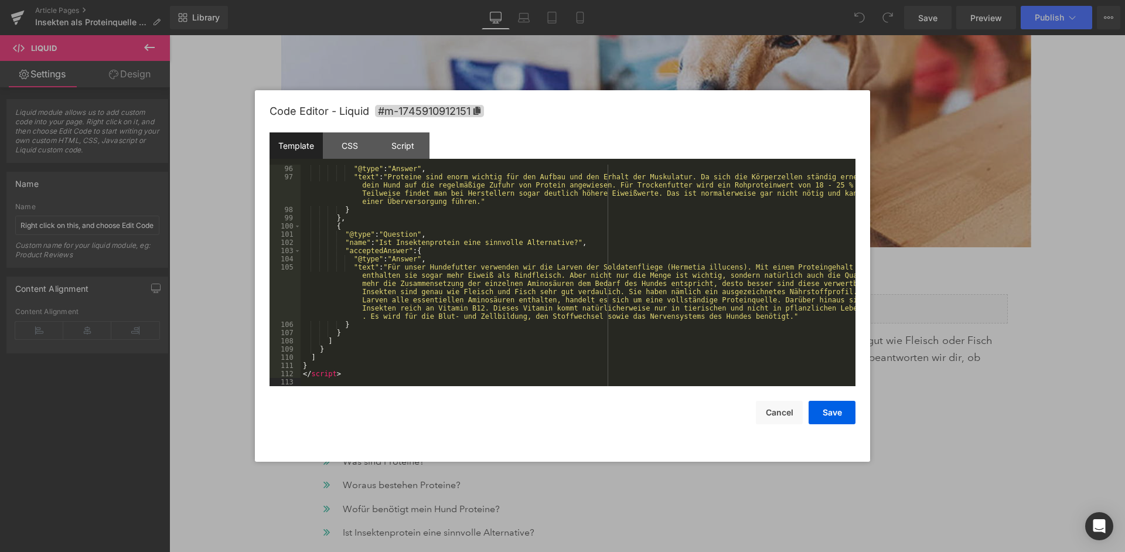
click at [831, 424] on div "Code Editor - Liquid #m-1745910912151 Template CSS Script Data 96 97 98 99 100 …" at bounding box center [562, 275] width 586 height 371
click at [837, 417] on button "Save" at bounding box center [831, 412] width 47 height 23
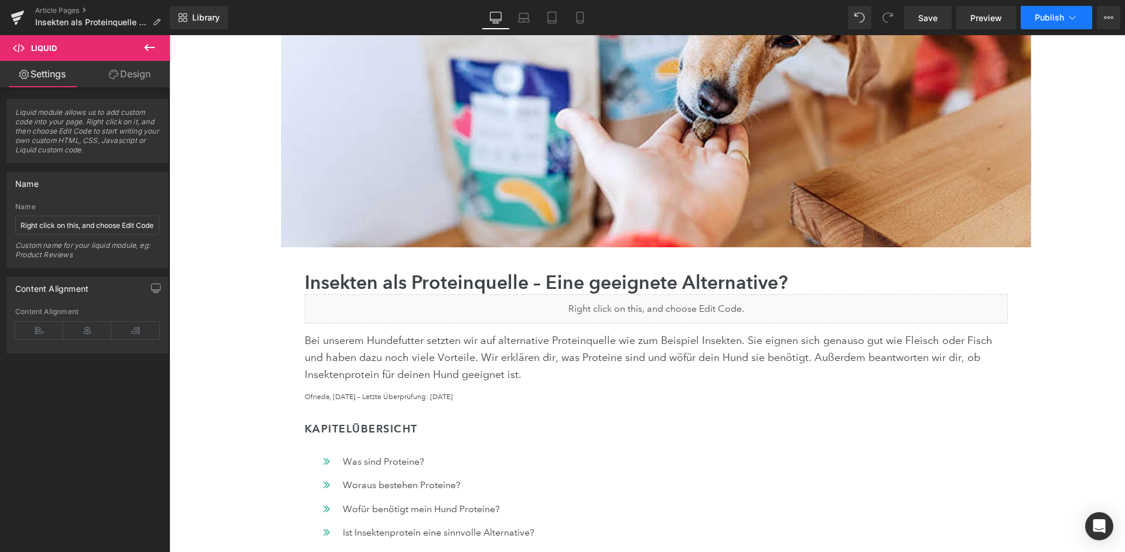
click at [1057, 19] on span "Publish" at bounding box center [1049, 17] width 29 height 9
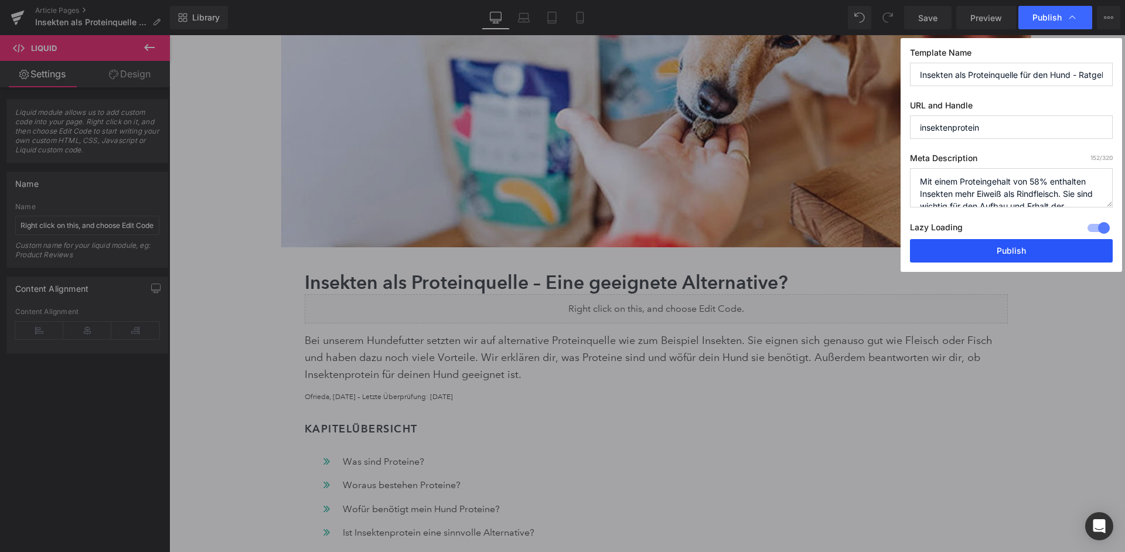
click at [968, 242] on button "Publish" at bounding box center [1011, 250] width 203 height 23
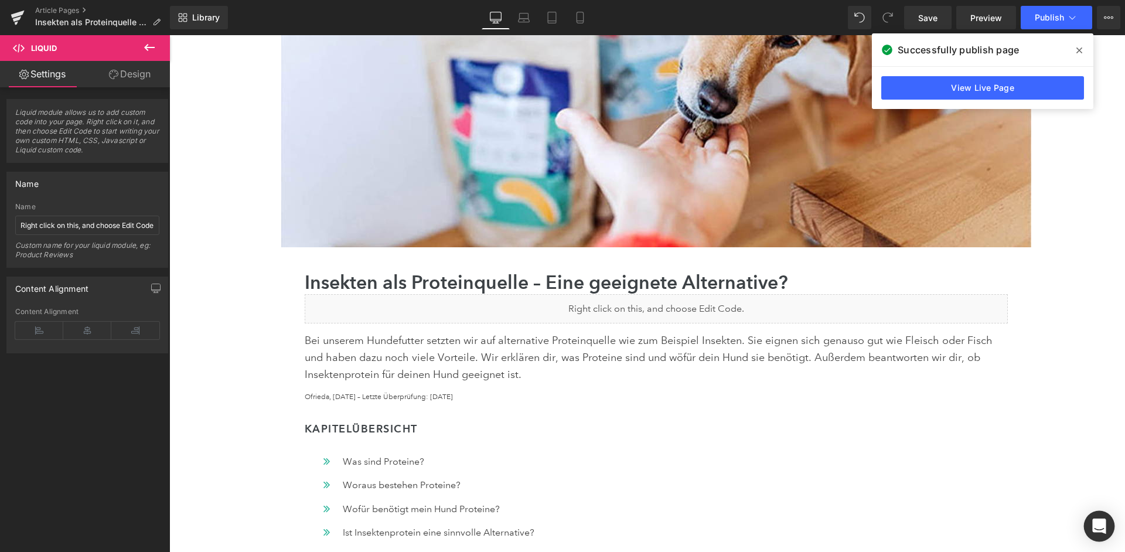
click at [1091, 533] on icon "Open Intercom Messenger" at bounding box center [1098, 525] width 15 height 15
